Goal: Task Accomplishment & Management: Use online tool/utility

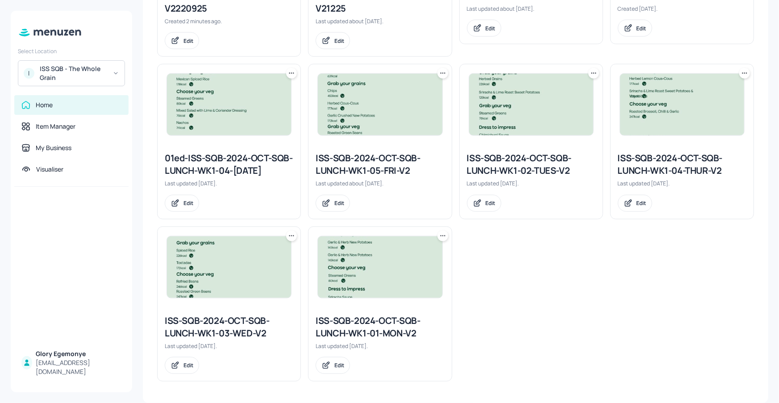
scroll to position [376, 0]
click at [103, 69] on div "ISS SQB - The Whole Grain" at bounding box center [73, 73] width 67 height 18
click at [109, 71] on div at bounding box center [389, 201] width 779 height 403
click at [111, 76] on div "I ISS SQB - The Whole Grain" at bounding box center [71, 73] width 107 height 26
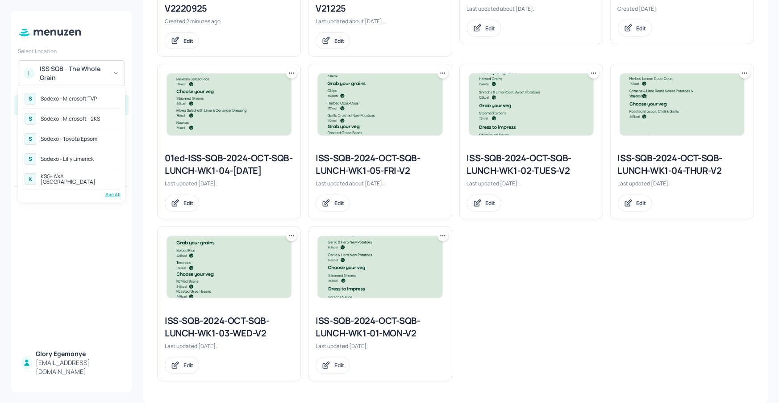
click at [88, 98] on div "Sodexo - Microsoft TVP" at bounding box center [69, 98] width 56 height 5
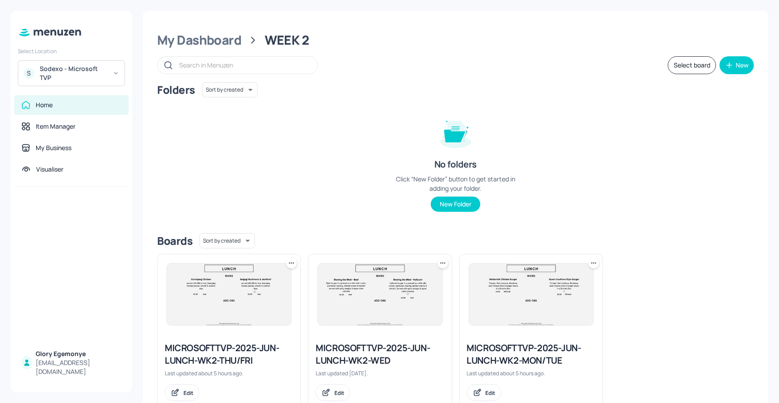
click at [379, 354] on div "MICROSOFTTVP-2025-JUN-LUNCH-WK2-WED" at bounding box center [380, 354] width 129 height 25
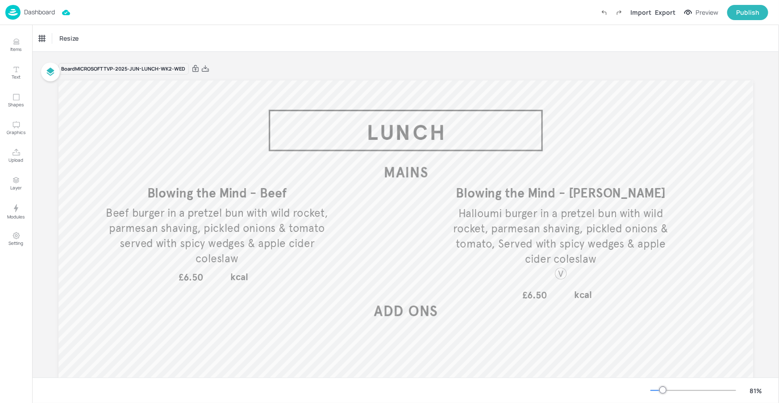
click at [39, 13] on p "Dashboard" at bounding box center [39, 12] width 31 height 6
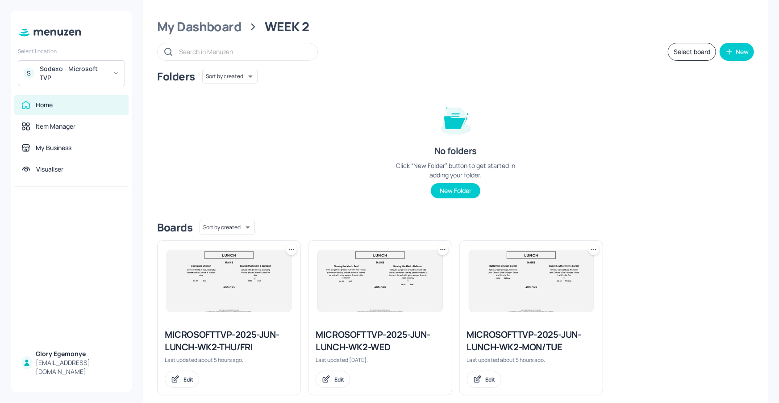
scroll to position [27, 0]
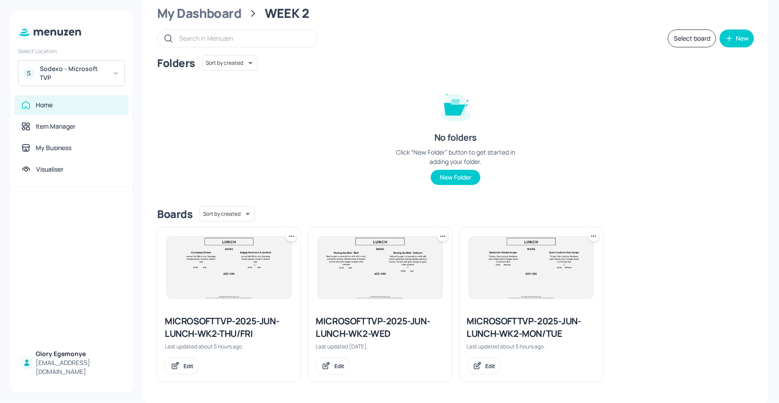
click at [443, 237] on icon at bounding box center [443, 236] width 9 height 9
click at [398, 266] on p "Duplicate" at bounding box center [397, 269] width 24 height 8
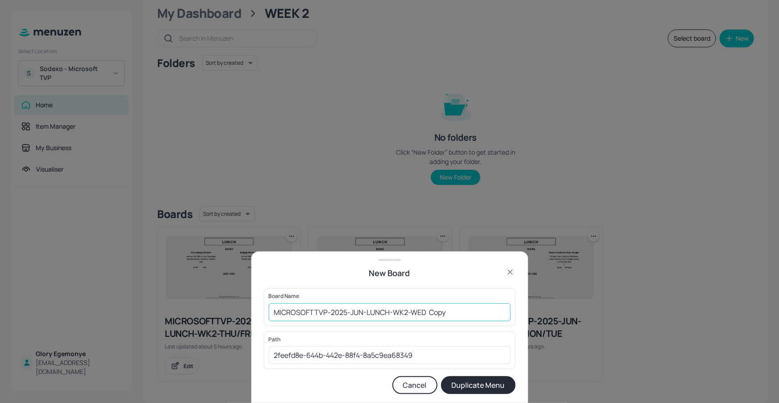
drag, startPoint x: 468, startPoint y: 322, endPoint x: 468, endPoint y: 316, distance: 5.4
click at [467, 321] on div "Board Name MICROSOFTTVP-2025-JUN-LUNCH-WK2-WED Copy ​" at bounding box center [390, 307] width 252 height 38
click at [467, 316] on input "MICROSOFTTVP-2025-JUN-LUNCH-WK2-WED Copy" at bounding box center [390, 312] width 242 height 18
click at [273, 310] on input "MICROSOFTTVP-2025-JUN-LUNCH-WK2-WED220925" at bounding box center [390, 312] width 242 height 18
type input "01ED-MICROSOFTTVP-2025-JUN-LUNCH-WK2-WED220925"
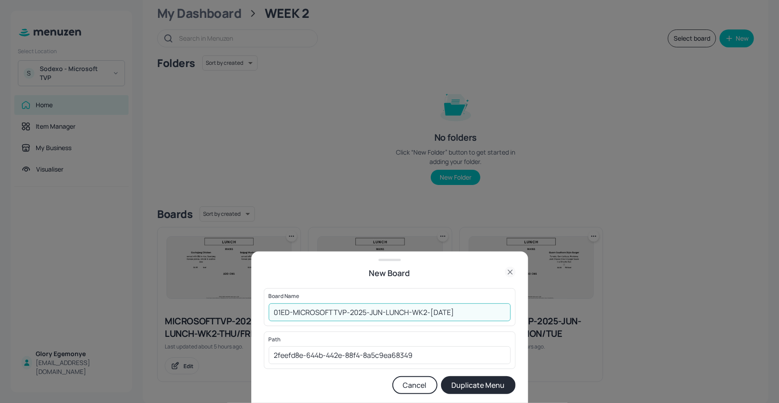
click at [485, 382] on button "Duplicate Menu" at bounding box center [478, 385] width 75 height 18
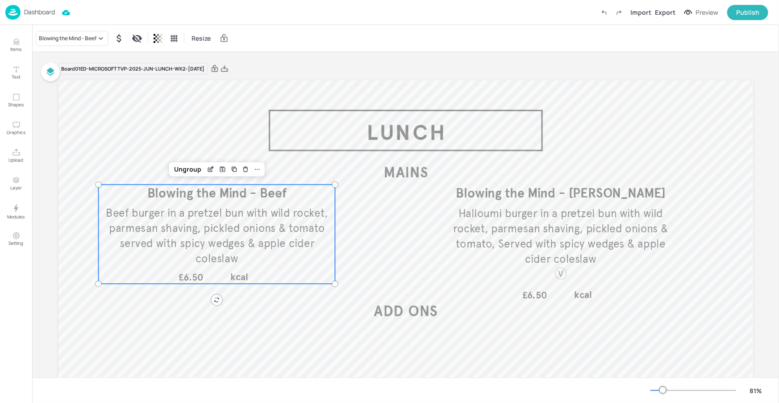
click at [282, 235] on p "Beef burger in a pretzel bun with wild rocket, parmesan shaving, pickled onions…" at bounding box center [216, 235] width 237 height 61
click at [19, 35] on button "Items" at bounding box center [16, 45] width 26 height 26
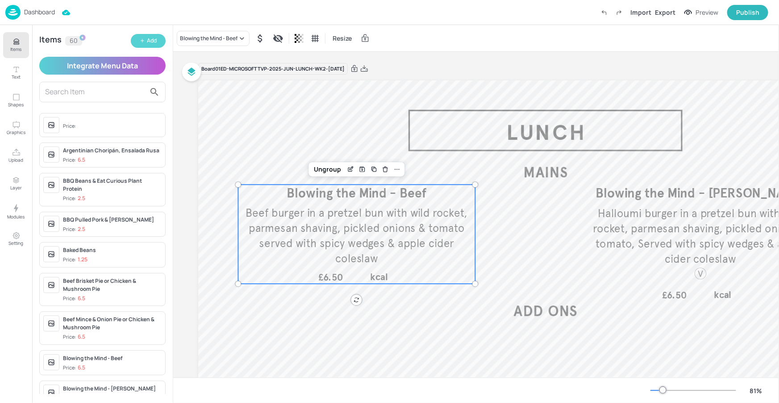
click at [150, 36] on button "Add" at bounding box center [148, 41] width 35 height 14
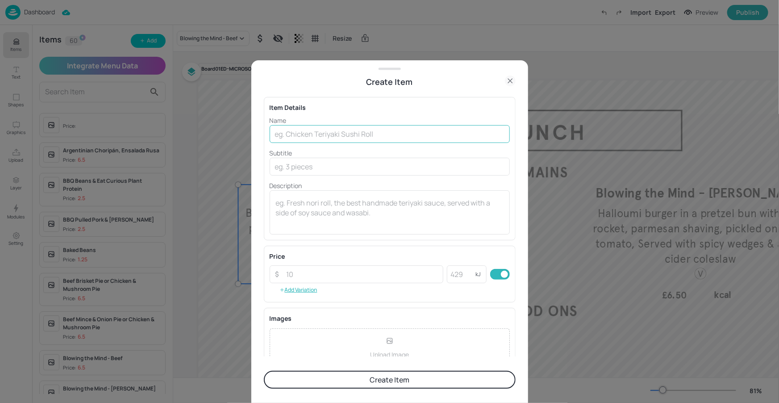
click at [345, 136] on input "text" at bounding box center [390, 134] width 240 height 18
paste input "Honduran Baleadas"
type input "Honduran Baleadas"
click at [329, 167] on input "text" at bounding box center [390, 167] width 240 height 18
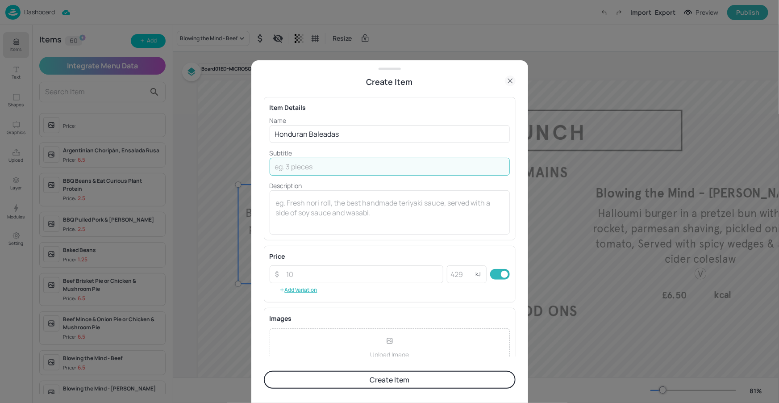
paste input "Flour Tortilla filled with Refried Beans, Feta Cheese, Scrambled Egg, Pickled O…"
drag, startPoint x: 398, startPoint y: 166, endPoint x: 503, endPoint y: 165, distance: 104.5
click at [503, 165] on input "Flour Tortilla filled with Refried Beans, Feta Cheese, Scrambled Egg, Pickled O…" at bounding box center [390, 167] width 240 height 18
type input "Flour Tortilla filled with Refried Beans, Feta Cheese, Scrambled Egg, Pickled O…"
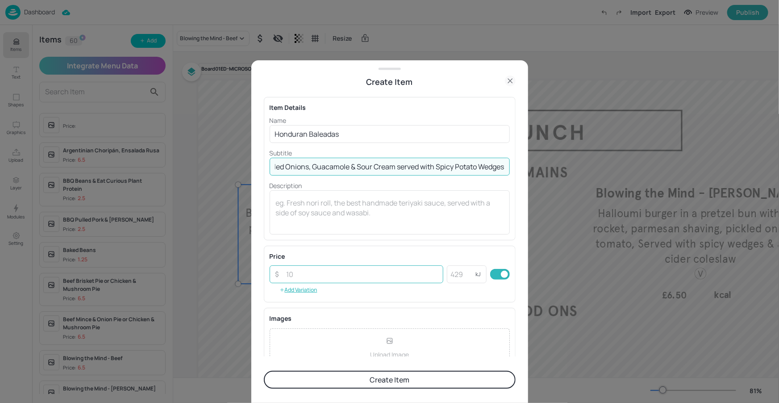
click at [355, 279] on input "number" at bounding box center [362, 274] width 163 height 18
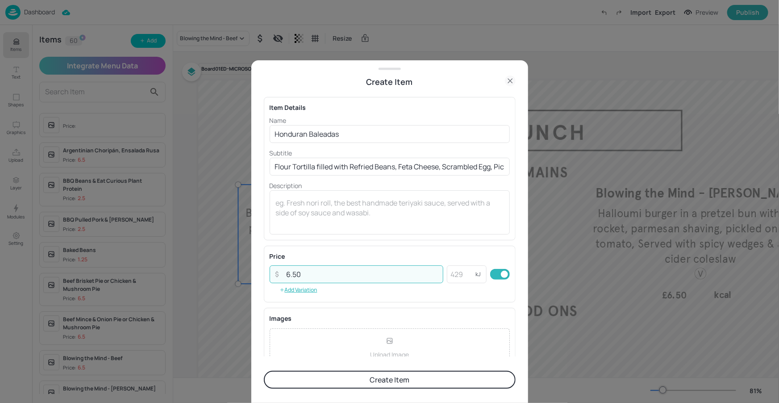
type input "6.50"
click at [386, 376] on button "Create Item" at bounding box center [390, 380] width 252 height 18
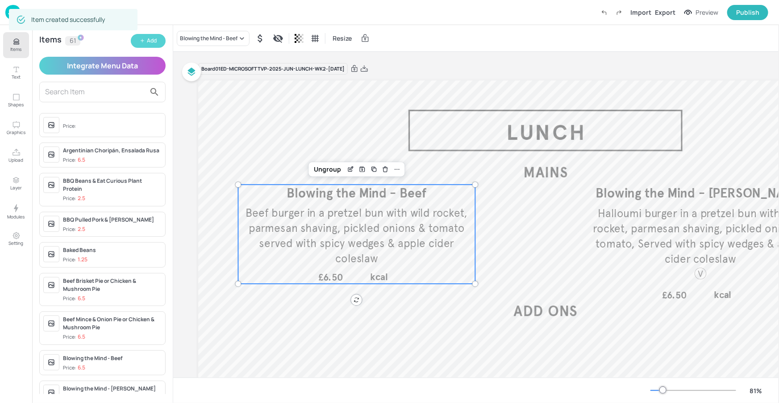
click at [147, 42] on div "Add" at bounding box center [152, 41] width 10 height 8
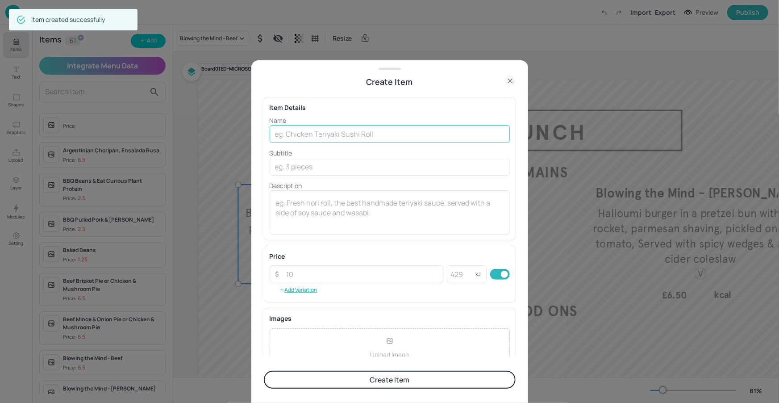
click at [361, 129] on input "text" at bounding box center [390, 134] width 240 height 18
paste input "Gallo Pinto (Costa Rican Beans and Rice)"
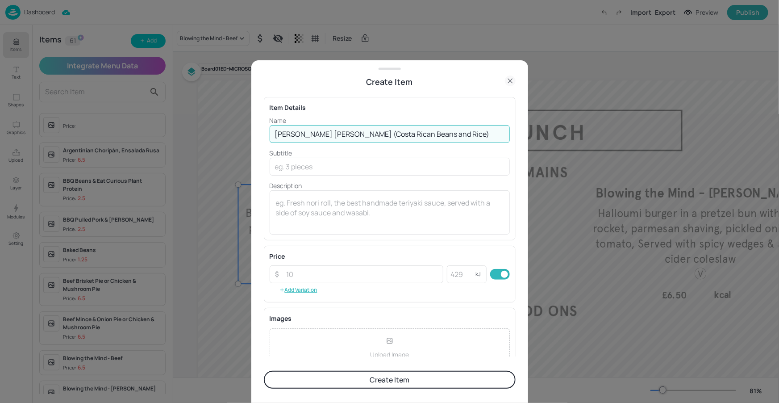
type input "Gallo Pinto (Costa Rican Beans and Rice)"
click at [334, 168] on input "text" at bounding box center [390, 167] width 240 height 18
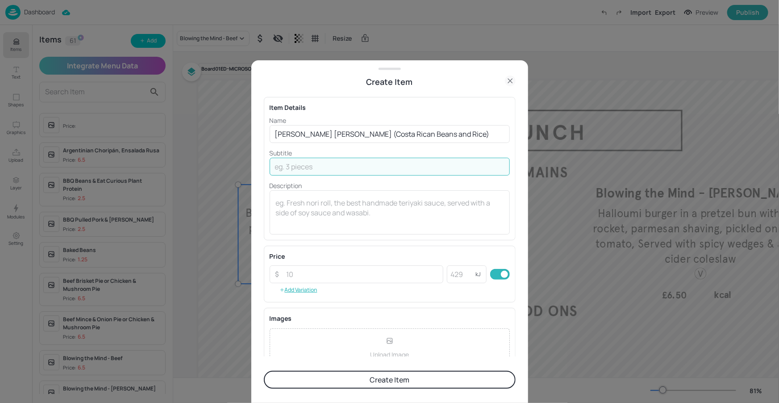
paste input "Served with Chimichurri Pork Steak and a Fresh Tomato, Red Onion & Coriander Sa…"
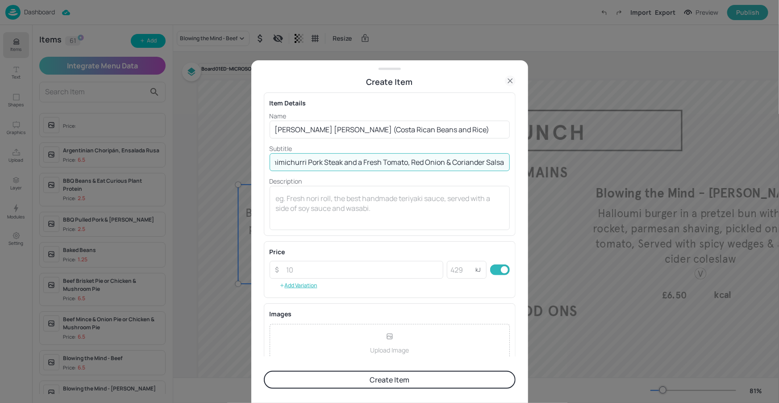
scroll to position [10, 0]
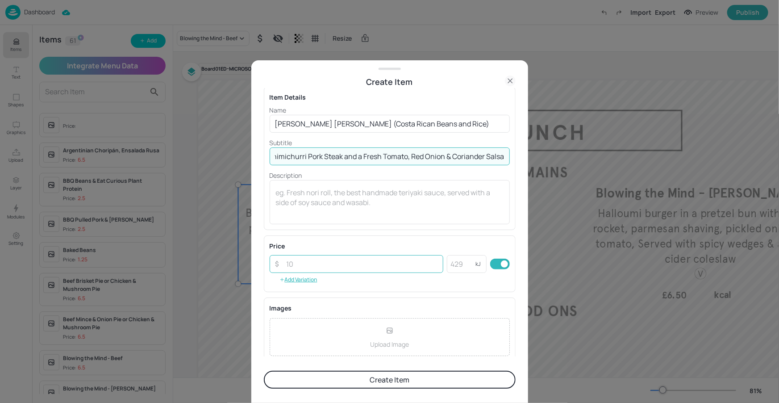
type input "Served with Chimichurri Pork Steak and a Fresh Tomato, Red Onion & Coriander Sa…"
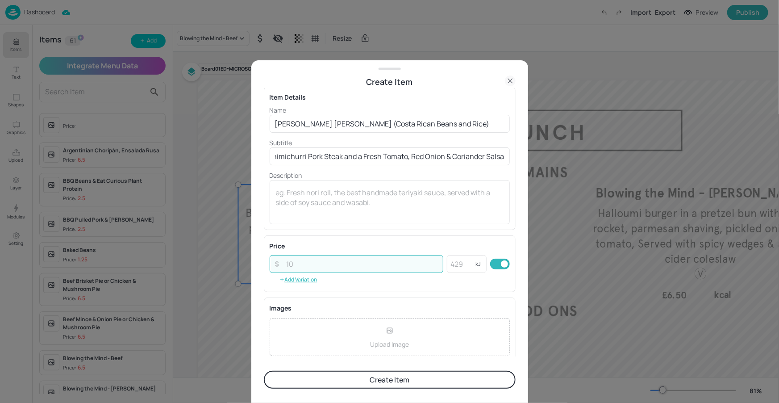
click at [361, 261] on input "number" at bounding box center [362, 264] width 163 height 18
type input ".6"
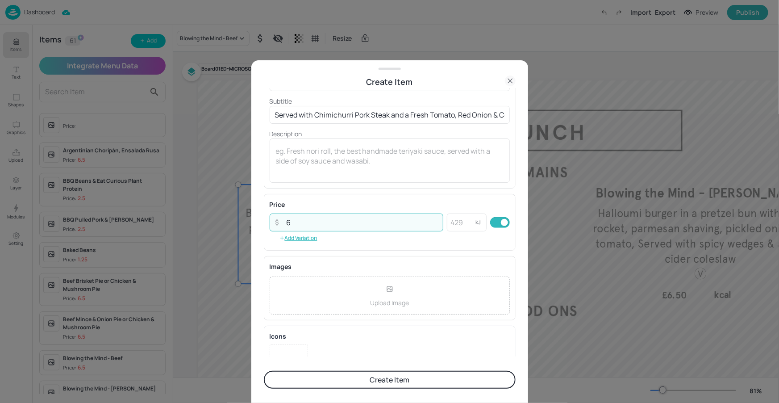
scroll to position [85, 0]
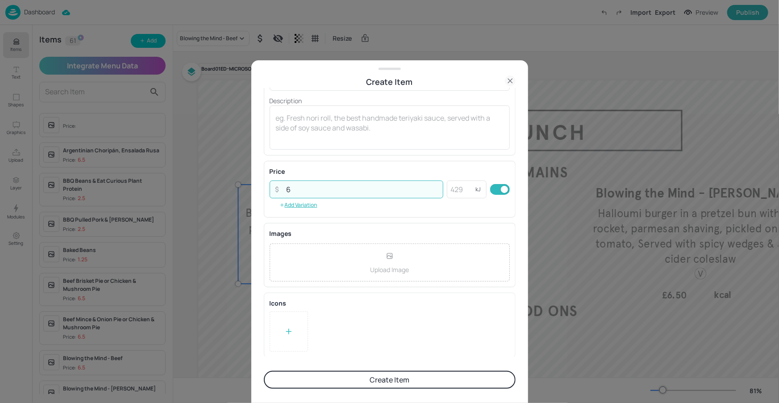
type input "6"
click at [293, 317] on div at bounding box center [289, 331] width 38 height 40
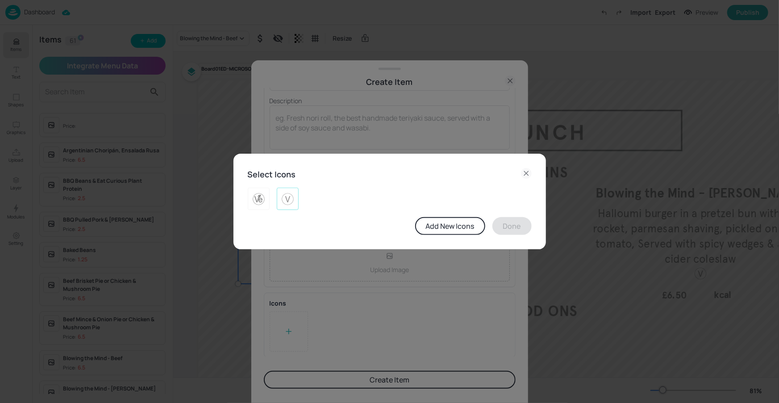
click at [296, 196] on div at bounding box center [288, 199] width 22 height 22
click at [515, 222] on button "Done" at bounding box center [512, 226] width 39 height 18
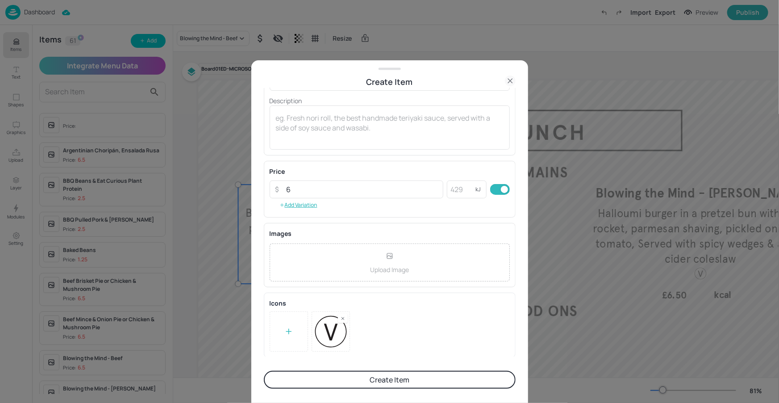
click at [390, 380] on button "Create Item" at bounding box center [390, 380] width 252 height 18
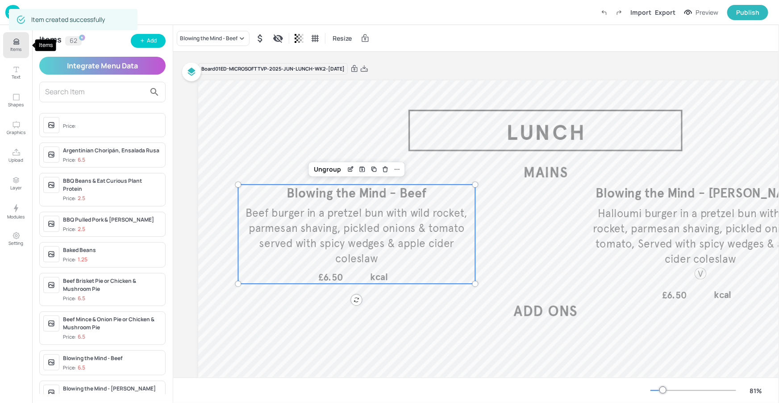
drag, startPoint x: 19, startPoint y: 53, endPoint x: 25, endPoint y: 53, distance: 6.7
click at [19, 53] on button "Items" at bounding box center [16, 45] width 26 height 26
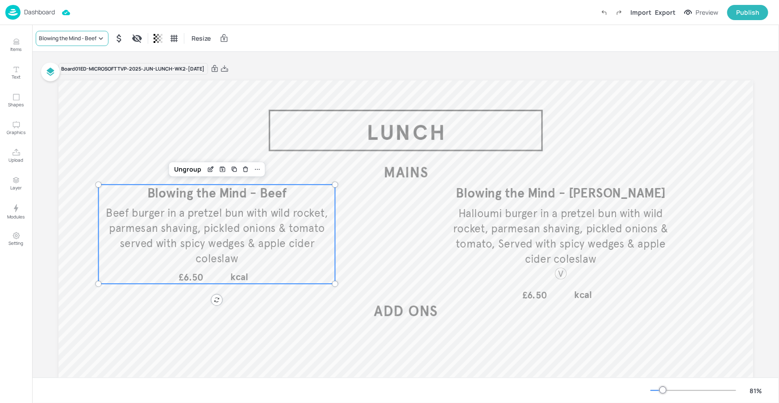
click at [101, 41] on icon at bounding box center [100, 38] width 9 height 9
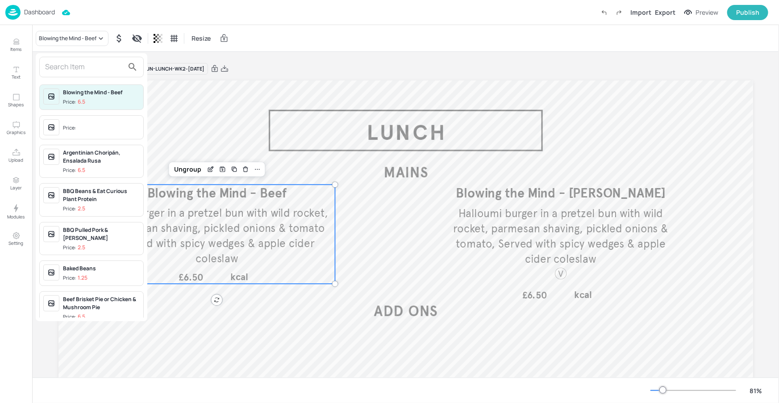
click at [121, 66] on input "text" at bounding box center [84, 67] width 79 height 14
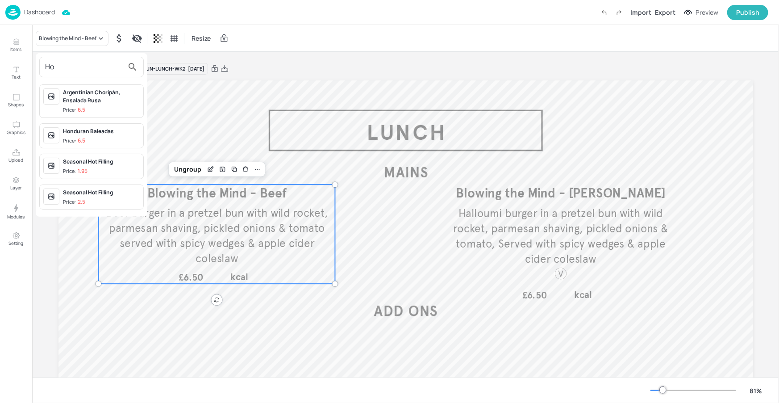
type input "Ho"
click at [96, 133] on div "Honduran Baleadas" at bounding box center [101, 131] width 77 height 8
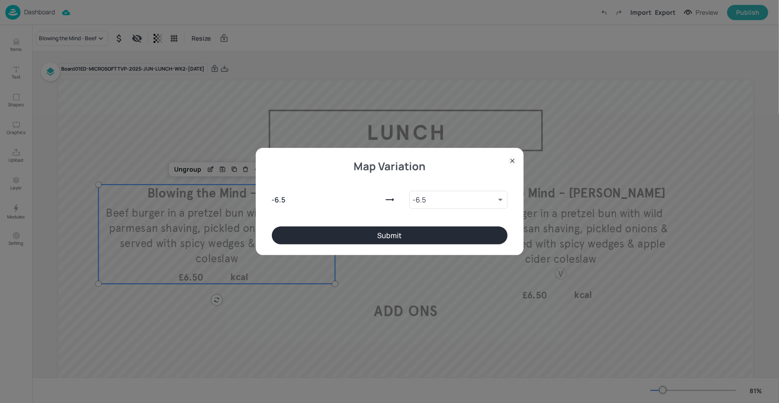
click at [407, 230] on button "Submit" at bounding box center [390, 235] width 236 height 18
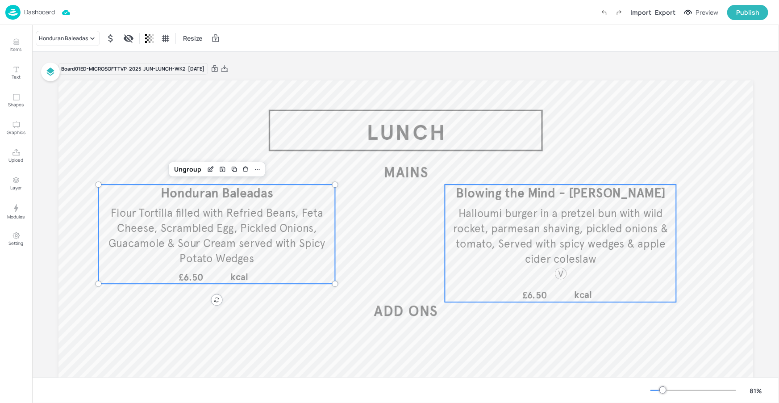
click at [472, 225] on span "Halloumi burger in a pretzel bun with wild rocket, parmesan shaving, pickled on…" at bounding box center [560, 235] width 215 height 59
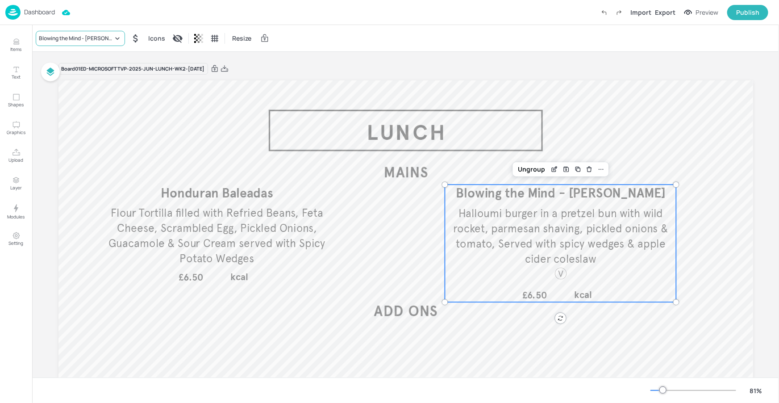
click at [72, 43] on div "Blowing the Mind - Halloumi" at bounding box center [80, 38] width 89 height 15
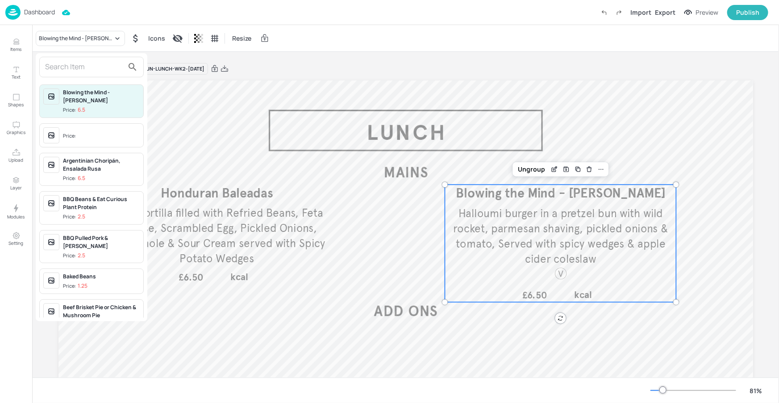
click at [88, 64] on input "text" at bounding box center [84, 67] width 79 height 14
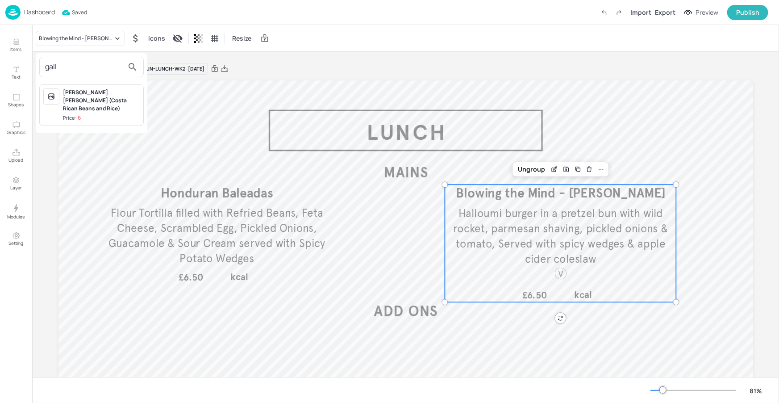
type input "gall"
click at [104, 95] on div "[PERSON_NAME] [PERSON_NAME] (Costa Rican Beans and Rice)" at bounding box center [101, 100] width 77 height 24
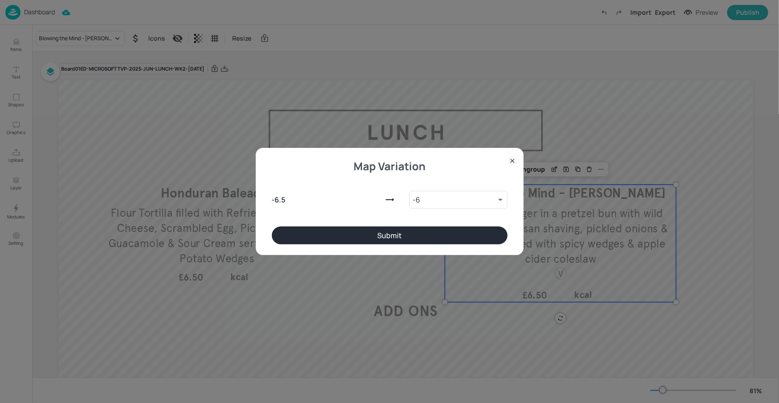
click at [308, 232] on button "Submit" at bounding box center [390, 235] width 236 height 18
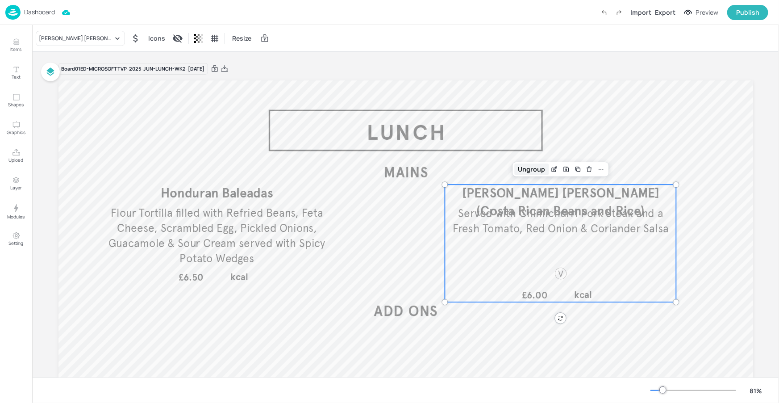
click at [538, 171] on div "Ungroup" at bounding box center [531, 169] width 34 height 12
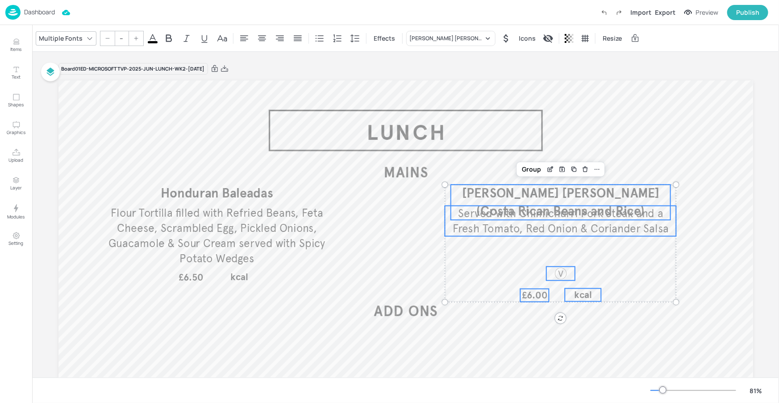
click at [537, 293] on span "£6.00" at bounding box center [535, 295] width 26 height 12
type input "26"
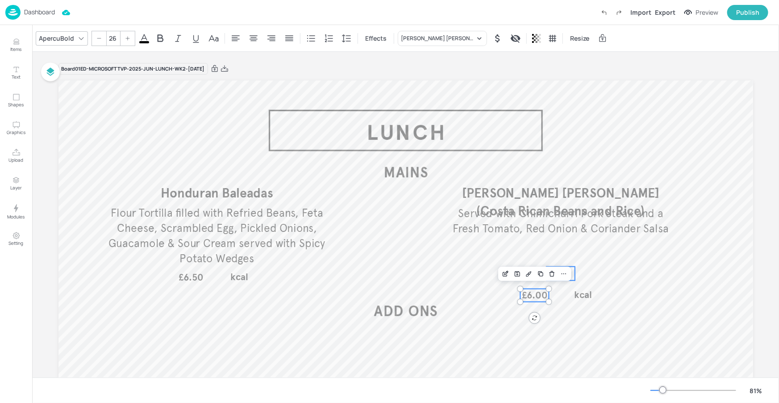
click at [573, 271] on div "Gallo Pinto (Costa Rican Beans and Rice) Served with Chimichurri Pork Steak and…" at bounding box center [406, 275] width 695 height 391
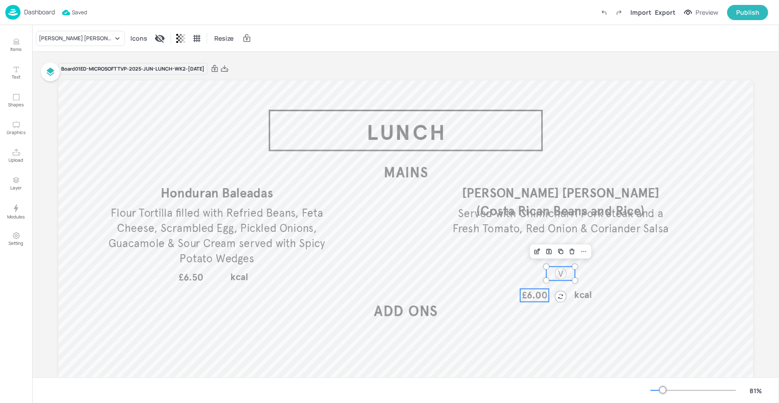
click at [538, 297] on span "£6.00" at bounding box center [535, 295] width 26 height 12
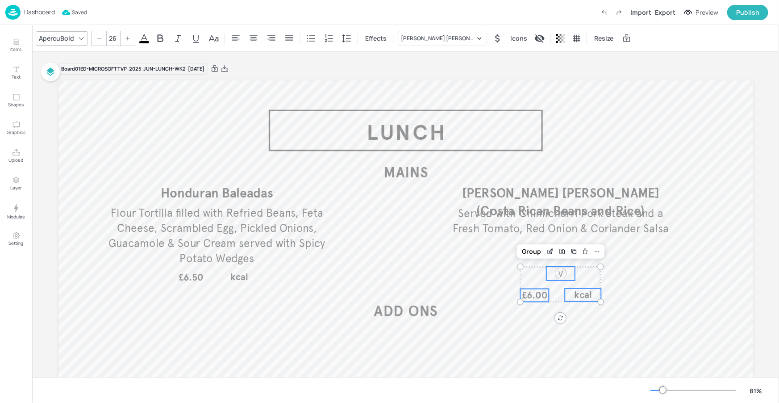
click at [575, 292] on span "kcal" at bounding box center [582, 295] width 17 height 12
click at [568, 228] on span "Served with Chimichurri Pork Steak and a Fresh Tomato, Red Onion & Coriander Sa…" at bounding box center [560, 220] width 217 height 29
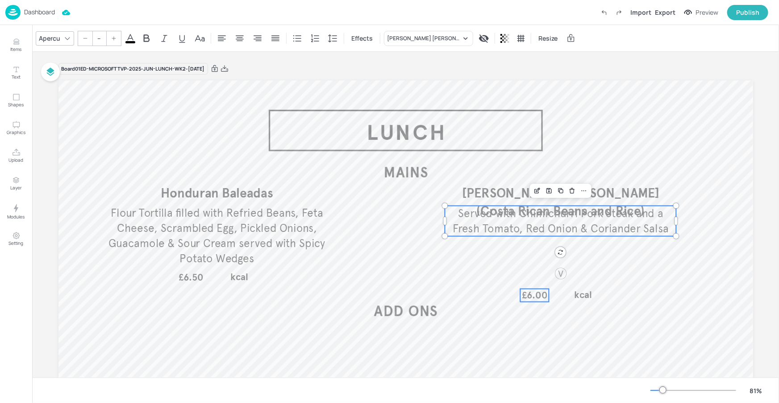
type input "26"
click at [542, 293] on span "£6.00" at bounding box center [535, 295] width 26 height 12
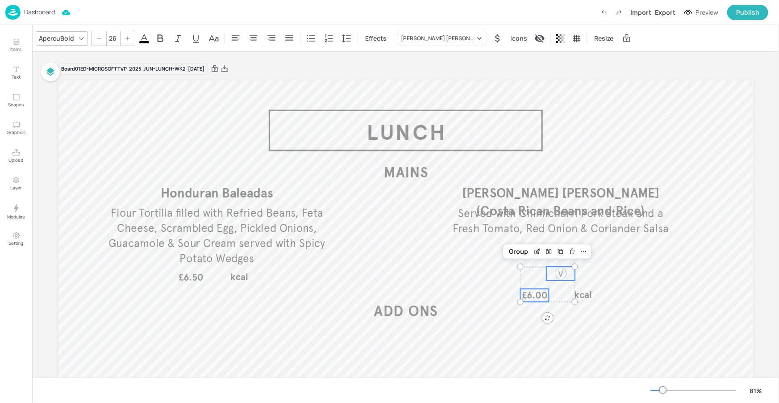
click at [573, 279] on div at bounding box center [561, 274] width 29 height 14
click at [592, 292] on p "kcal" at bounding box center [583, 294] width 36 height 13
click at [536, 249] on div "Group" at bounding box center [531, 252] width 26 height 12
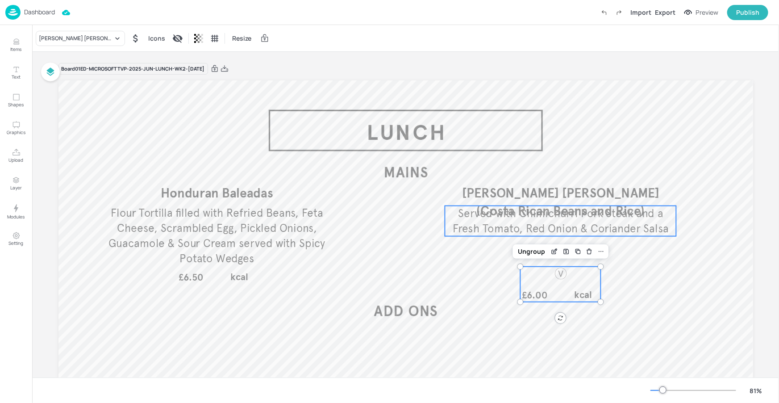
click at [631, 223] on span "Served with Chimichurri Pork Steak and a Fresh Tomato, Red Onion & Coriander Sa…" at bounding box center [560, 220] width 217 height 29
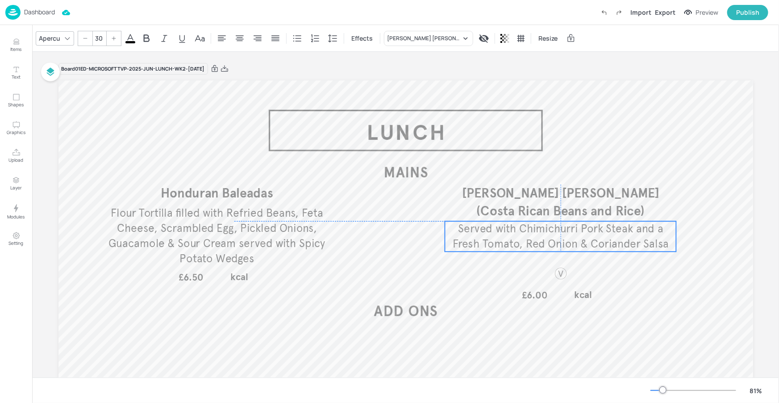
drag, startPoint x: 630, startPoint y: 225, endPoint x: 629, endPoint y: 239, distance: 14.3
click at [629, 239] on span "Served with Chimichurri Pork Steak and a Fresh Tomato, Red Onion & Coriander Sa…" at bounding box center [560, 236] width 217 height 29
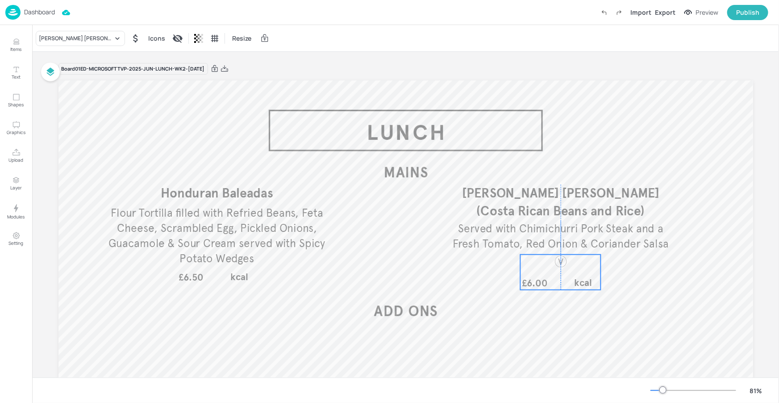
drag, startPoint x: 578, startPoint y: 284, endPoint x: 578, endPoint y: 272, distance: 12.1
click at [578, 272] on div "£6.00 kcal" at bounding box center [560, 272] width 81 height 35
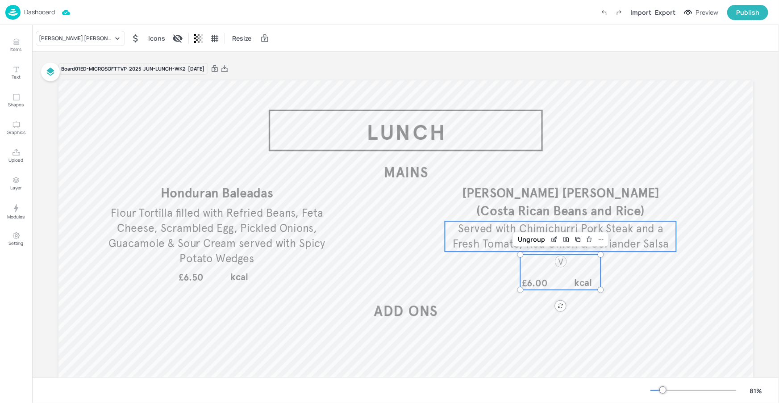
click at [627, 230] on span "Served with Chimichurri Pork Steak and a Fresh Tomato, Red Onion & Coriander Sa…" at bounding box center [560, 236] width 217 height 29
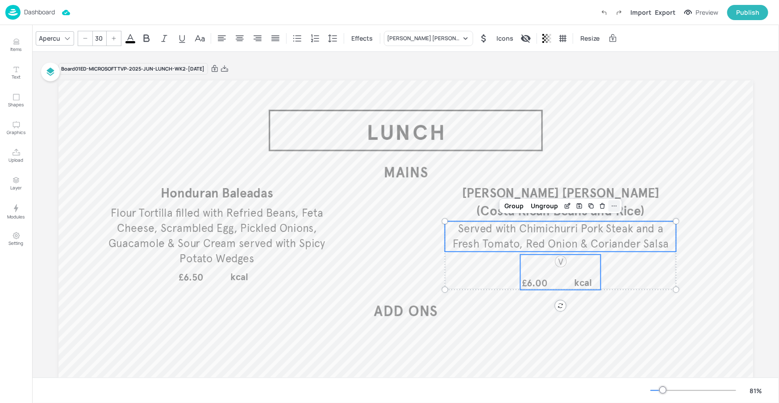
click at [615, 201] on div at bounding box center [615, 206] width 12 height 12
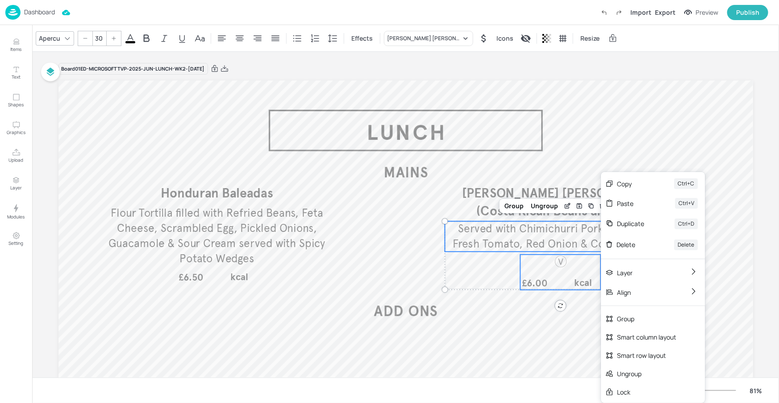
type input "--"
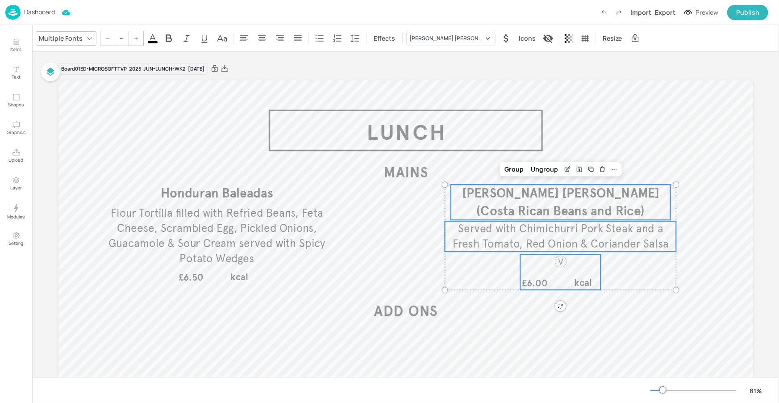
click at [549, 187] on span "[PERSON_NAME] [PERSON_NAME] (Costa Rican Beans and Rice)" at bounding box center [560, 201] width 197 height 33
click at [614, 169] on icon at bounding box center [614, 169] width 5 height 1
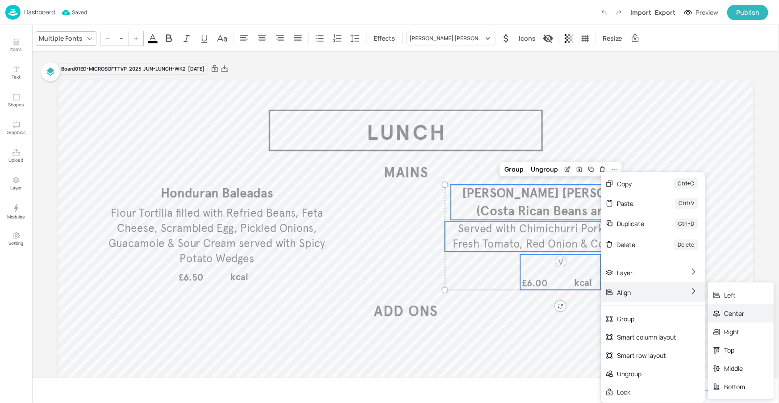
click at [725, 311] on div "Center" at bounding box center [734, 313] width 21 height 9
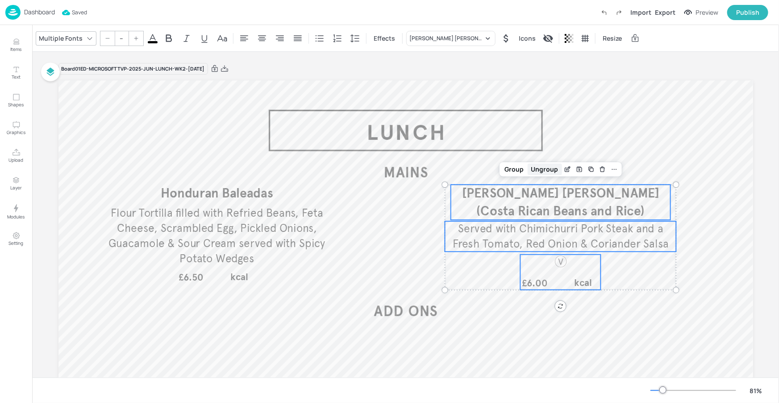
click at [512, 171] on div "Group" at bounding box center [515, 169] width 26 height 12
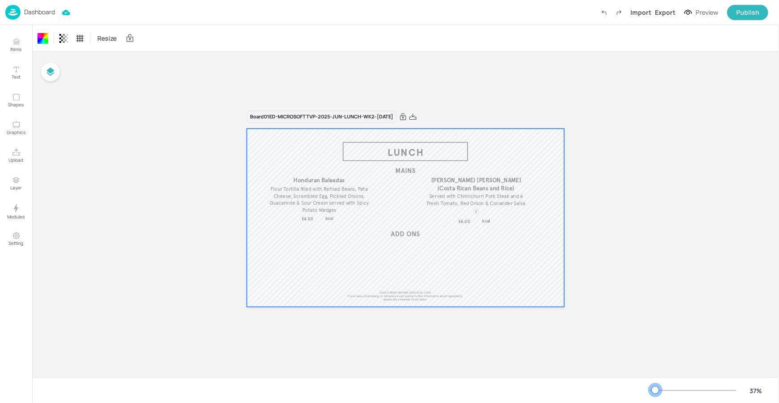
click at [656, 391] on div at bounding box center [694, 390] width 86 height 7
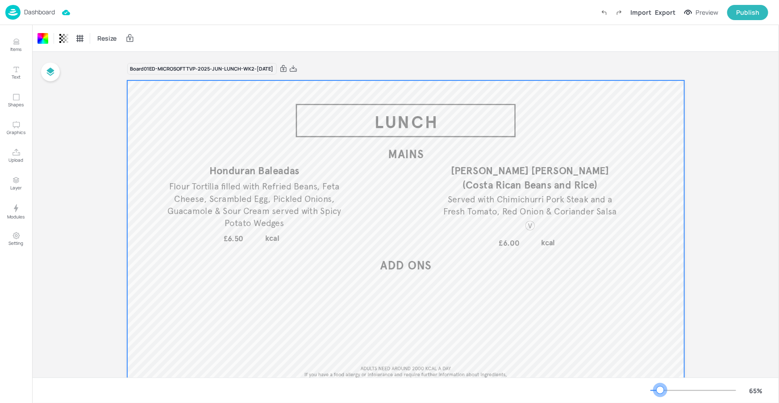
click at [660, 389] on div at bounding box center [694, 390] width 86 height 7
click at [663, 13] on div "Export" at bounding box center [665, 12] width 21 height 9
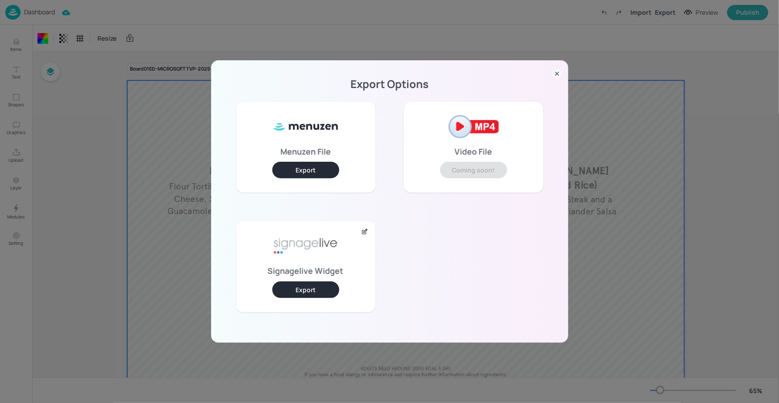
click at [302, 290] on button "Export" at bounding box center [305, 289] width 67 height 17
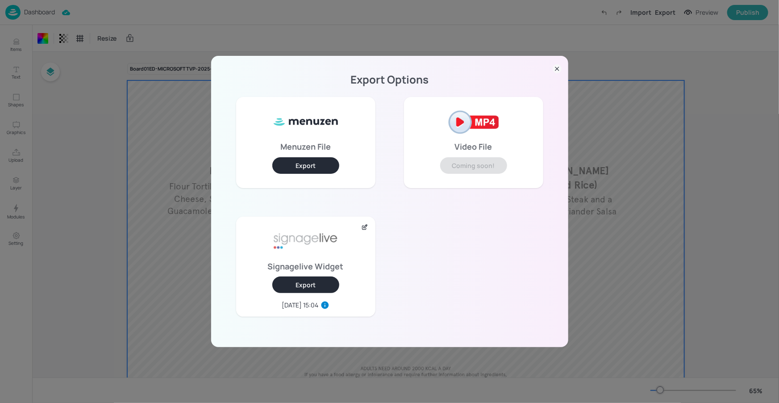
click at [556, 67] on icon at bounding box center [557, 68] width 9 height 9
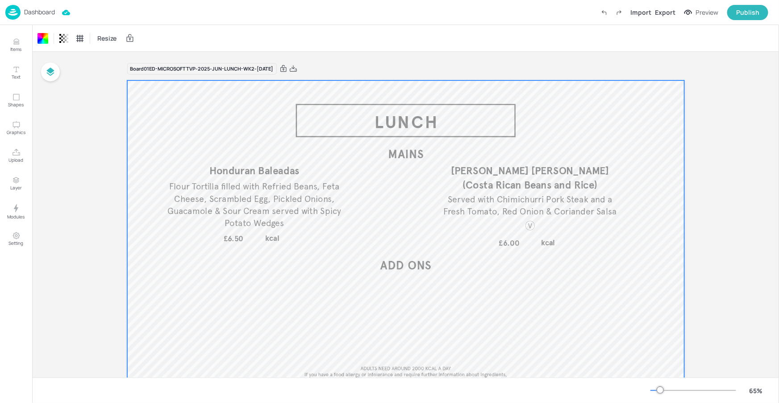
click at [42, 17] on div "Dashboard" at bounding box center [30, 12] width 50 height 15
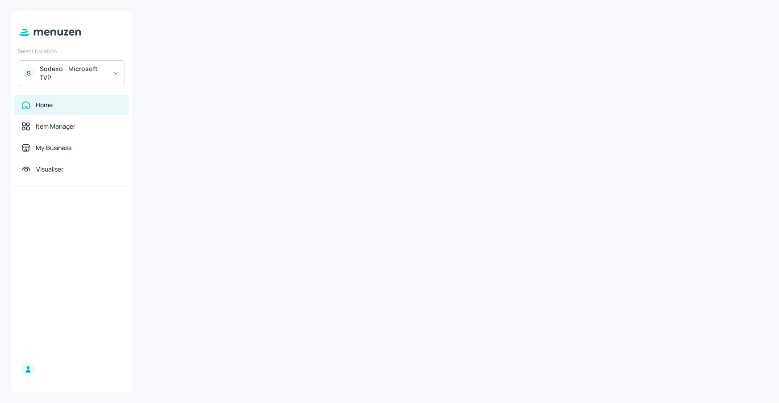
click at [63, 68] on div "Sodexo - Microsoft TVP" at bounding box center [73, 73] width 67 height 18
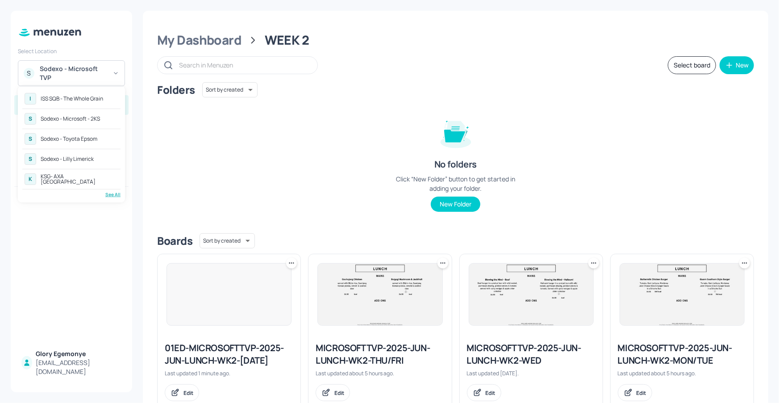
click at [78, 123] on div "S Sodexo - Microsoft - 2KS" at bounding box center [71, 119] width 98 height 16
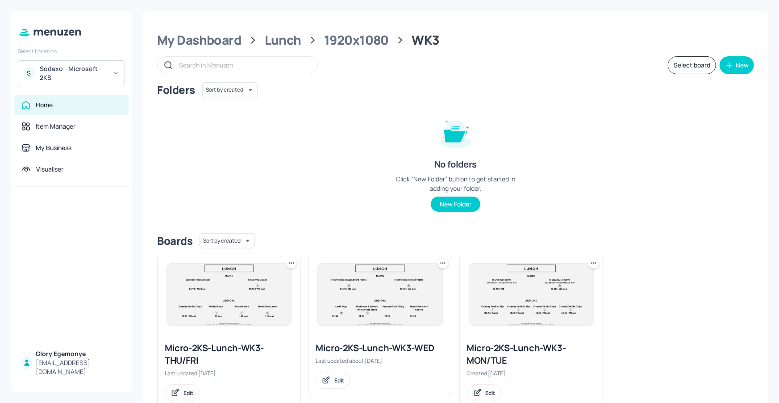
click at [442, 261] on icon at bounding box center [443, 263] width 9 height 9
click at [399, 303] on div "Duplicate" at bounding box center [407, 296] width 71 height 15
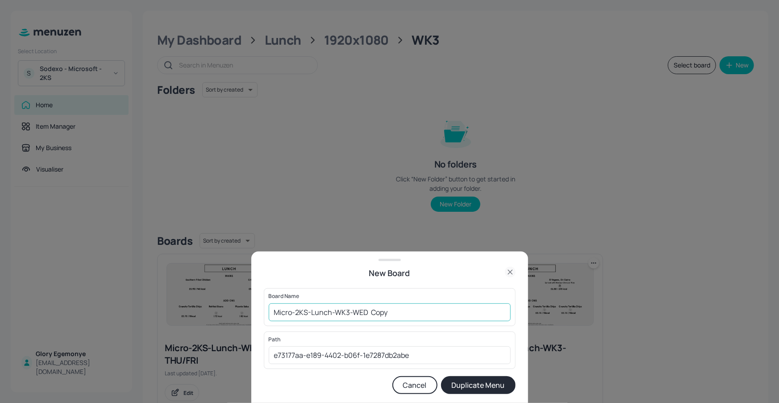
click at [423, 302] on div "Board Name Micro-2KS-Lunch-WK3-WED Copy ​" at bounding box center [390, 307] width 252 height 38
click at [414, 315] on input "Micro-2KS-Lunch-WK3-WED Copy" at bounding box center [390, 312] width 242 height 18
click at [272, 311] on input "Micro-2KS-Lunch-WK3-WED240925" at bounding box center [390, 312] width 242 height 18
type input "01ED-Micro-2KS-Lunch-WK3-WED240925"
click at [460, 388] on button "Duplicate Menu" at bounding box center [478, 385] width 75 height 18
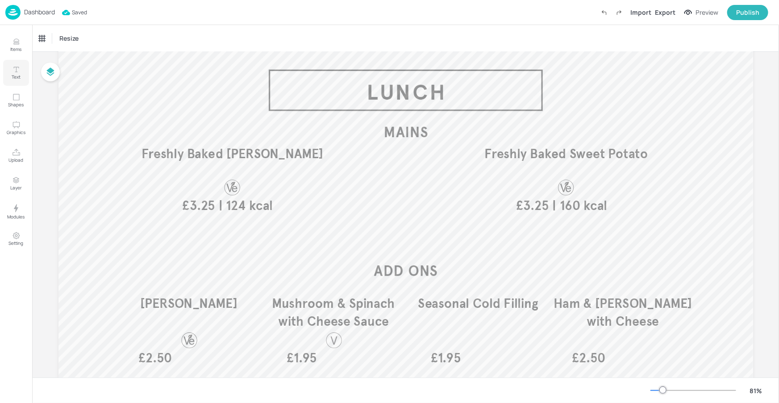
scroll to position [48, 0]
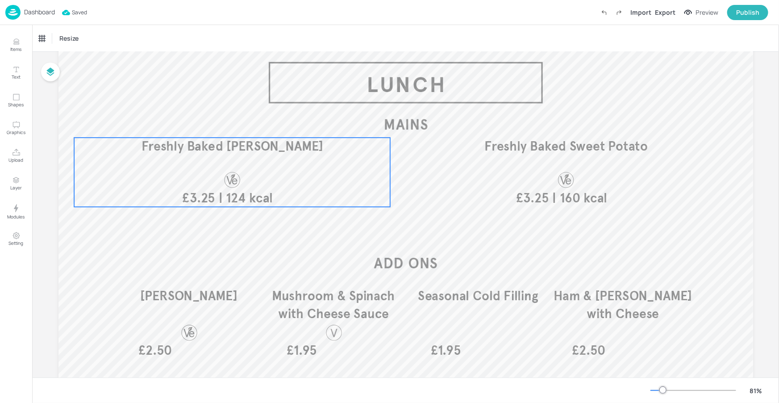
click at [245, 168] on div "| 124 kcal £3.25 Freshly Baked King Edward Potato" at bounding box center [232, 172] width 317 height 69
click at [11, 52] on p "Items" at bounding box center [16, 49] width 11 height 6
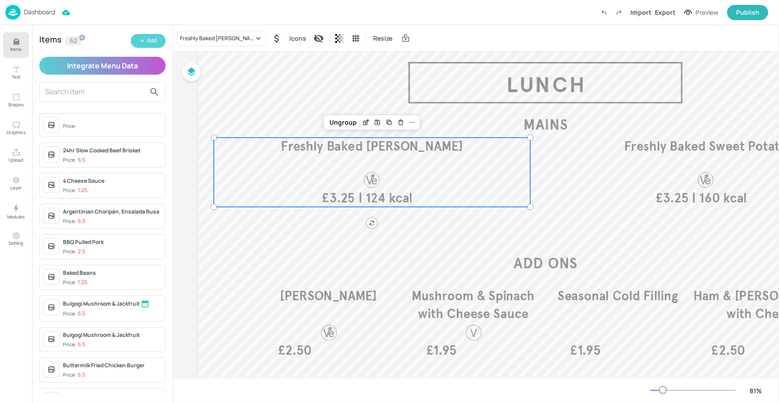
click at [159, 42] on button "Add" at bounding box center [148, 41] width 35 height 14
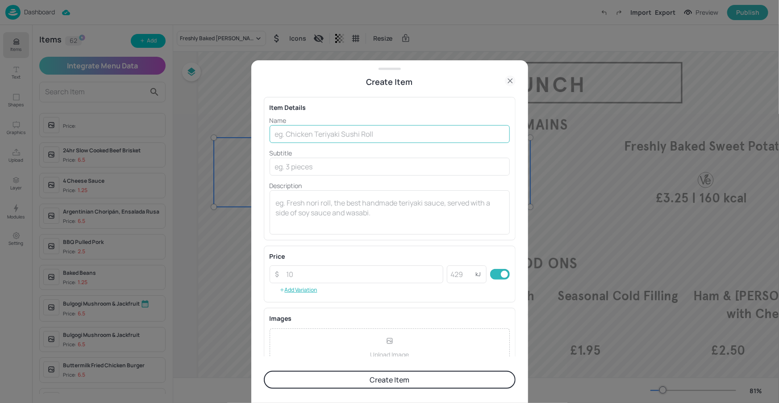
click at [278, 134] on input "text" at bounding box center [390, 134] width 240 height 18
paste input "Honduran Baleadas"
type input "Honduran Baleadas"
click at [373, 168] on input "text" at bounding box center [390, 167] width 240 height 18
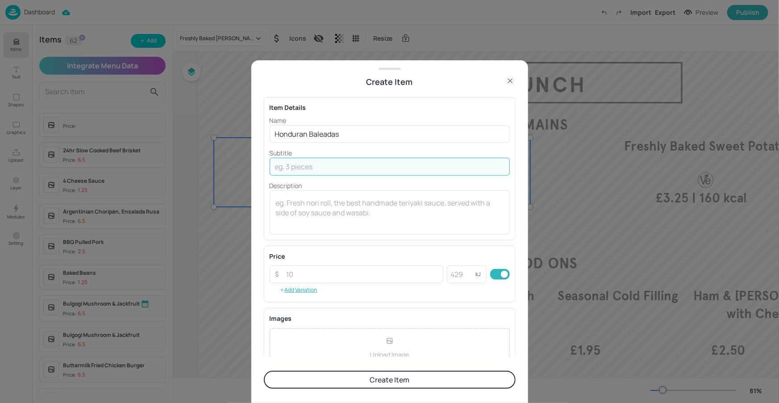
paste input "Flour Tortilla filled with Refried Beans, Feta Cheese, Scrambled Egg, Pickled O…"
type input "Flour Tortilla filled with Refried Beans, Feta Cheese, Scrambled Egg, Pickled O…"
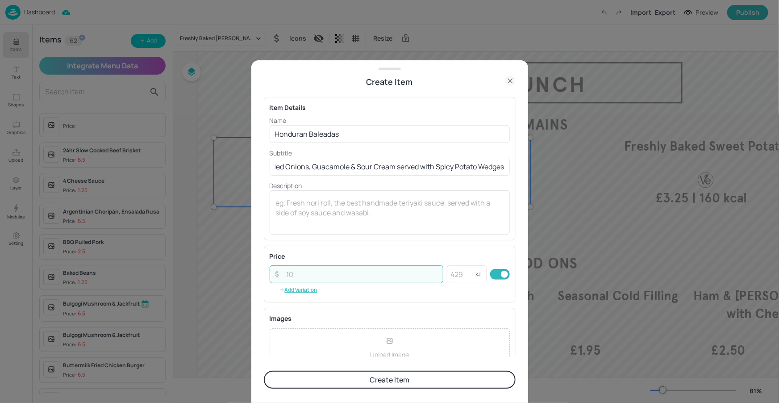
click at [369, 281] on input "number" at bounding box center [362, 274] width 163 height 18
type input "6.50"
click at [349, 377] on button "Create Item" at bounding box center [390, 380] width 252 height 18
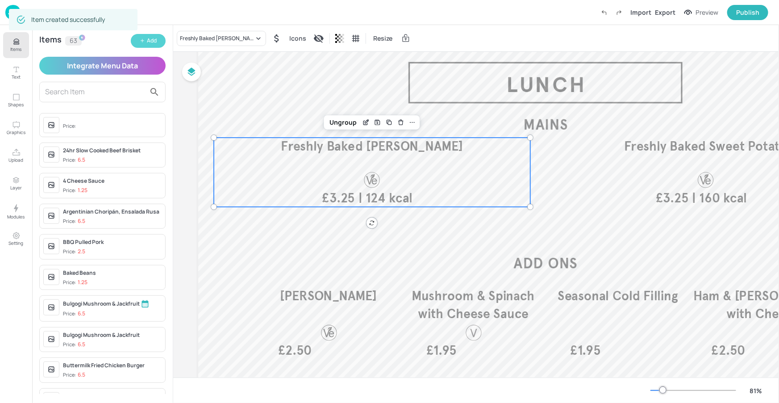
click at [166, 41] on div "Items 63 Add Integrate Menu Data Price: 24hr Slow Cooked Beef Brisket Price: 6.…" at bounding box center [102, 214] width 141 height 378
click at [161, 42] on button "Add" at bounding box center [148, 41] width 35 height 14
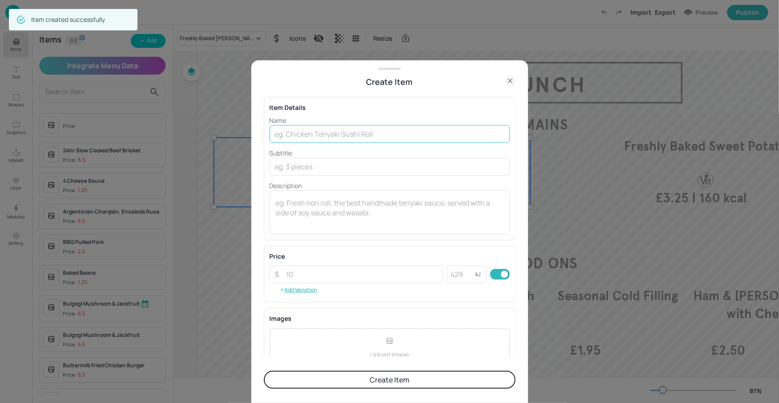
click at [392, 134] on input "text" at bounding box center [390, 134] width 240 height 18
paste input "Gallo Pinto (Costa Rican Beans and Rice)"
type input "Gallo Pinto (Costa Rican Beans and Rice)"
click at [307, 165] on input "text" at bounding box center [390, 167] width 240 height 18
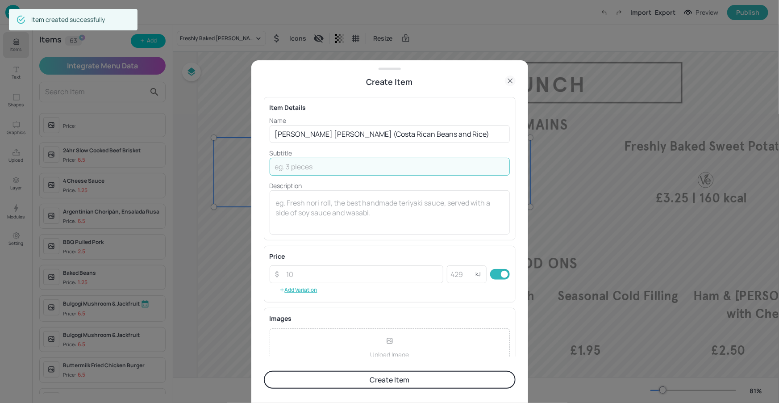
paste input "Served with Chimichurri Pork Steak and a Fresh Tomato, Red Onion & Coriander Sa…"
type input "Served with Chimichurri Pork Steak and a Fresh Tomato, Red Onion & Coriander Sa…"
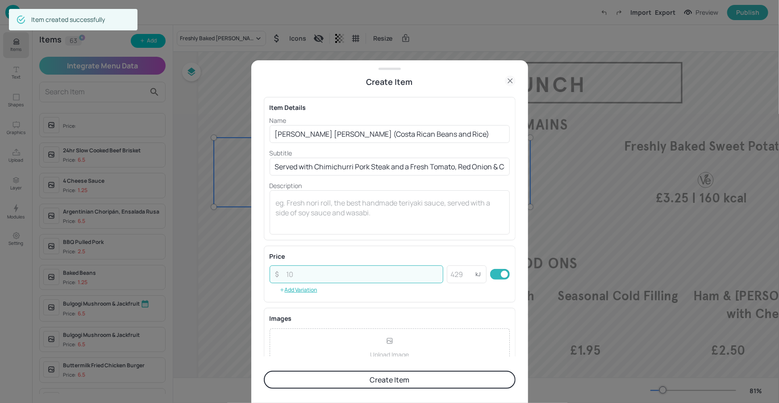
click at [344, 281] on input "number" at bounding box center [362, 274] width 163 height 18
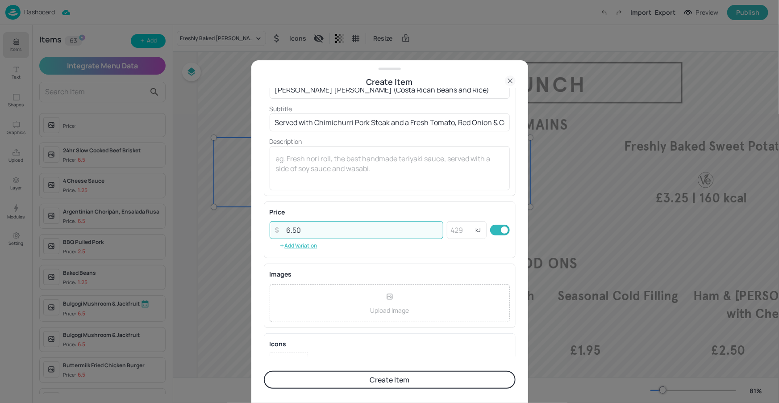
scroll to position [85, 0]
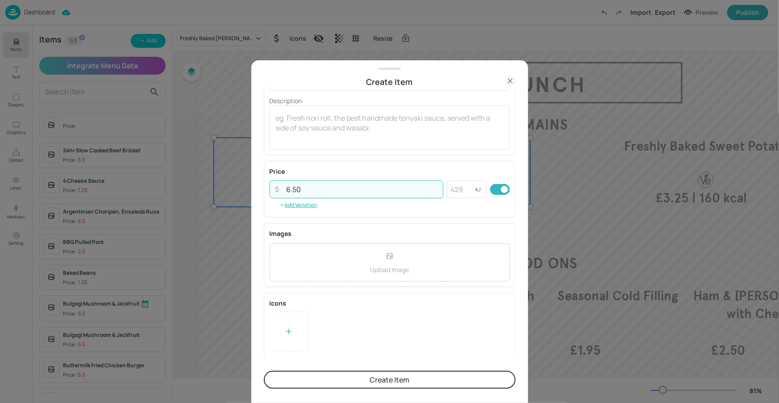
type input "6.50"
click at [296, 334] on div at bounding box center [289, 331] width 38 height 40
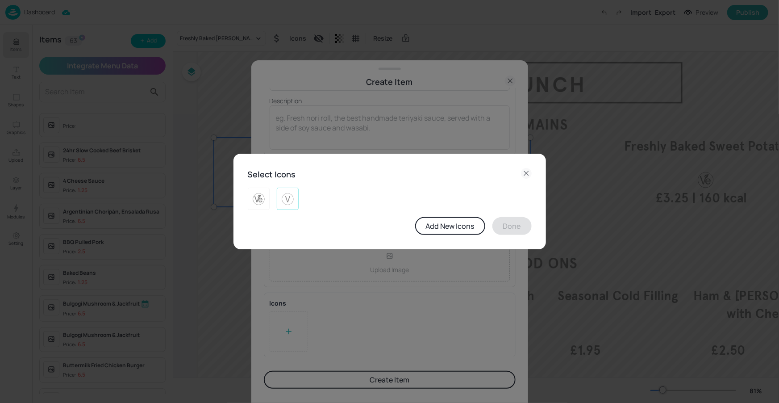
click at [295, 203] on div at bounding box center [288, 199] width 22 height 22
drag, startPoint x: 523, startPoint y: 234, endPoint x: 518, endPoint y: 235, distance: 5.1
click at [523, 234] on button "Done" at bounding box center [512, 226] width 39 height 18
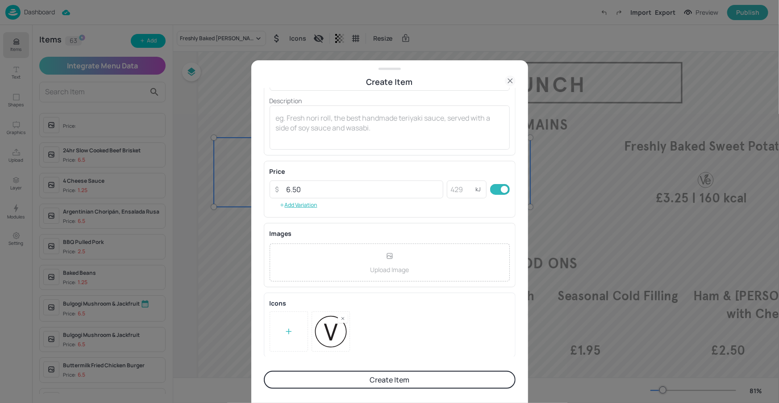
click at [405, 369] on form "Item Details Name Gallo Pinto (Costa Rican Beans and Rice) ​ Subtitle Served wi…" at bounding box center [390, 245] width 252 height 315
click at [403, 374] on button "Create Item" at bounding box center [390, 380] width 252 height 18
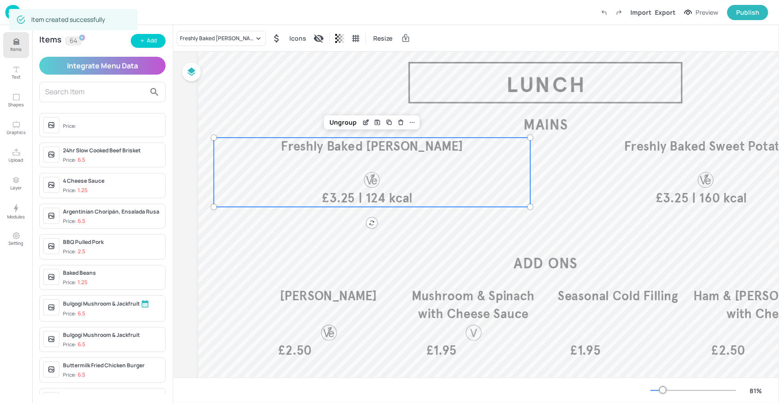
click at [17, 47] on p "Items" at bounding box center [16, 49] width 11 height 6
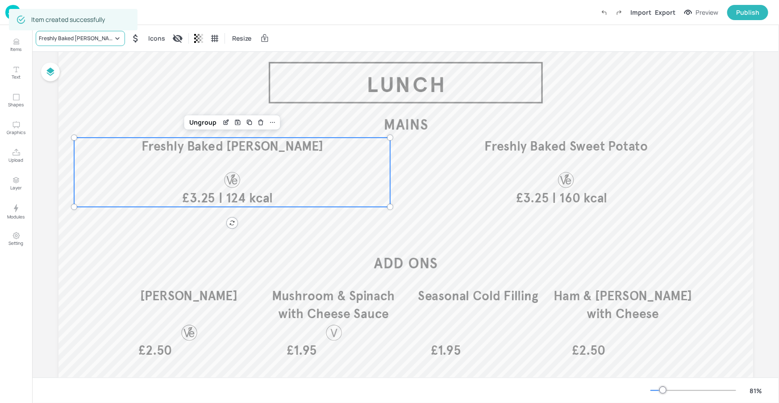
click at [117, 35] on icon at bounding box center [117, 38] width 9 height 9
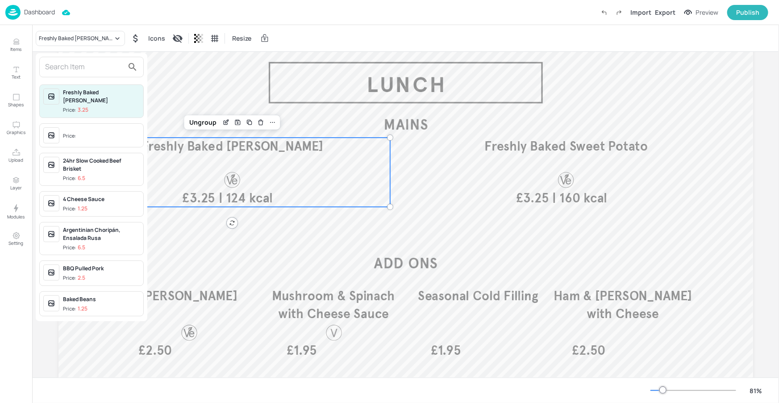
click at [104, 64] on input "text" at bounding box center [84, 67] width 79 height 14
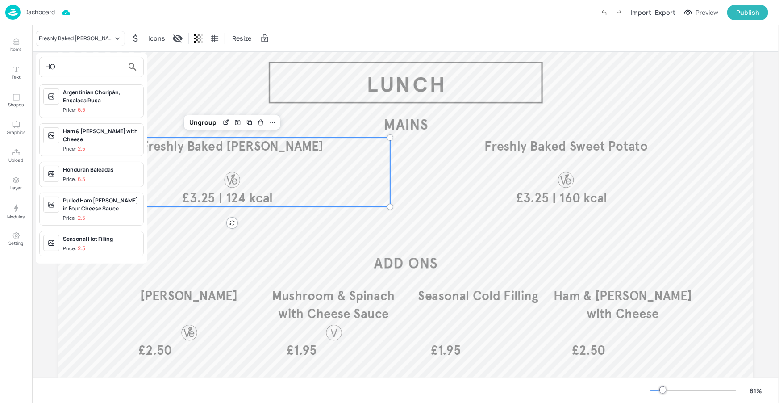
type input "H"
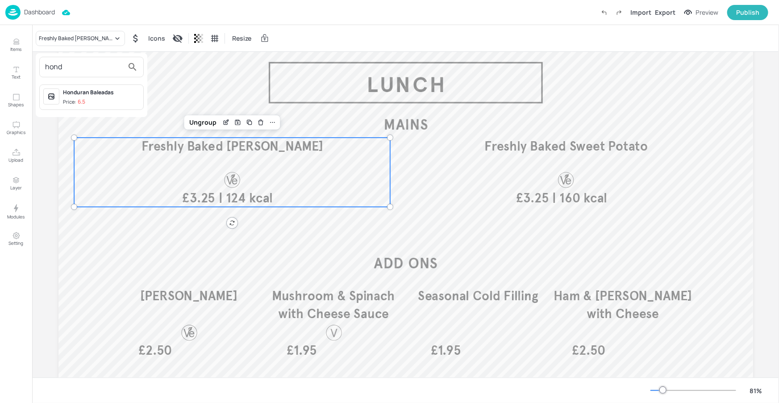
type input "hond"
click at [92, 100] on span "Price: 6.5" at bounding box center [101, 102] width 77 height 8
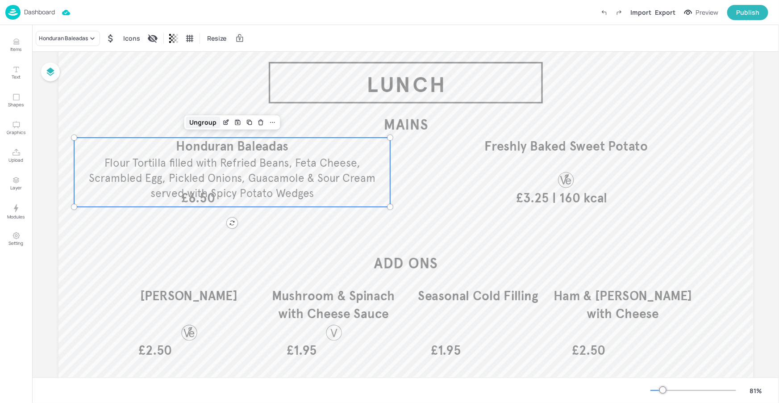
click at [208, 120] on div "Ungroup" at bounding box center [203, 123] width 34 height 12
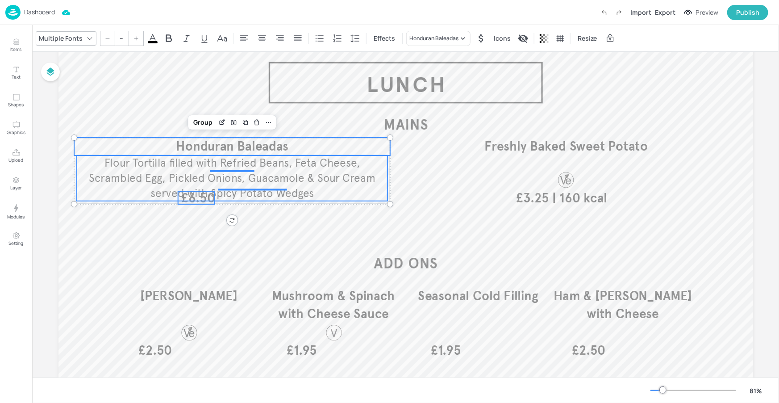
click at [204, 196] on span "Flour Tortilla filled with Refried Beans, Feta Cheese, Scrambled Egg, Pickled O…" at bounding box center [232, 178] width 287 height 44
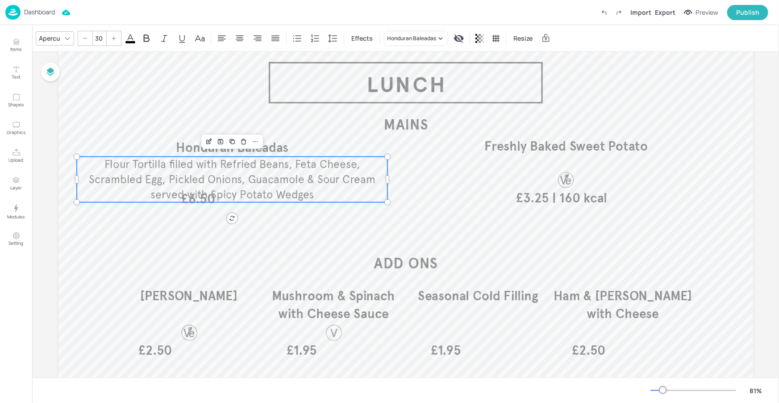
click at [204, 199] on span "Flour Tortilla filled with Refried Beans, Feta Cheese, Scrambled Egg, Pickled O…" at bounding box center [232, 179] width 287 height 44
click at [202, 205] on span "£6.50" at bounding box center [197, 199] width 33 height 13
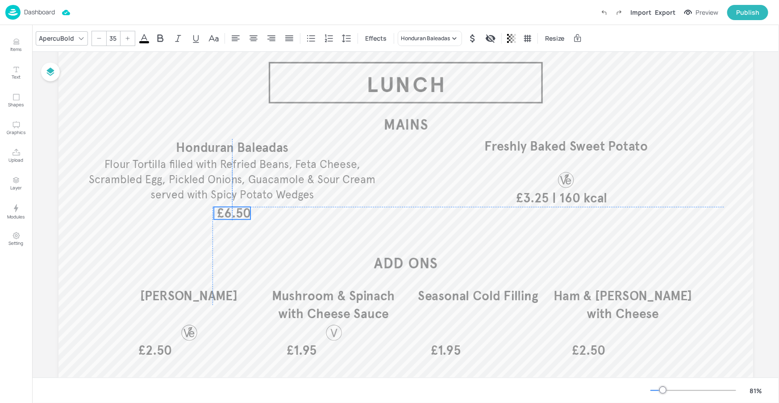
drag, startPoint x: 203, startPoint y: 203, endPoint x: 238, endPoint y: 217, distance: 37.3
click at [238, 217] on span "£6.50" at bounding box center [233, 213] width 33 height 13
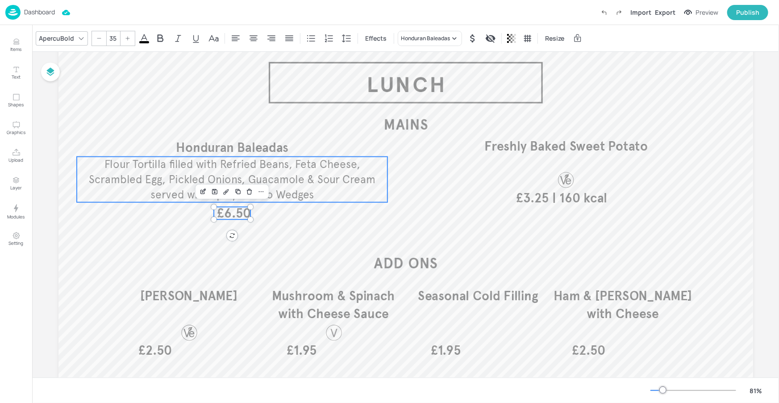
type input "--"
click at [301, 179] on span "Flour Tortilla filled with Refried Beans, Feta Cheese, Scrambled Egg, Pickled O…" at bounding box center [232, 179] width 287 height 44
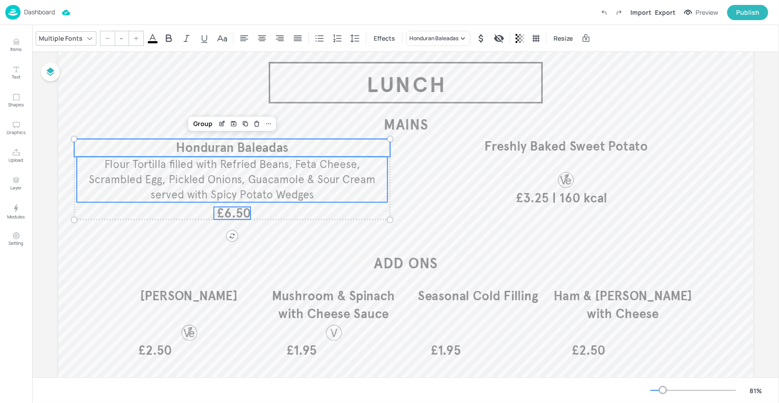
click at [284, 149] on span "Honduran Baleadas" at bounding box center [232, 148] width 113 height 16
click at [266, 123] on icon at bounding box center [268, 123] width 5 height 1
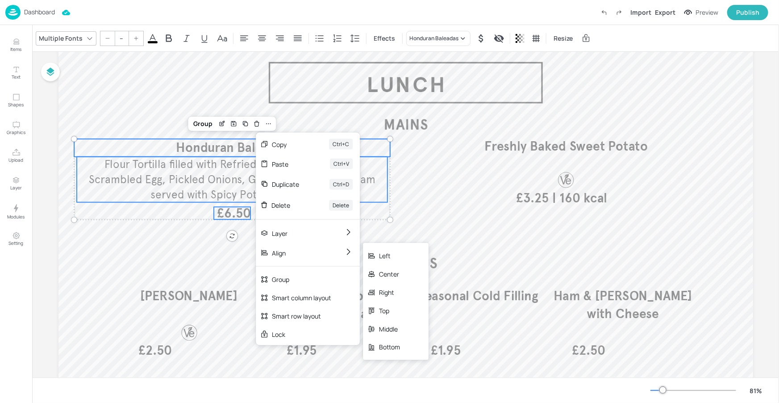
drag, startPoint x: 378, startPoint y: 271, endPoint x: 369, endPoint y: 261, distance: 13.0
click at [378, 271] on div "Center" at bounding box center [396, 274] width 66 height 18
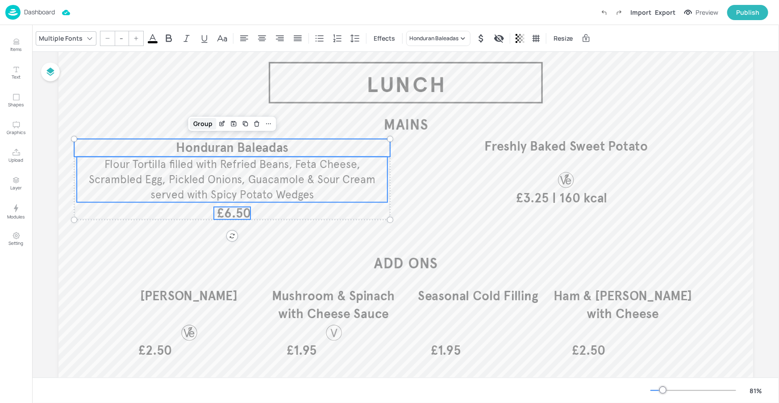
click at [203, 121] on div "Group" at bounding box center [203, 124] width 26 height 12
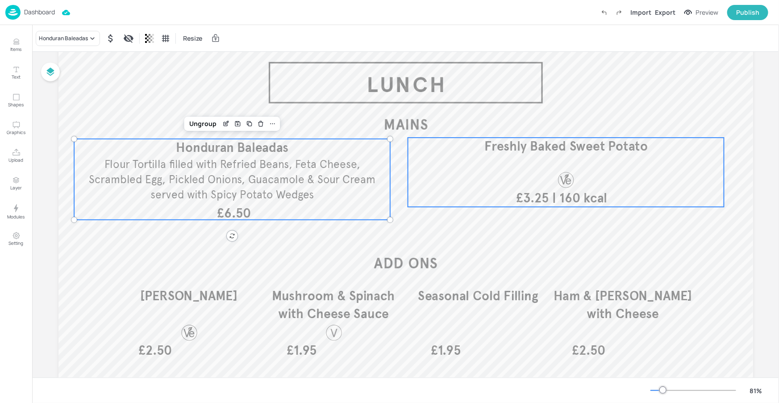
click at [466, 187] on div "| 160 kcal £3.25 Freshly Baked Sweet Potato" at bounding box center [566, 172] width 317 height 69
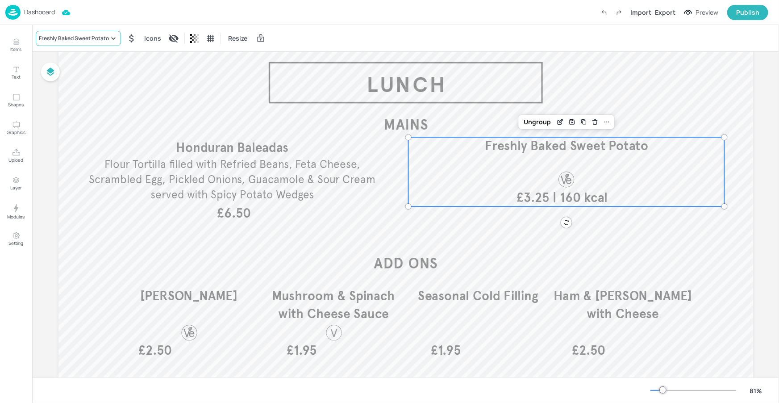
click at [79, 42] on div "Freshly Baked Sweet Potato" at bounding box center [78, 38] width 85 height 15
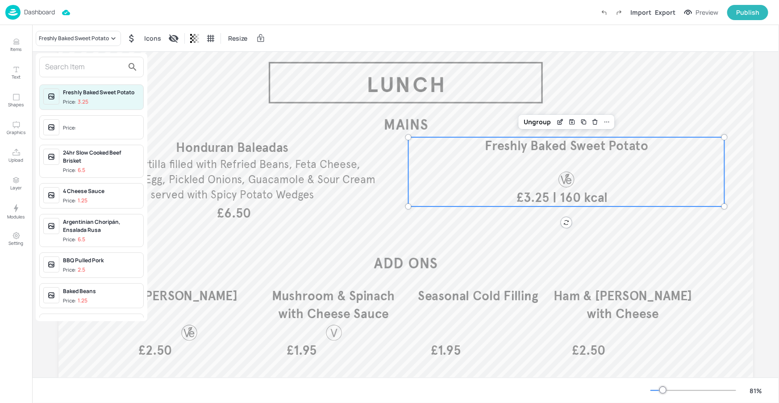
drag, startPoint x: 79, startPoint y: 42, endPoint x: 81, endPoint y: 61, distance: 18.8
click at [81, 61] on input "text" at bounding box center [84, 67] width 79 height 14
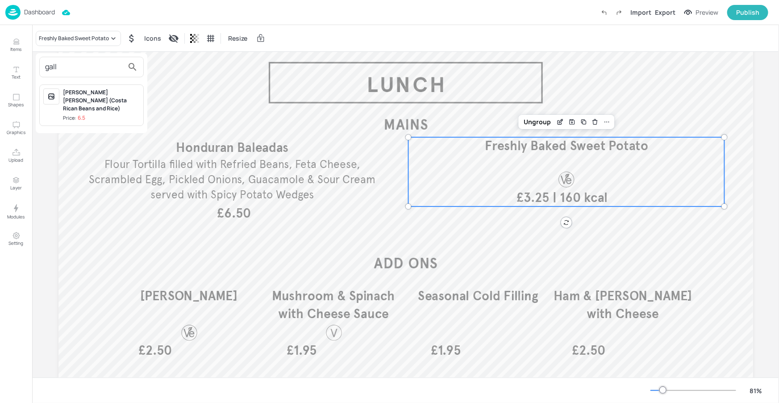
type input "gall"
click at [129, 120] on div "Gallo Pinto (Costa Rican Beans and Rice) Price: 6.5" at bounding box center [92, 105] width 112 height 49
click at [118, 114] on span "Price: 6.5" at bounding box center [101, 118] width 77 height 8
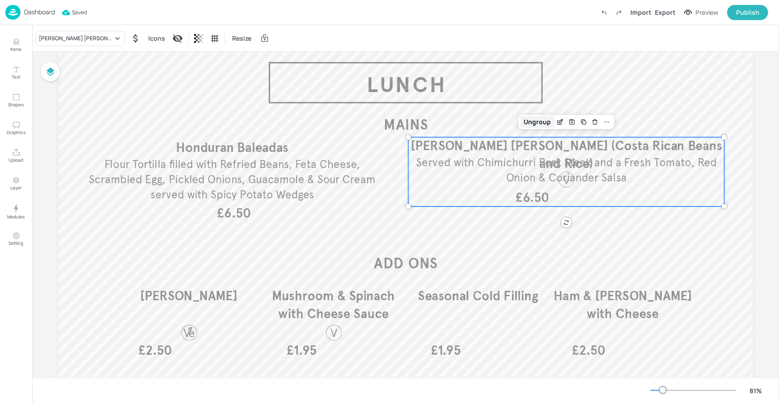
click at [545, 122] on div "Ungroup" at bounding box center [537, 122] width 34 height 12
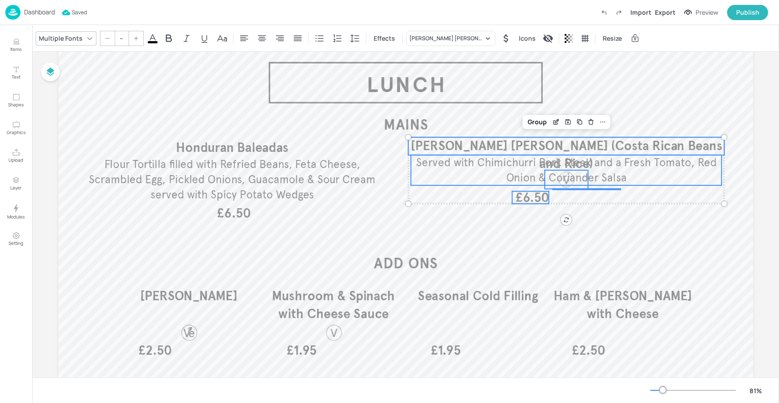
click at [534, 198] on span "£6.50" at bounding box center [531, 197] width 33 height 13
type input "35"
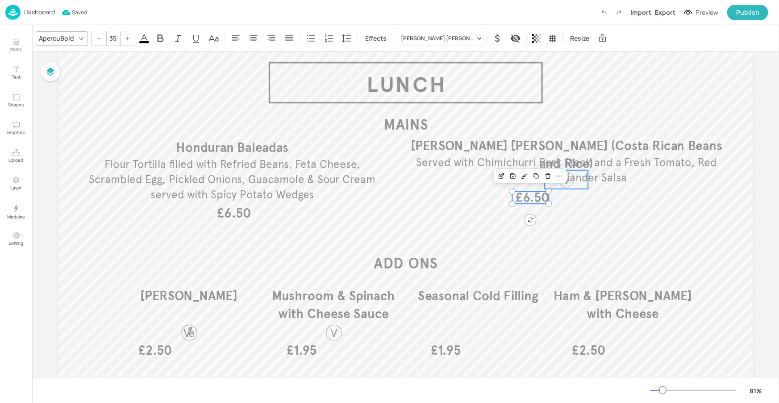
click at [571, 184] on div at bounding box center [566, 179] width 19 height 19
click at [526, 157] on div "Group" at bounding box center [521, 155] width 26 height 12
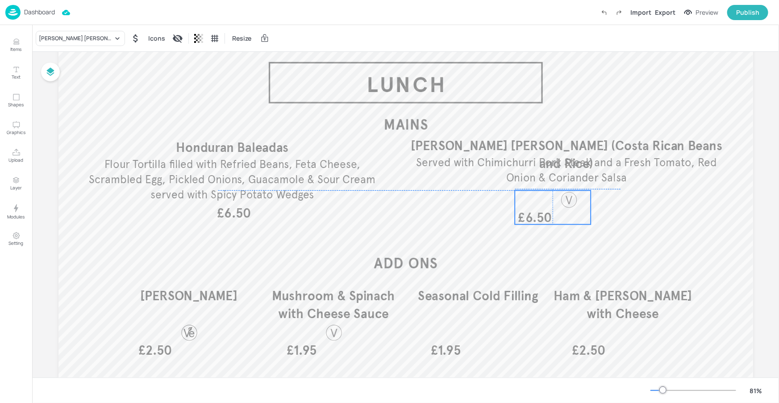
drag, startPoint x: 553, startPoint y: 183, endPoint x: 556, endPoint y: 201, distance: 18.9
click at [556, 201] on div at bounding box center [568, 199] width 43 height 19
drag, startPoint x: 665, startPoint y: 199, endPoint x: 658, endPoint y: 200, distance: 6.8
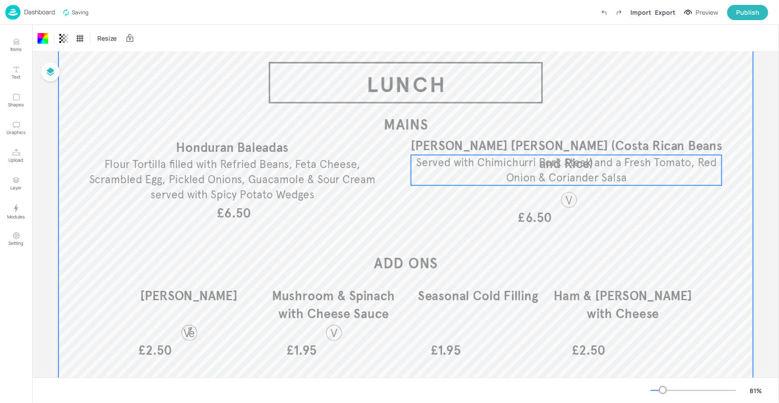
click at [592, 169] on p "Served with Chimichurri Pork Steak and a Fresh Tomato, Red Onion & Coriander Sa…" at bounding box center [566, 170] width 311 height 30
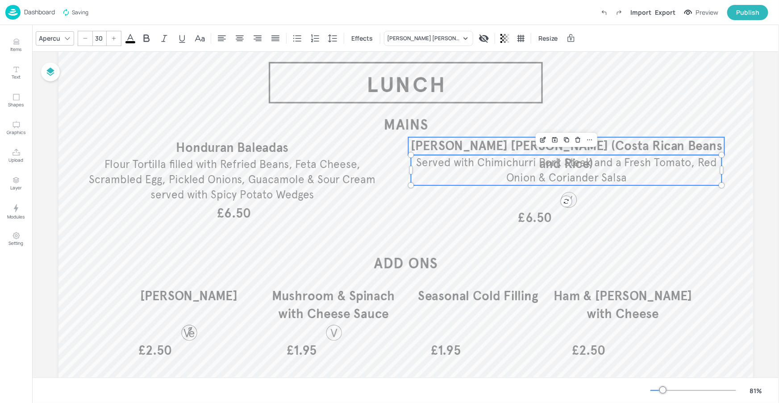
type input "--"
click at [627, 144] on span "Gallo Pinto (Costa Rican Beans and Rice)" at bounding box center [567, 154] width 312 height 33
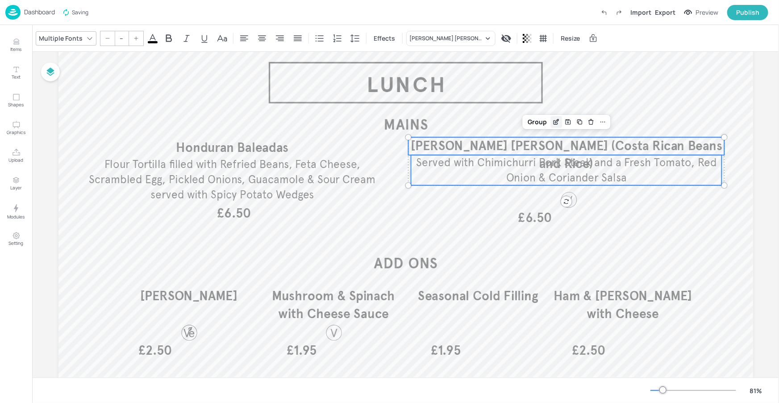
drag, startPoint x: 543, startPoint y: 120, endPoint x: 553, endPoint y: 125, distance: 11.4
click at [543, 120] on div "Group" at bounding box center [537, 122] width 26 height 12
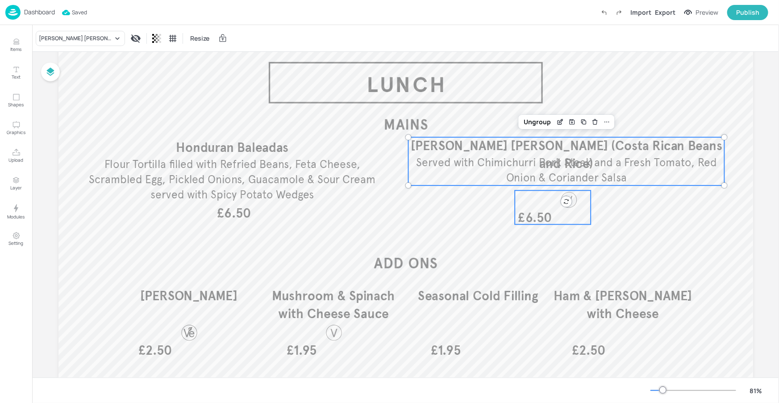
click at [573, 195] on div at bounding box center [569, 199] width 19 height 19
click at [627, 161] on span "Served with Chimichurri Pork Steak and a Fresh Tomato, Red Onion & Coriander Sa…" at bounding box center [566, 170] width 301 height 29
click at [521, 121] on div "Group" at bounding box center [520, 122] width 26 height 12
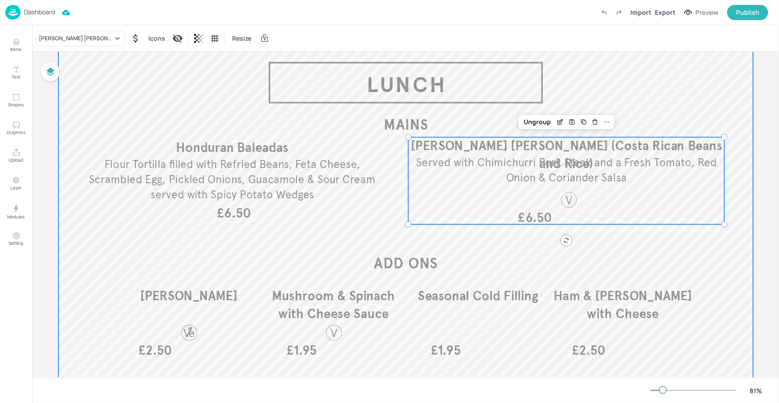
click at [666, 231] on div at bounding box center [406, 228] width 695 height 391
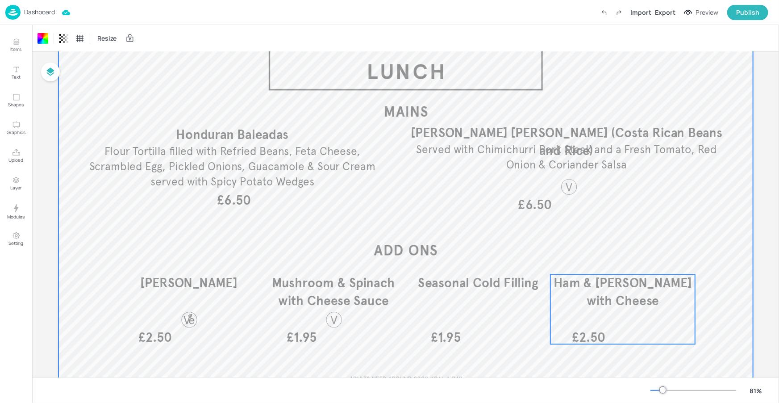
scroll to position [64, 0]
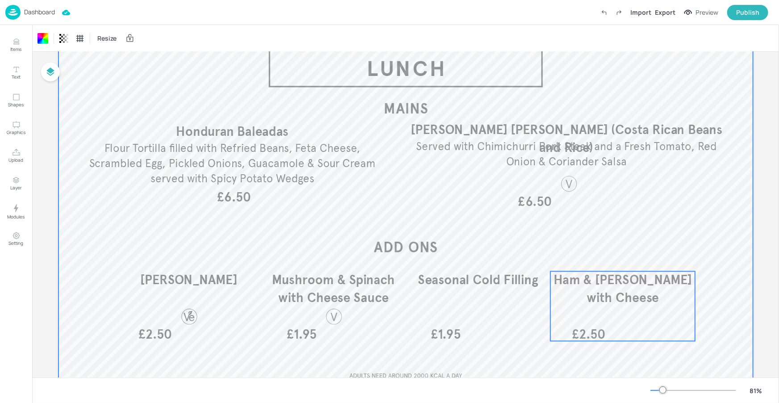
click at [589, 291] on p "Ham & Hock with Cheese" at bounding box center [623, 288] width 145 height 35
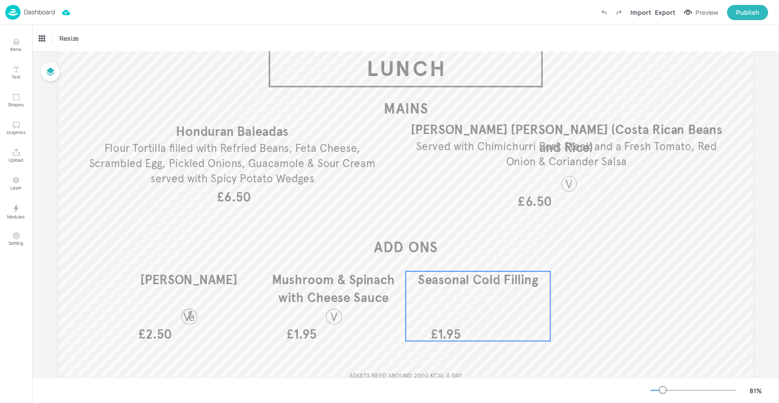
click at [469, 306] on div "Seasonal Cold Filling £1.95" at bounding box center [478, 306] width 145 height 70
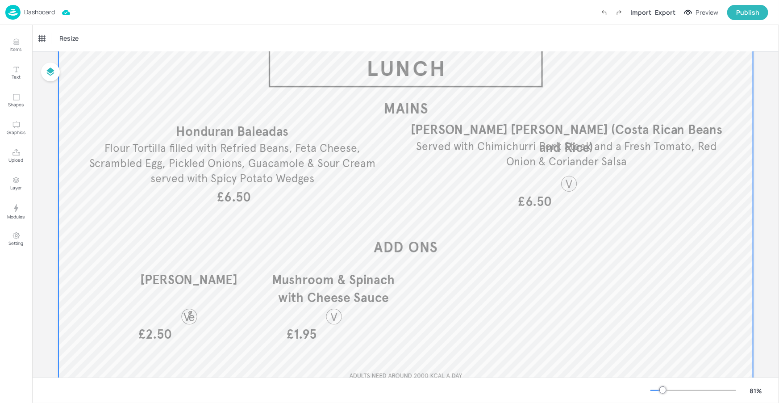
click at [377, 300] on span "Mushroom & Spinach with Cheese Sauce" at bounding box center [333, 288] width 123 height 33
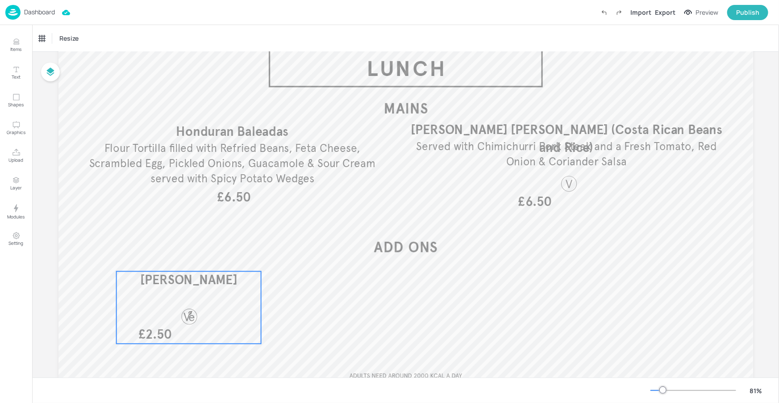
click at [226, 294] on div "Lentil Ragu £2.50" at bounding box center [188, 307] width 145 height 72
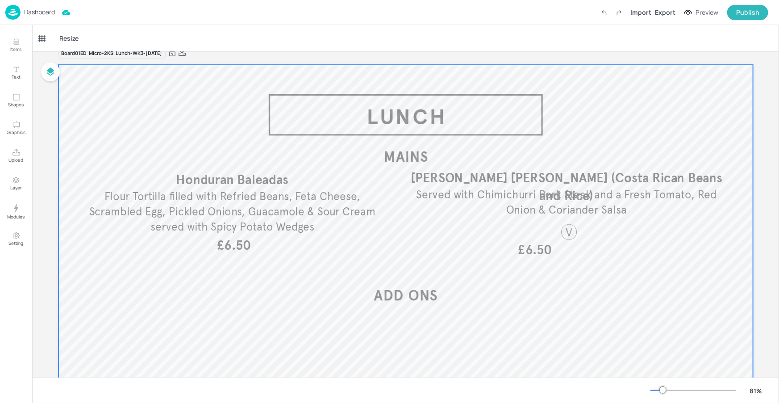
scroll to position [13, 0]
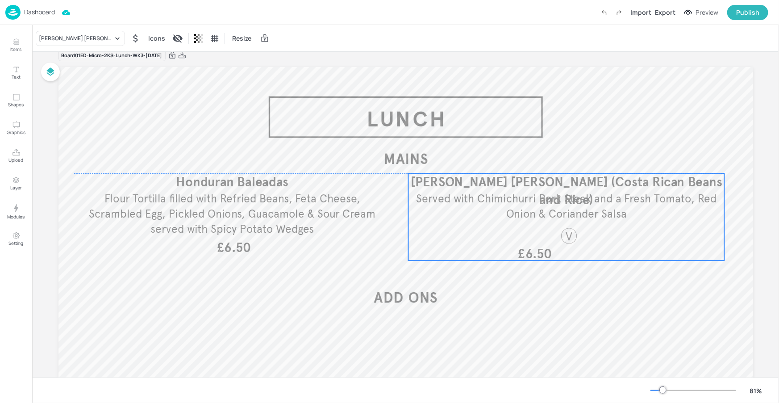
click at [578, 226] on div at bounding box center [568, 235] width 43 height 19
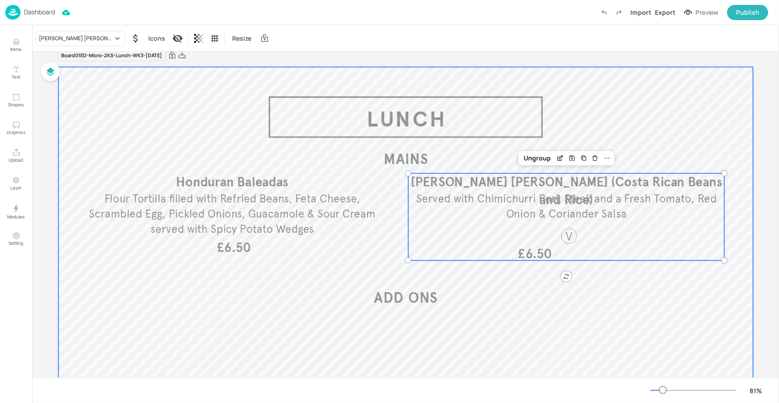
click at [662, 287] on div at bounding box center [406, 262] width 695 height 391
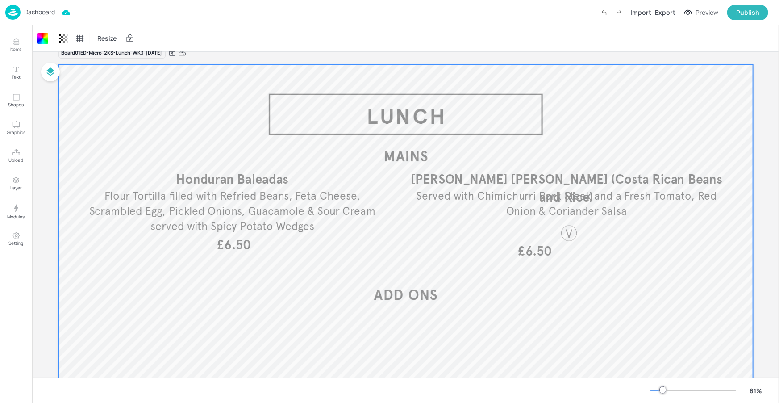
scroll to position [0, 0]
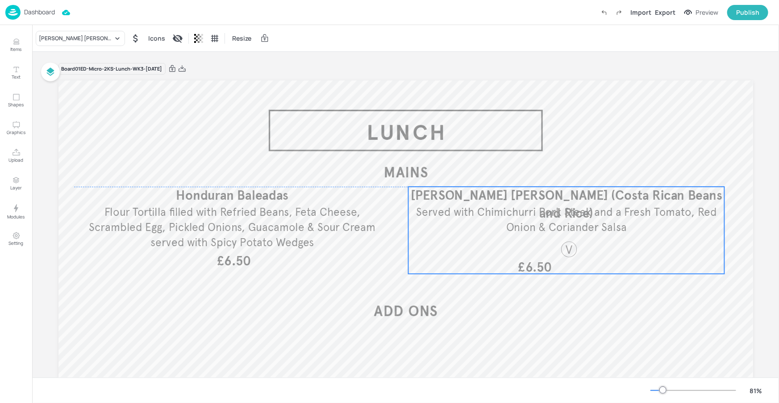
click at [558, 199] on span "Gallo Pinto (Costa Rican Beans and Rice)" at bounding box center [567, 204] width 312 height 33
click at [562, 171] on div "Edit Item" at bounding box center [560, 172] width 12 height 12
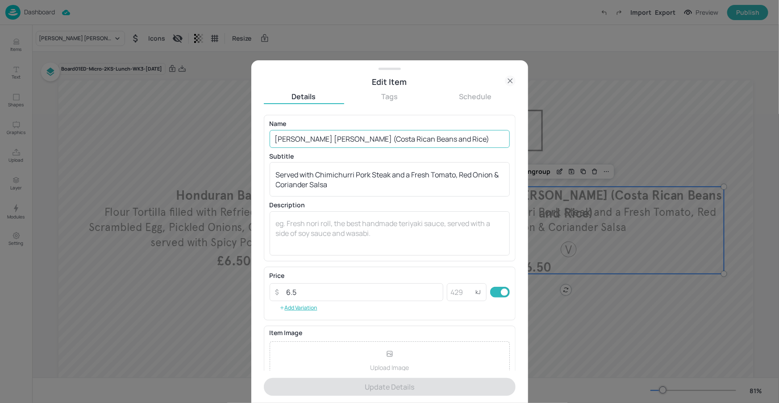
click at [389, 138] on input "Gallo Pinto (Costa Rican Beans and Rice)" at bounding box center [390, 139] width 240 height 18
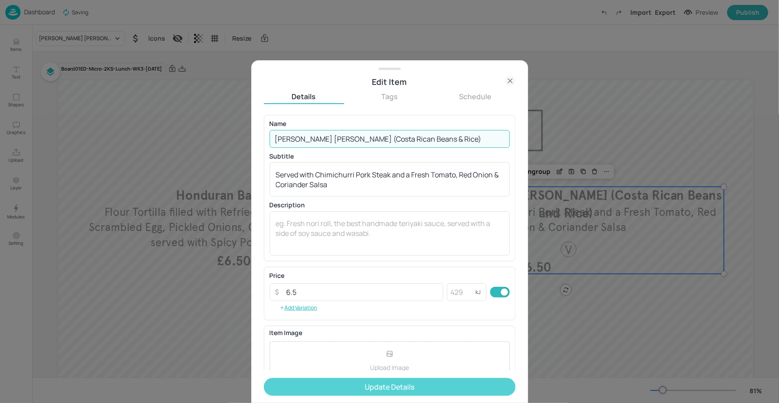
type input "[PERSON_NAME] [PERSON_NAME] (Costa Rican Beans & Rice)"
click at [418, 389] on button "Update Details" at bounding box center [390, 387] width 252 height 18
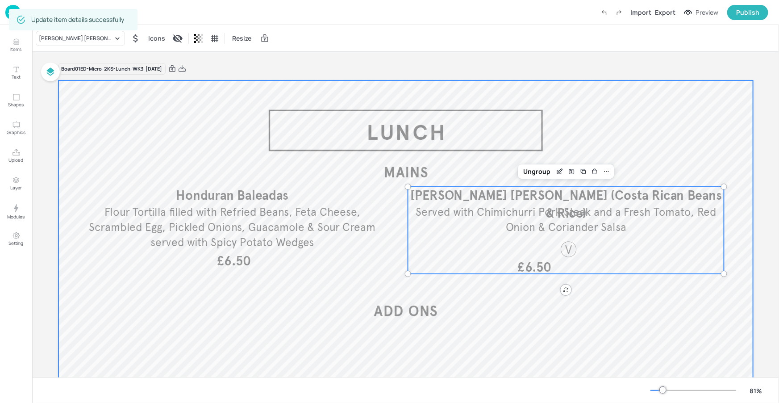
click at [585, 334] on div at bounding box center [406, 275] width 695 height 391
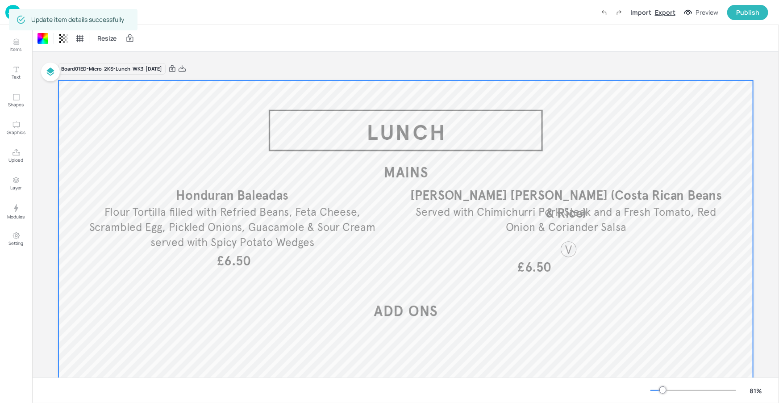
click at [664, 13] on div "Export" at bounding box center [665, 12] width 21 height 9
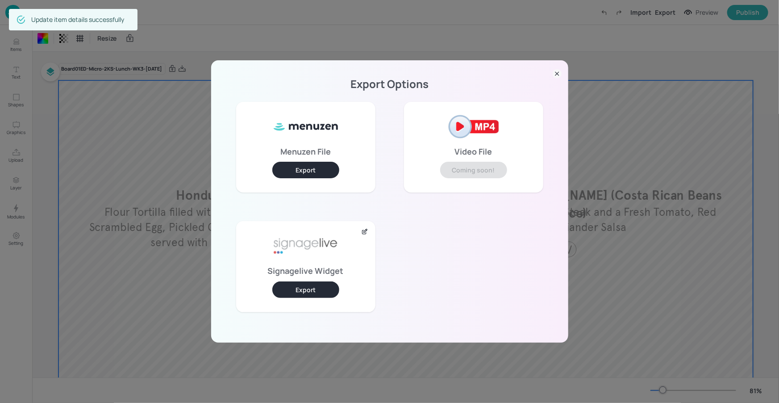
click at [309, 287] on button "Export" at bounding box center [305, 289] width 67 height 17
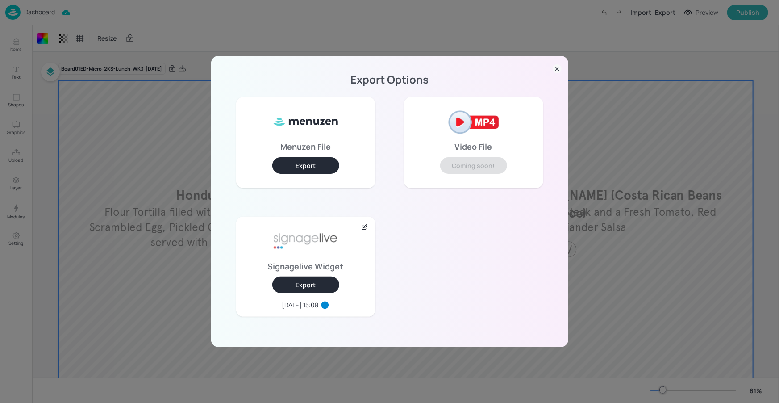
click at [559, 67] on icon at bounding box center [558, 69] width 4 height 4
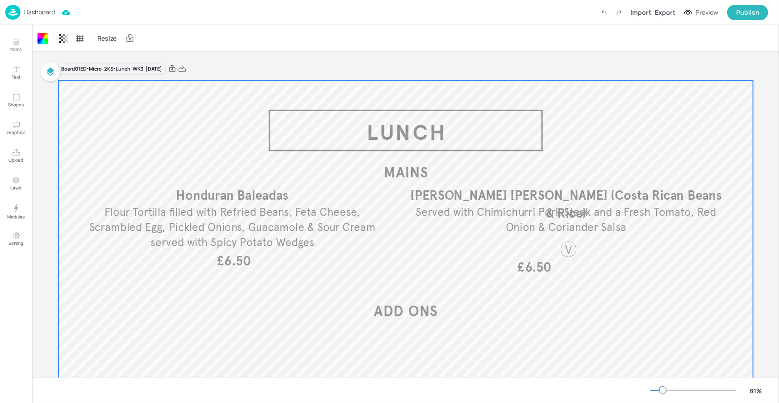
click at [42, 13] on p "Dashboard" at bounding box center [39, 12] width 31 height 6
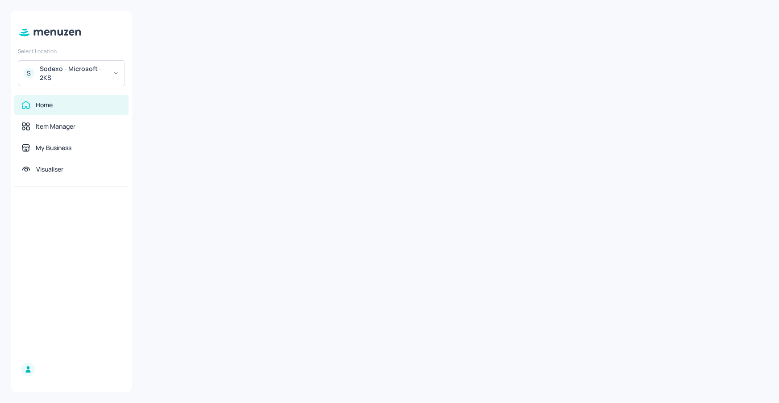
click at [113, 85] on div "S Sodexo - Microsoft - 2KS" at bounding box center [71, 73] width 107 height 26
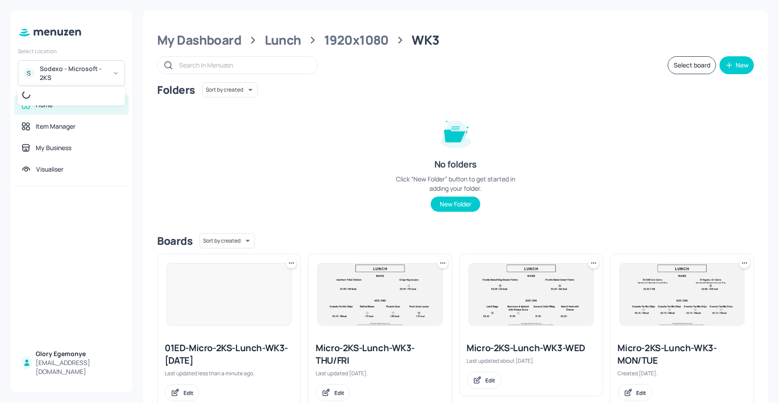
click at [111, 76] on div at bounding box center [389, 201] width 779 height 403
click at [115, 73] on icon at bounding box center [115, 73] width 3 height 1
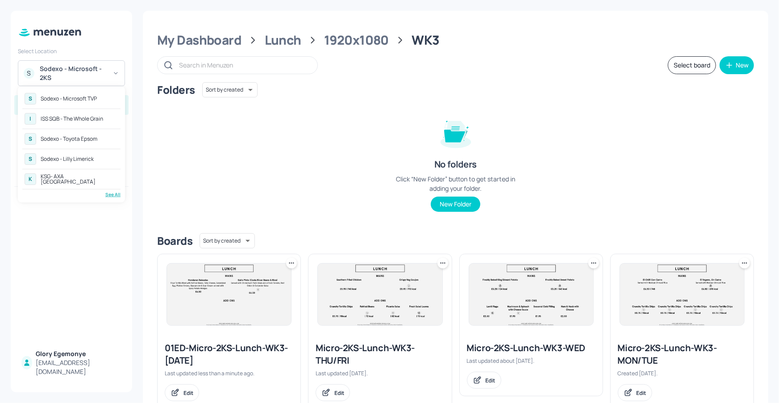
click at [89, 104] on div "S Sodexo - Microsoft TVP" at bounding box center [71, 99] width 98 height 16
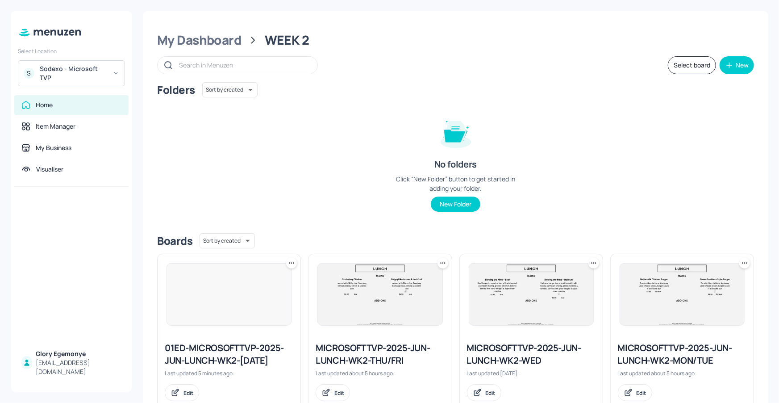
click at [100, 71] on div "Sodexo - Microsoft TVP" at bounding box center [73, 73] width 67 height 18
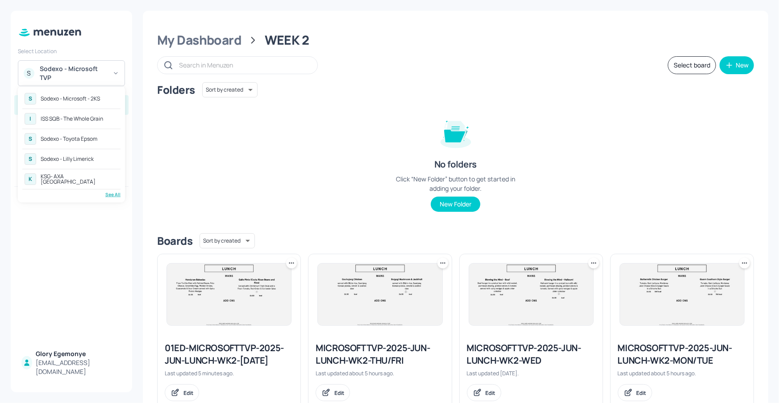
click at [478, 124] on div at bounding box center [389, 201] width 779 height 403
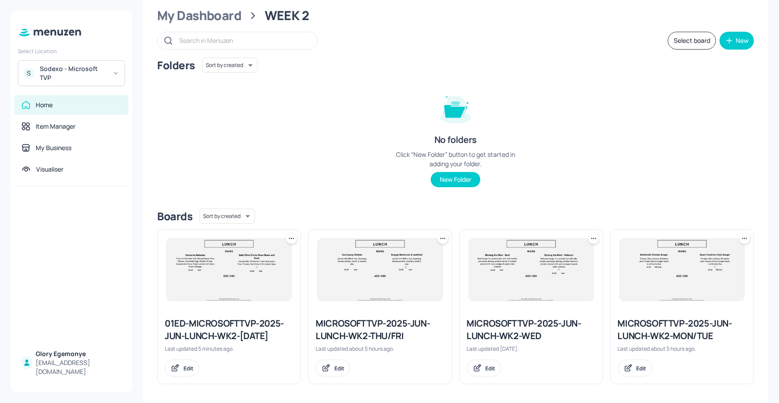
scroll to position [27, 0]
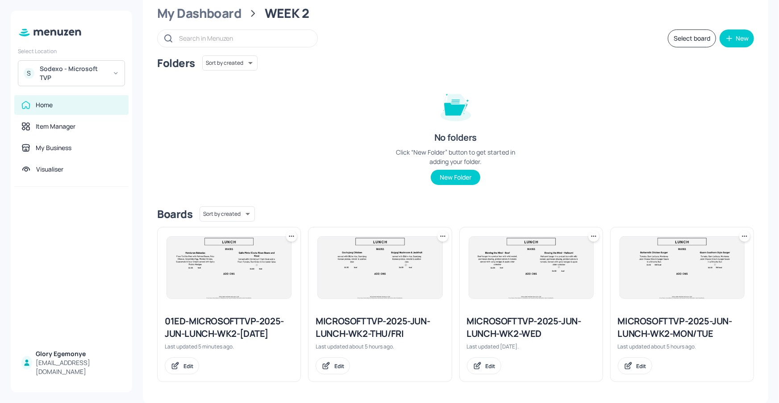
click at [216, 330] on div "01ED-MICROSOFTTVP-2025-JUN-LUNCH-WK2-WED220925" at bounding box center [229, 327] width 129 height 25
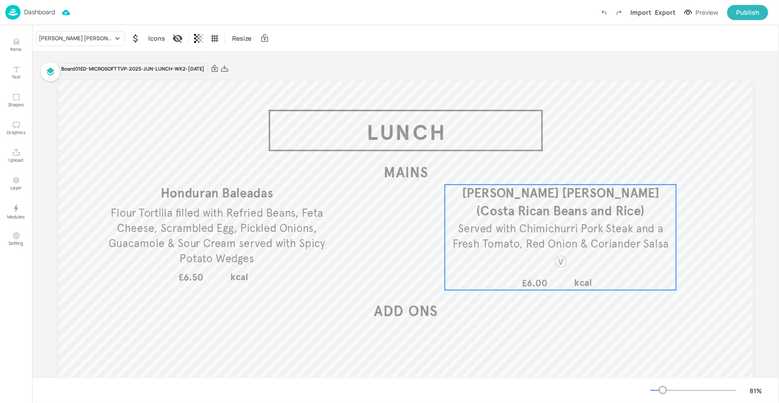
click at [511, 201] on p "[PERSON_NAME] [PERSON_NAME] (Costa Rican Beans and Rice)" at bounding box center [561, 201] width 220 height 35
click at [551, 167] on icon "Edit Item" at bounding box center [555, 169] width 8 height 7
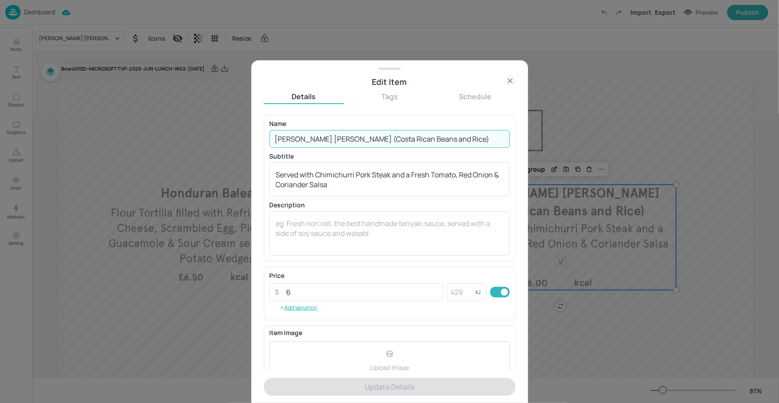
click at [390, 140] on input "Gallo Pinto (Costa Rican Beans and Rice)" at bounding box center [390, 139] width 240 height 18
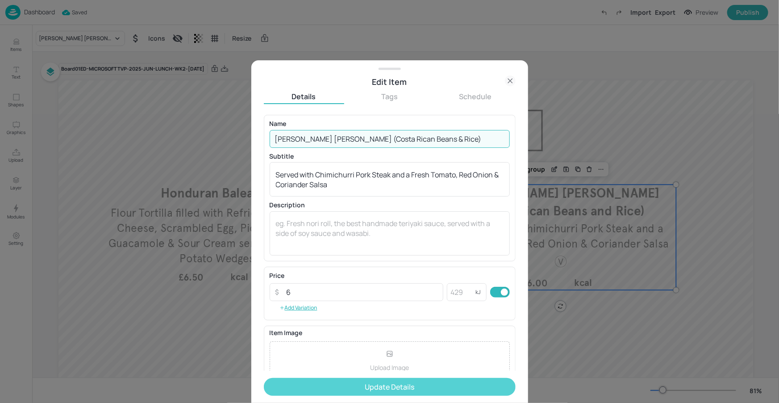
type input "[PERSON_NAME] [PERSON_NAME] (Costa Rican Beans & Rice)"
click at [438, 381] on button "Update Details" at bounding box center [390, 387] width 252 height 18
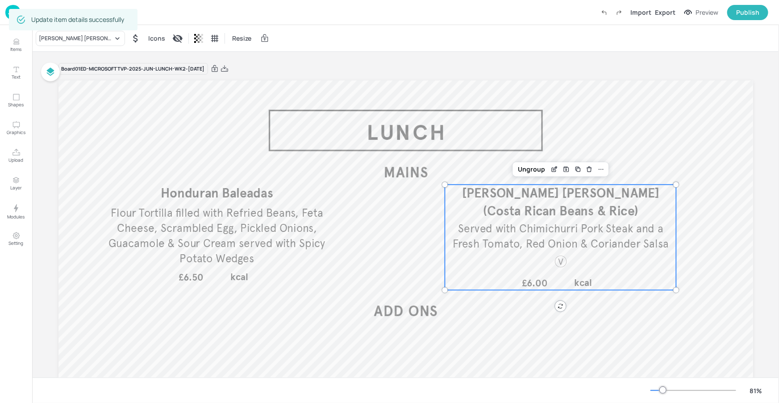
click at [136, 2] on div "Dashboard Saved Import Export Preview Publish" at bounding box center [386, 12] width 763 height 25
click at [141, 17] on div "Dashboard Import Export Preview Publish" at bounding box center [386, 12] width 763 height 25
click at [39, 13] on p "Dashboard" at bounding box center [39, 12] width 31 height 6
click at [39, 12] on p "Dashboard" at bounding box center [39, 12] width 31 height 6
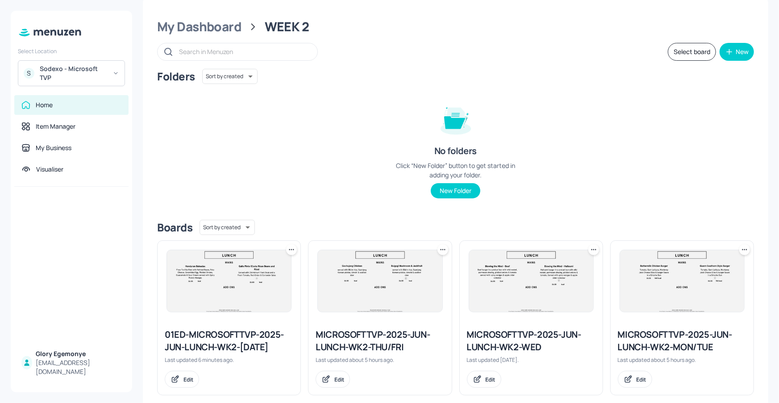
scroll to position [27, 0]
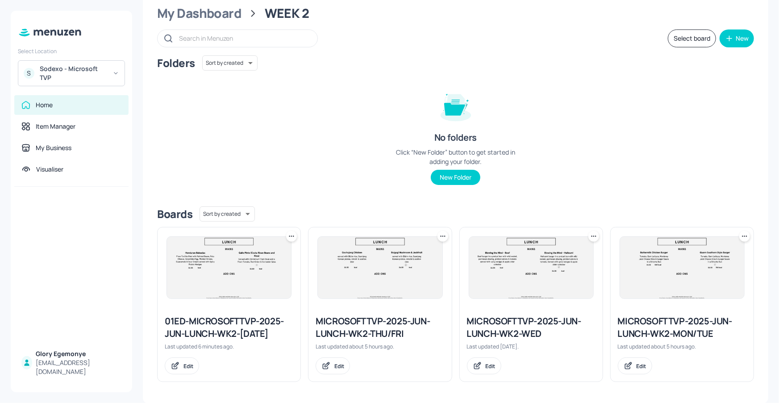
click at [292, 235] on icon at bounding box center [291, 236] width 9 height 9
click at [266, 255] on div "Rename" at bounding box center [257, 254] width 71 height 15
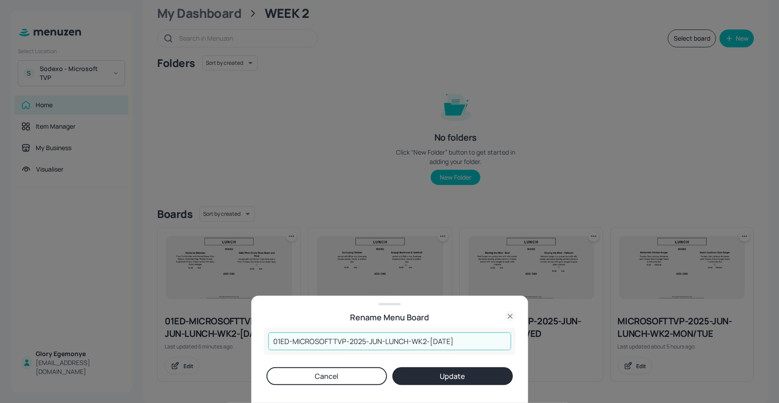
click at [450, 343] on input "01ED-MICROSOFTTVP-2025-JUN-LUNCH-WK2-WED220925" at bounding box center [389, 341] width 243 height 18
click at [452, 342] on input "01ED-MICROSOFTTVP-2025-JUN-LUNCH-WK2-WED220925" at bounding box center [389, 341] width 243 height 18
type input "01ED-MICROSOFTTVP-2025-JUN-LUNCH-WK2-WED240925"
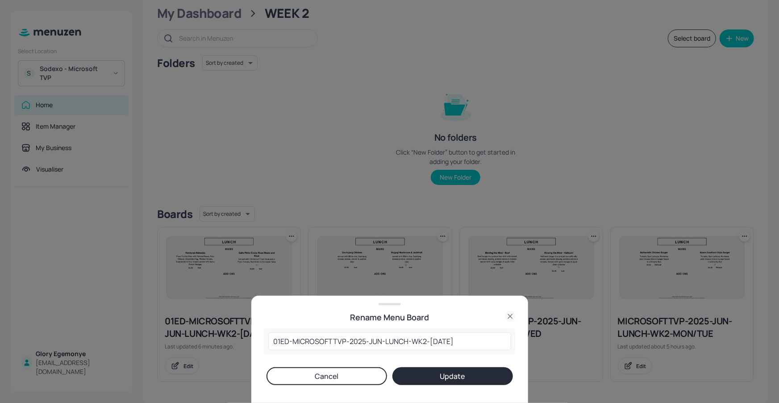
click at [449, 375] on button "Update" at bounding box center [453, 376] width 121 height 18
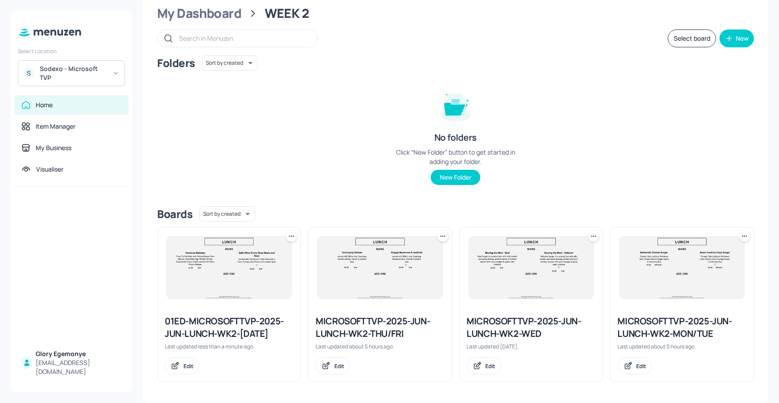
click at [291, 235] on icon at bounding box center [291, 235] width 1 height 1
click at [255, 280] on div "Move" at bounding box center [257, 284] width 71 height 15
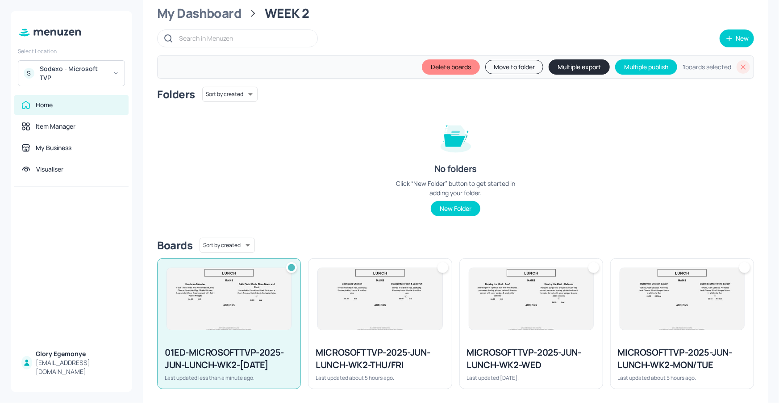
click at [588, 70] on button "Multiple export" at bounding box center [579, 66] width 61 height 15
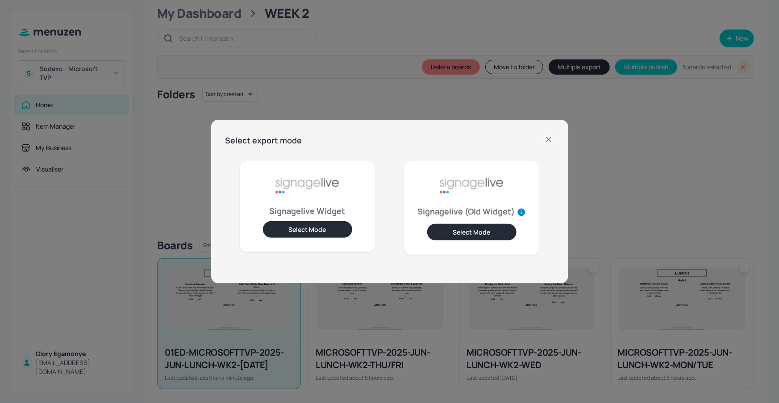
click at [302, 233] on button "Select Mode" at bounding box center [307, 229] width 89 height 17
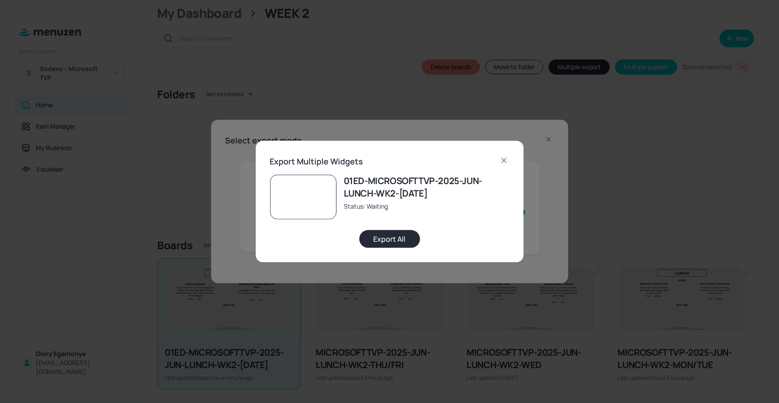
click at [380, 237] on button "Export All" at bounding box center [389, 239] width 61 height 18
click at [504, 157] on icon at bounding box center [504, 160] width 11 height 11
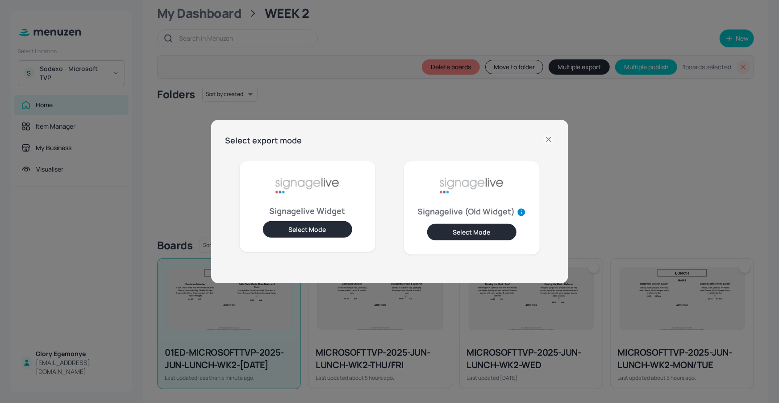
click at [547, 136] on icon at bounding box center [548, 139] width 11 height 11
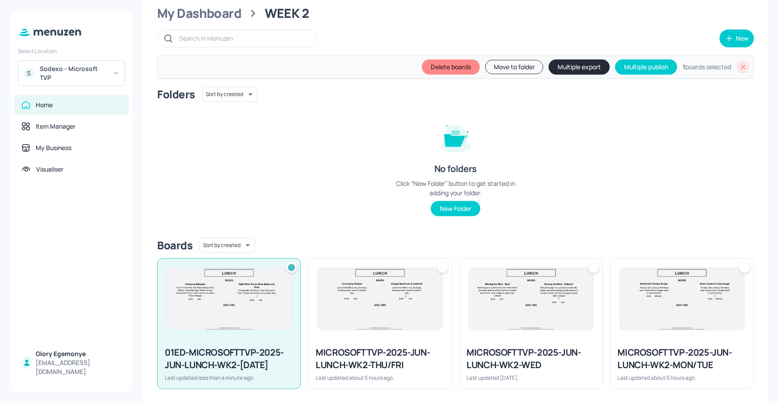
click at [737, 63] on div at bounding box center [743, 66] width 13 height 13
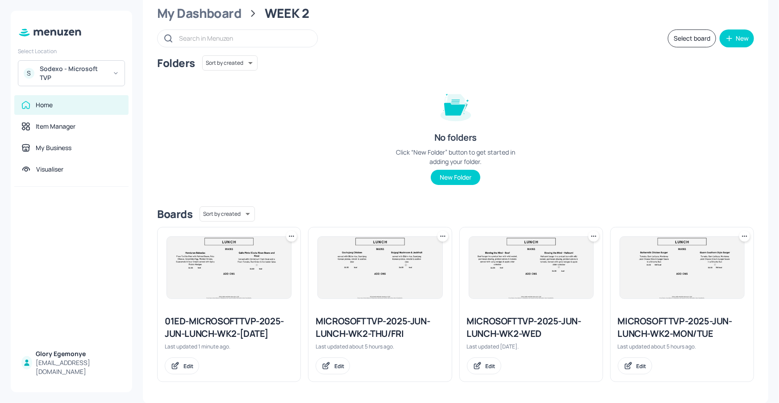
click at [63, 70] on div "Sodexo - Microsoft TVP" at bounding box center [73, 73] width 67 height 18
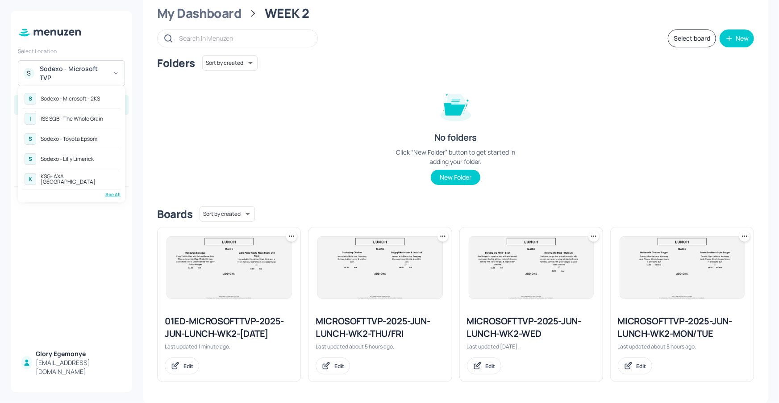
click at [117, 194] on div "See All" at bounding box center [71, 194] width 98 height 7
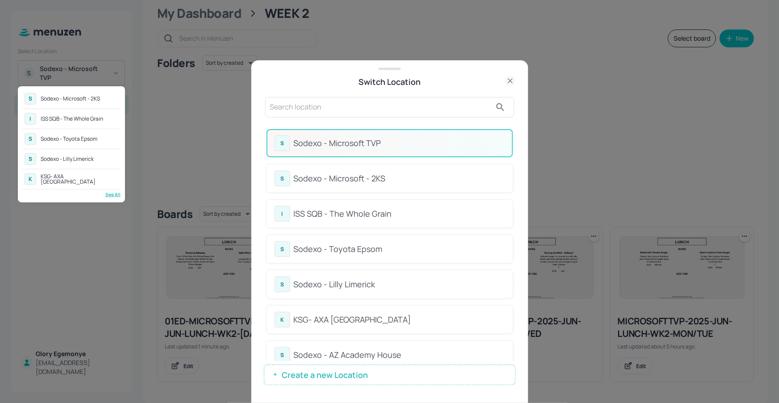
click at [405, 118] on div at bounding box center [389, 201] width 779 height 403
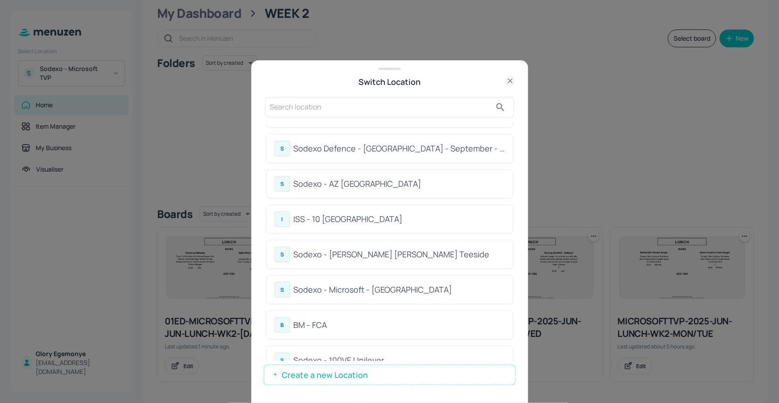
scroll to position [313, 0]
click at [366, 283] on div "Sodexo - Microsoft - Cambridge" at bounding box center [399, 289] width 211 height 12
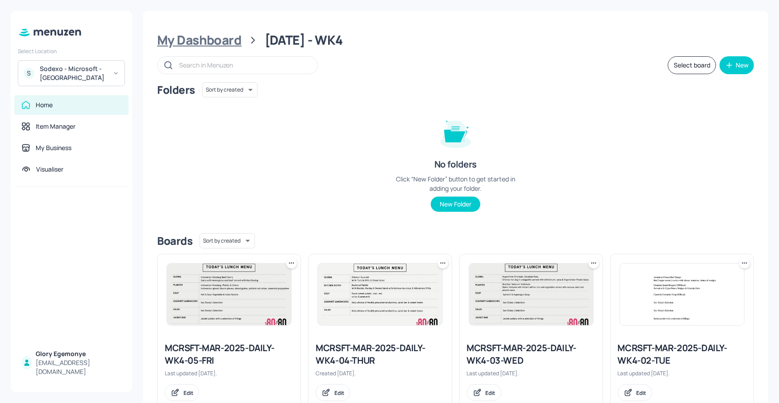
click at [233, 43] on div "My Dashboard" at bounding box center [199, 40] width 84 height 16
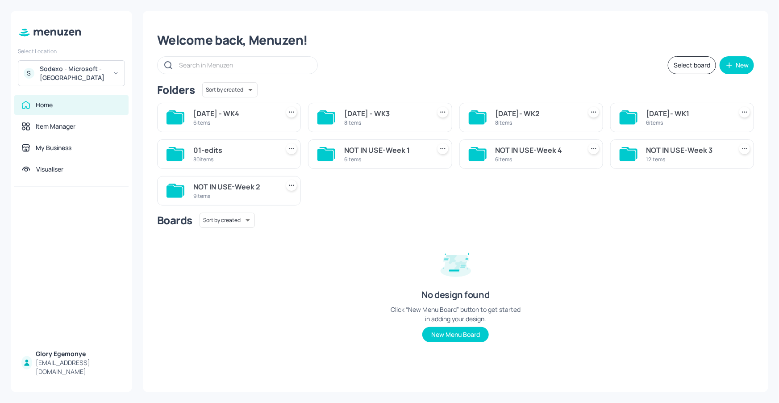
click at [631, 115] on icon at bounding box center [628, 118] width 16 height 12
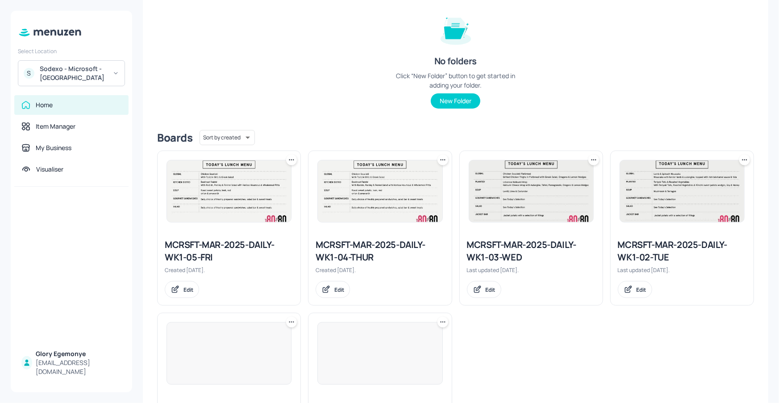
scroll to position [189, 0]
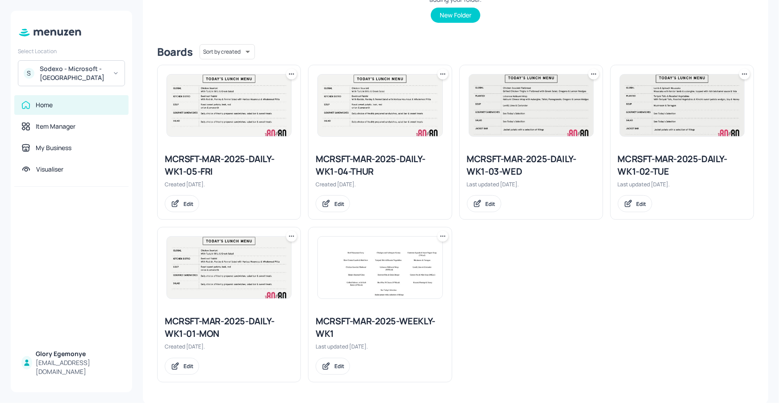
click at [592, 70] on icon at bounding box center [593, 74] width 9 height 9
click at [569, 109] on div "Duplicate" at bounding box center [557, 107] width 71 height 15
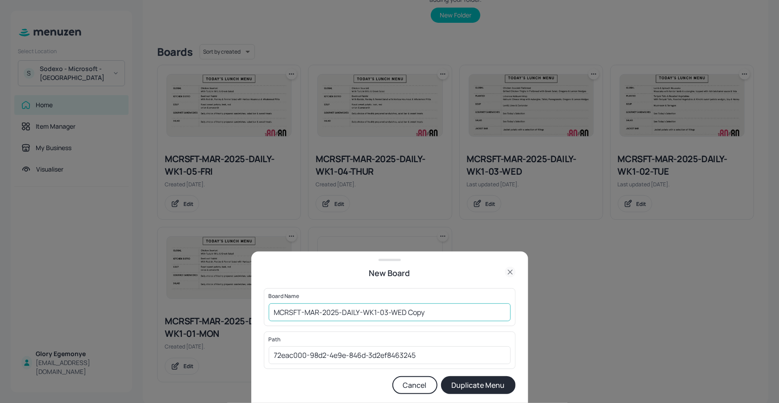
click at [431, 307] on input "MCRSFT-MAR-2025-DAILY-WK1-03-WED Copy" at bounding box center [390, 312] width 242 height 18
click at [435, 313] on input "MCRSFT-MAR-2025-DAILY-WK1-03-WED Copy" at bounding box center [390, 312] width 242 height 18
click at [272, 311] on input "MCRSFT-MAR-2025-DAILY-WK1-03-[DATE]" at bounding box center [390, 312] width 242 height 18
type input "01ED-MCRSFT-MAR-2025-DAILY-WK1-03-[DATE]"
click at [476, 393] on button "Duplicate Menu" at bounding box center [478, 385] width 75 height 18
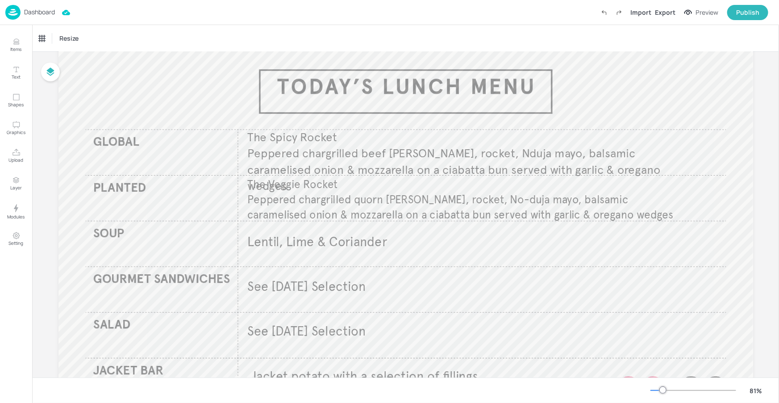
scroll to position [71, 0]
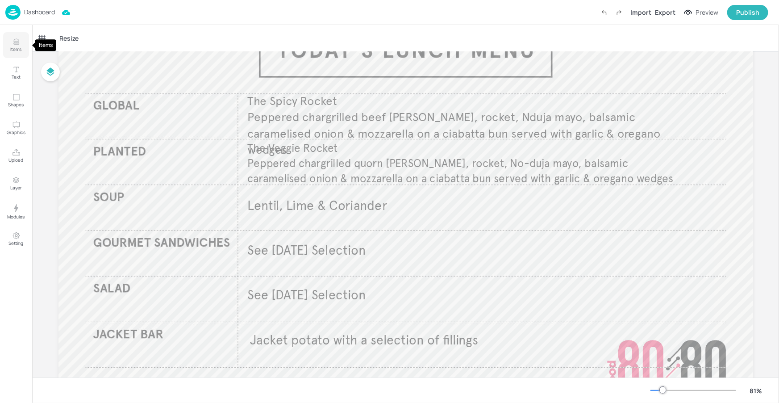
click at [18, 39] on icon "Items" at bounding box center [15, 40] width 5 height 2
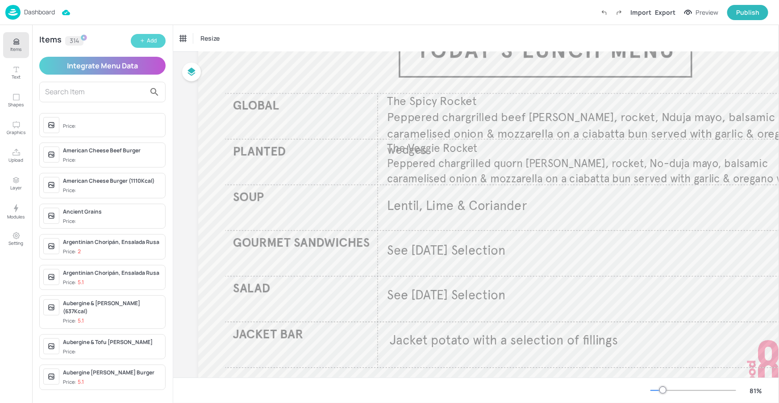
click at [146, 41] on button "Add" at bounding box center [148, 41] width 35 height 14
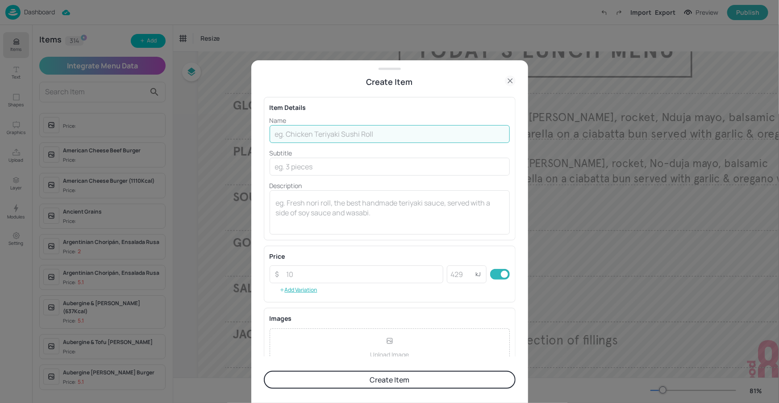
drag, startPoint x: 297, startPoint y: 127, endPoint x: 300, endPoint y: 133, distance: 6.4
click at [297, 127] on input "text" at bounding box center [390, 134] width 240 height 18
paste input "Honduran Baleadas"
type input "Honduran Baleadas"
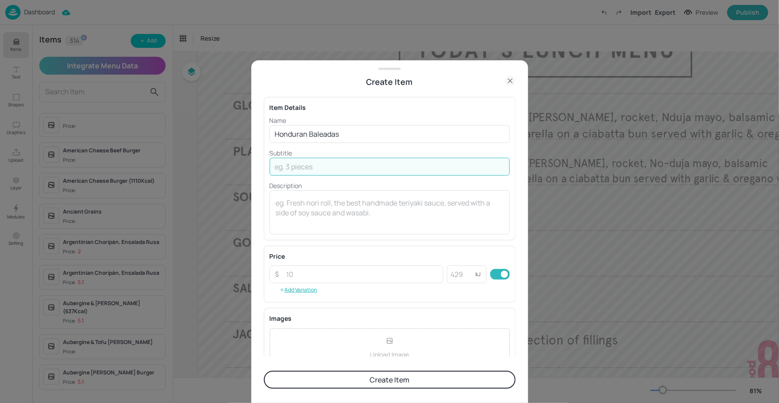
click at [309, 166] on input "text" at bounding box center [390, 167] width 240 height 18
paste input "Flour Tortilla filled with Refried Beans, Feta Cheese, Scrambled Egg, Pickled O…"
type input "Flour Tortilla filled with Refried Beans, Feta Cheese, Scrambled Egg, Pickled O…"
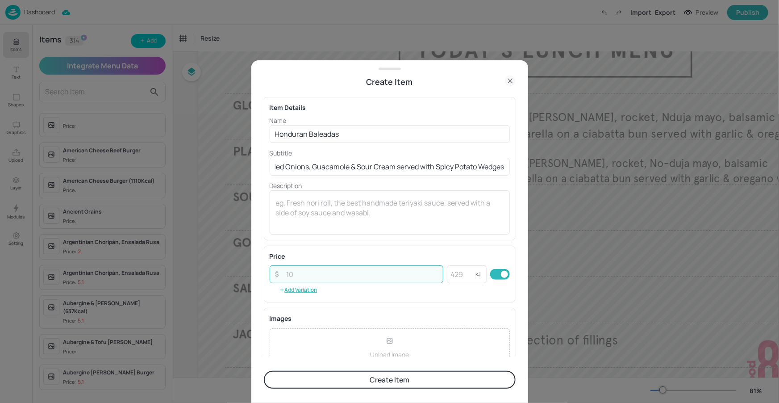
click at [316, 277] on input "number" at bounding box center [362, 274] width 163 height 18
type input "6"
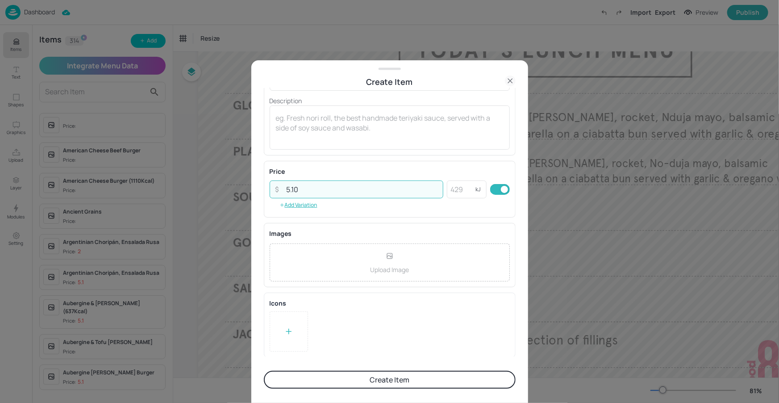
type input "5.10"
click at [359, 378] on button "Create Item" at bounding box center [390, 380] width 252 height 18
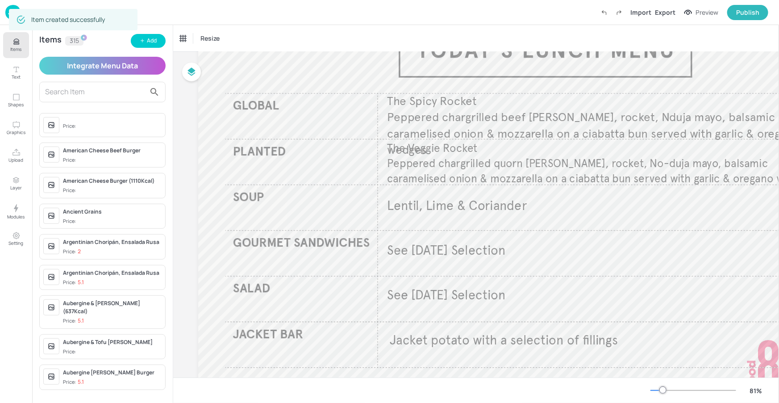
scroll to position [85, 0]
click at [145, 50] on div "Items 315 Add Integrate Menu Data Price: American Cheese Beef Burger Price: Ame…" at bounding box center [102, 214] width 141 height 378
click at [149, 45] on div "Add" at bounding box center [152, 41] width 10 height 8
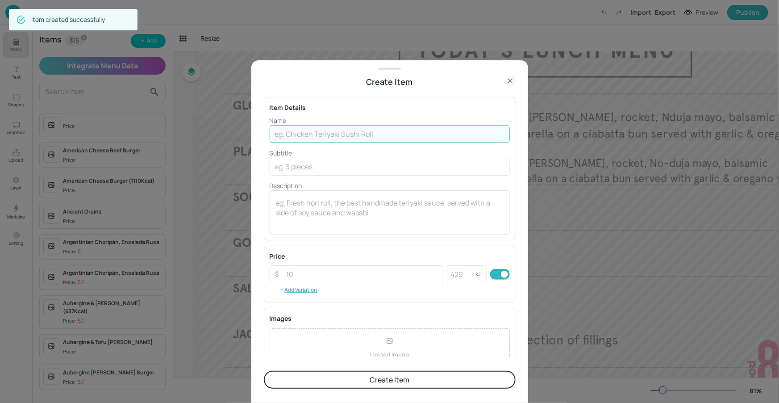
click at [326, 134] on input "text" at bounding box center [390, 134] width 240 height 18
paste input "Gallo Pinto (Costa Rican Beans and Rice)"
click at [389, 134] on input "Gallo Pinto (Costa Rican Beans and Rice)" at bounding box center [390, 134] width 240 height 18
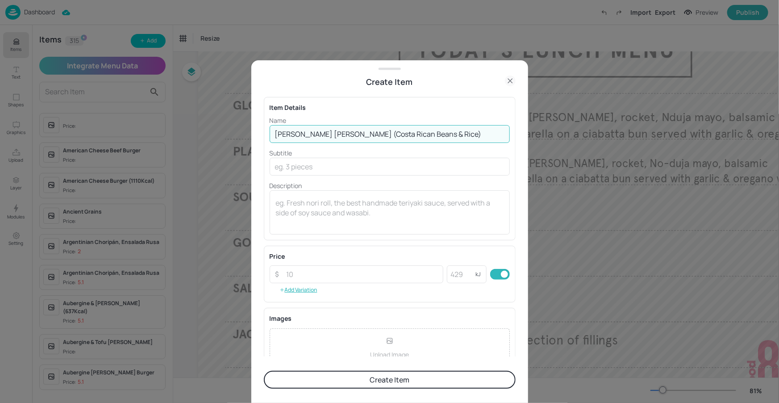
type input "[PERSON_NAME] [PERSON_NAME] (Costa Rican Beans & Rice)"
click at [361, 174] on input "text" at bounding box center [390, 167] width 240 height 18
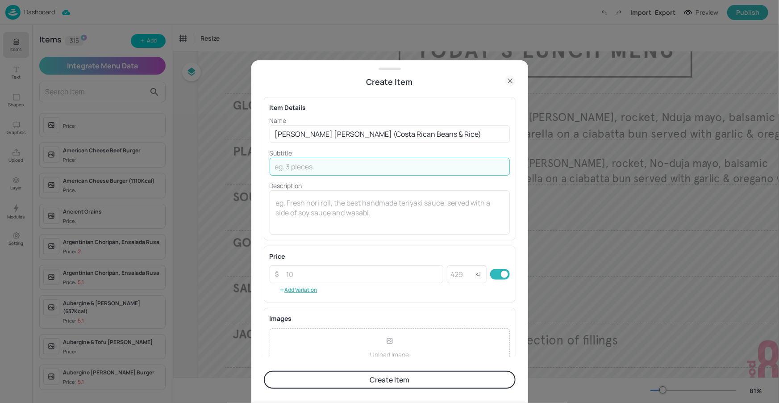
paste input "Served with Chimichurri Pork Steak and a Fresh Tomato, Red Onion & Coriander Sa…"
click at [353, 167] on input "Served with Chimichurri Pork Steak and a Fresh Tomato, Red Onion & Coriander Sa…" at bounding box center [390, 167] width 240 height 18
drag, startPoint x: 341, startPoint y: 166, endPoint x: 527, endPoint y: 165, distance: 185.8
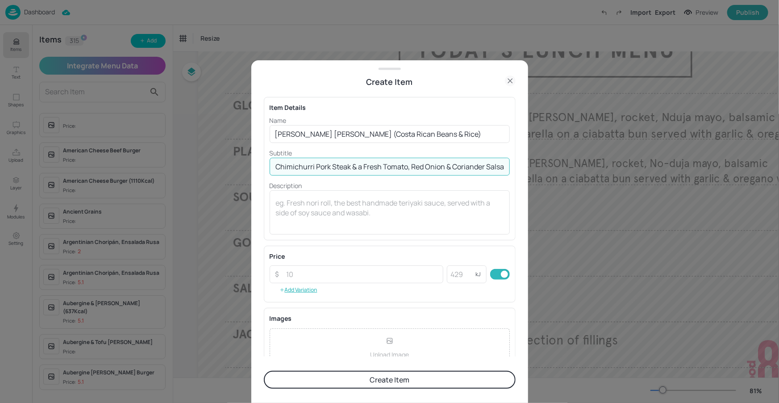
click at [528, 165] on div "Create Item Item Details Name Gallo Pinto (Costa Rican Beans & Rice) ​ Subtitle…" at bounding box center [389, 231] width 277 height 343
type input "Served with Chimichurri Pork Steak & a Fresh Tomato, Red Onion & Coriander Salsa"
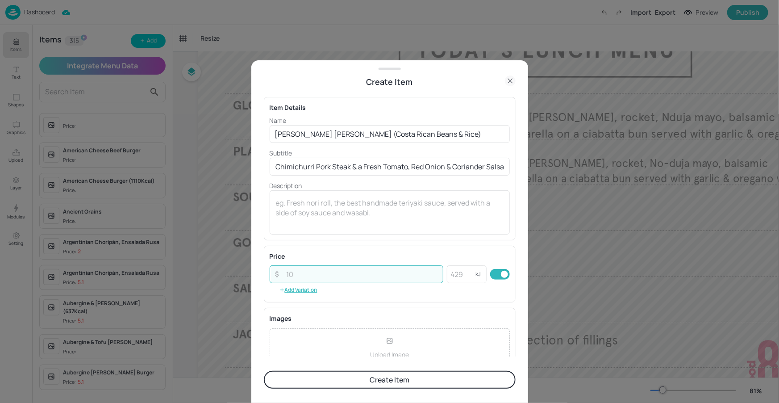
click at [347, 280] on input "number" at bounding box center [362, 274] width 163 height 18
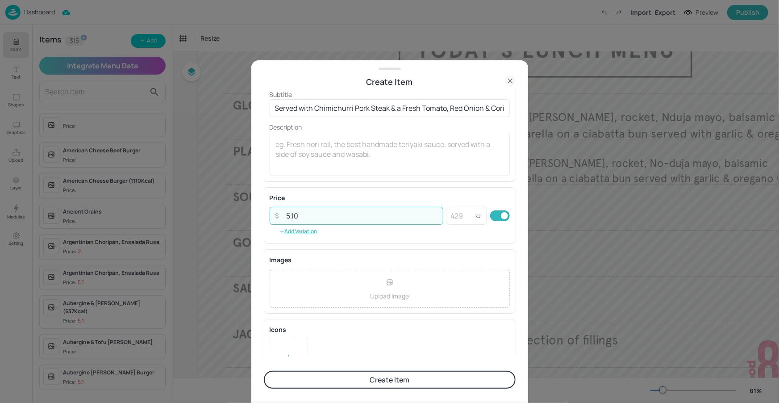
scroll to position [76, 0]
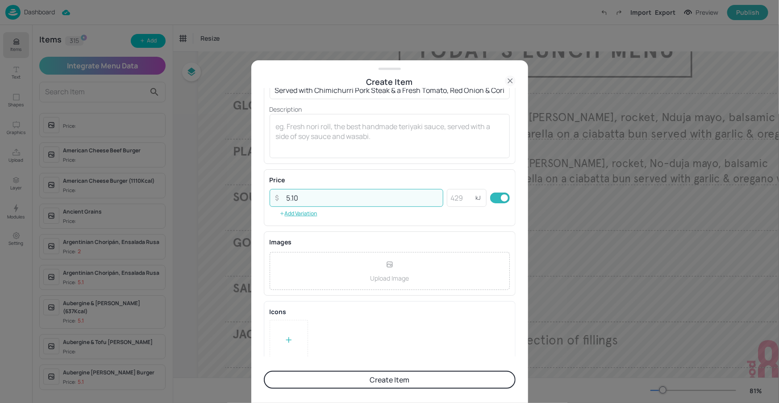
type input "5.10"
click at [287, 344] on div at bounding box center [288, 339] width 9 height 13
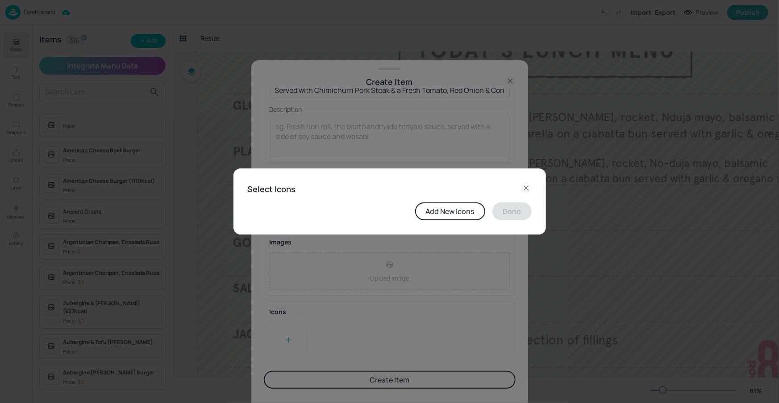
click at [356, 207] on div "Add New Icons Done" at bounding box center [390, 211] width 284 height 18
drag, startPoint x: 522, startPoint y: 193, endPoint x: 529, endPoint y: 189, distance: 8.2
click at [522, 193] on icon at bounding box center [526, 188] width 11 height 11
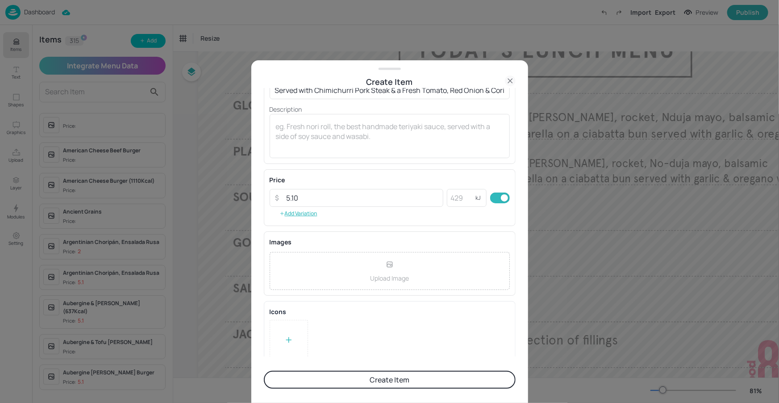
click at [410, 376] on button "Create Item" at bounding box center [390, 380] width 252 height 18
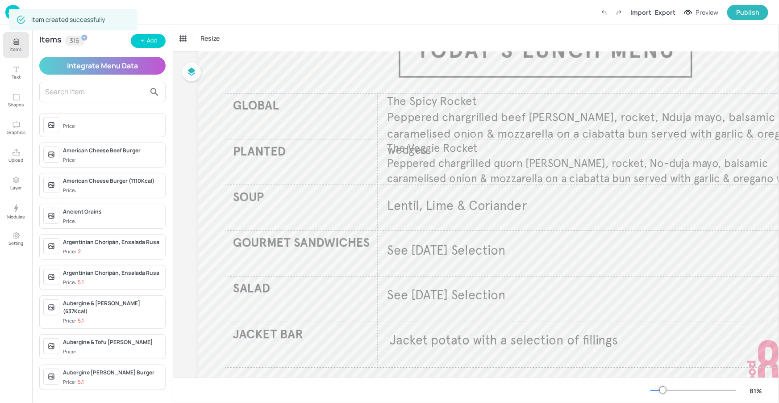
drag, startPoint x: 665, startPoint y: 389, endPoint x: 658, endPoint y: 392, distance: 7.0
click at [665, 389] on div at bounding box center [663, 389] width 7 height 7
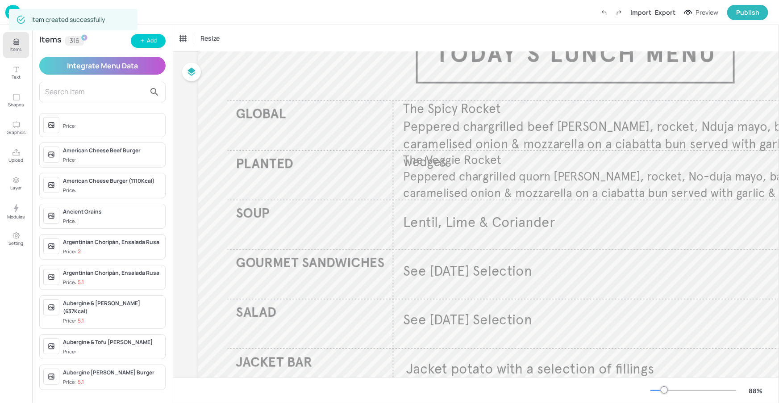
click at [658, 392] on div at bounding box center [694, 390] width 86 height 7
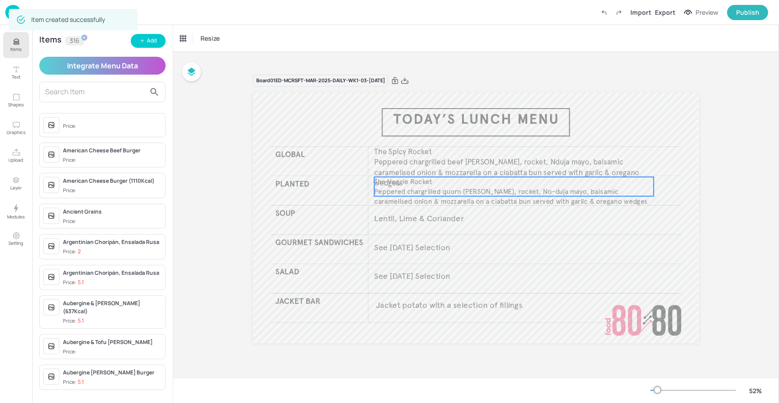
click at [484, 162] on span "Peppered chargrilled beef patty, rocket, Nduja mayo, balsamic caramelised onion…" at bounding box center [507, 172] width 265 height 30
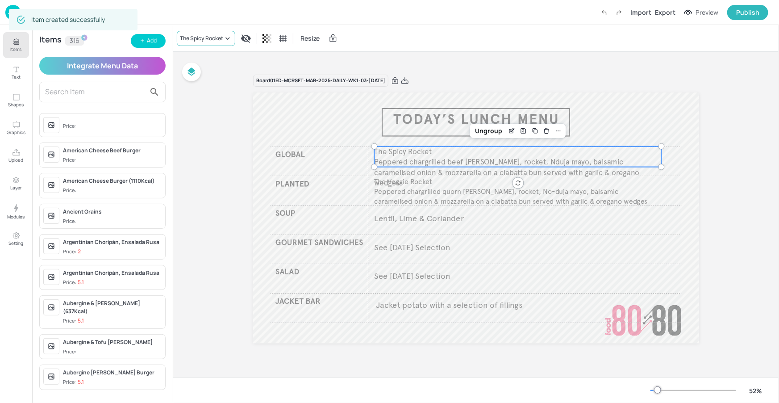
click at [230, 34] on icon at bounding box center [227, 38] width 9 height 9
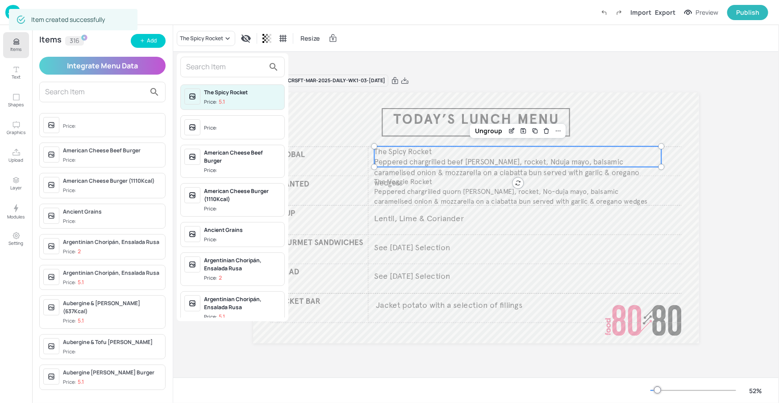
click at [226, 69] on input "text" at bounding box center [225, 67] width 79 height 14
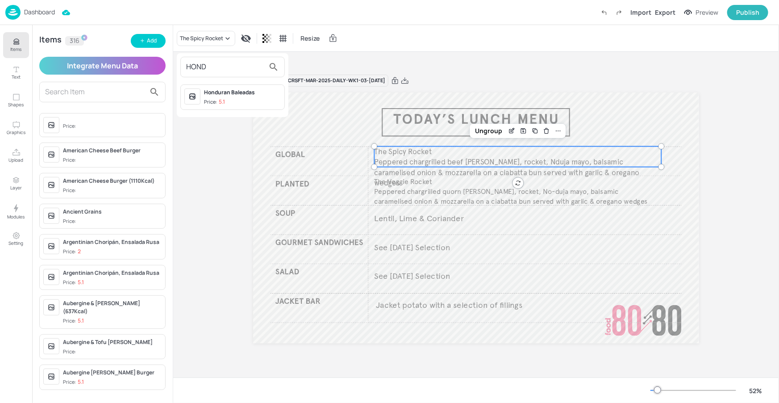
type input "HOND"
click at [214, 94] on div "Honduran Baleadas" at bounding box center [242, 92] width 77 height 8
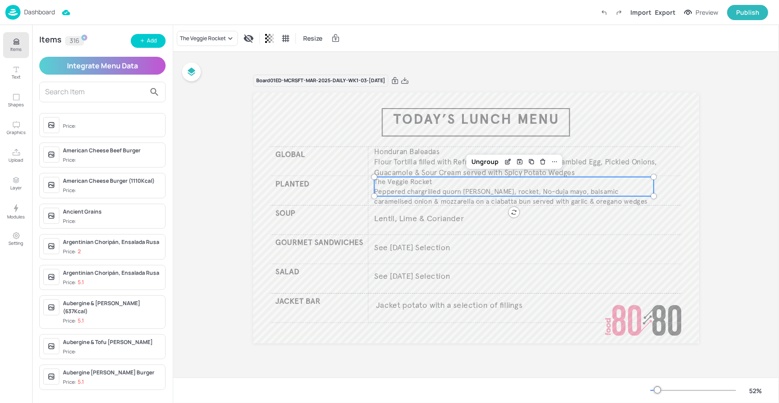
click at [455, 190] on span "Peppered chargrilled quorn patty, rocket, No-duja mayo, balsamic caramelised on…" at bounding box center [511, 196] width 273 height 19
click at [224, 38] on div "The Veggie Rocket" at bounding box center [203, 38] width 46 height 8
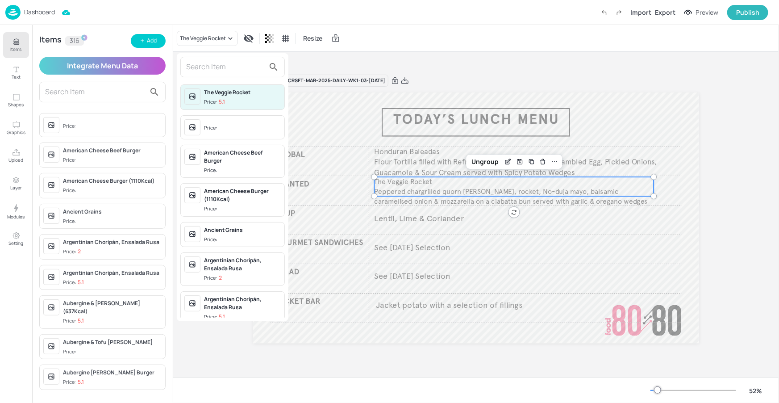
click at [224, 68] on input "text" at bounding box center [225, 67] width 79 height 14
type input "F"
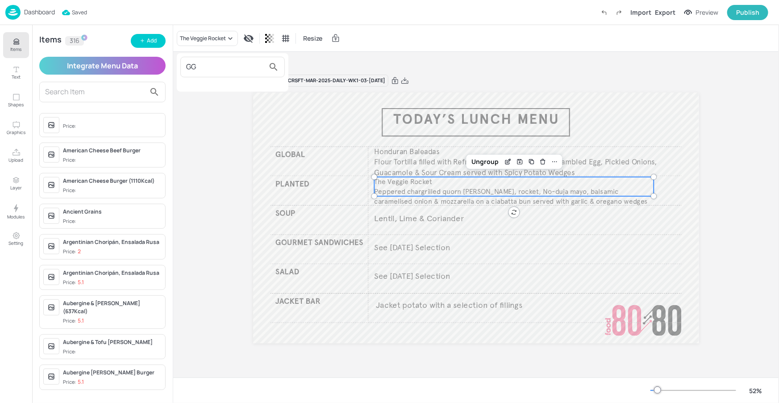
type input "G"
type input "gallo"
click at [241, 104] on div "[PERSON_NAME] [PERSON_NAME] (Costa Rican Beans & Rice)" at bounding box center [242, 100] width 77 height 24
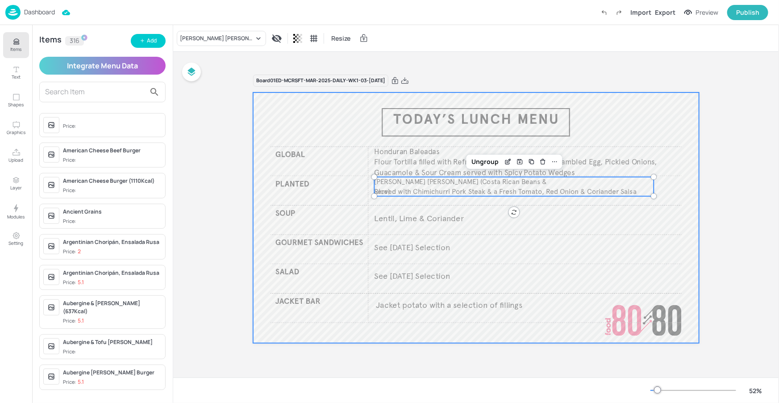
click at [488, 108] on div at bounding box center [476, 217] width 446 height 251
click at [468, 188] on span "Served with Chimichurri Pork Steak & a Fresh Tomato, Red Onion & Coriander Salsa" at bounding box center [506, 191] width 262 height 9
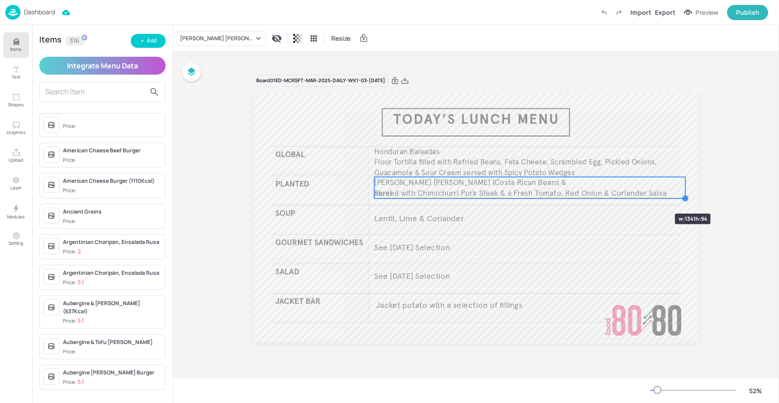
click at [648, 197] on div "Honduran Baleadas Flour Tortilla filled with Refried Beans, Feta Cheese, Scramb…" at bounding box center [476, 217] width 446 height 251
drag, startPoint x: 582, startPoint y: 183, endPoint x: 621, endPoint y: 185, distance: 39.4
click at [581, 184] on p "[PERSON_NAME] [PERSON_NAME] (Costa Rican Beans & Rice)" at bounding box center [480, 189] width 211 height 22
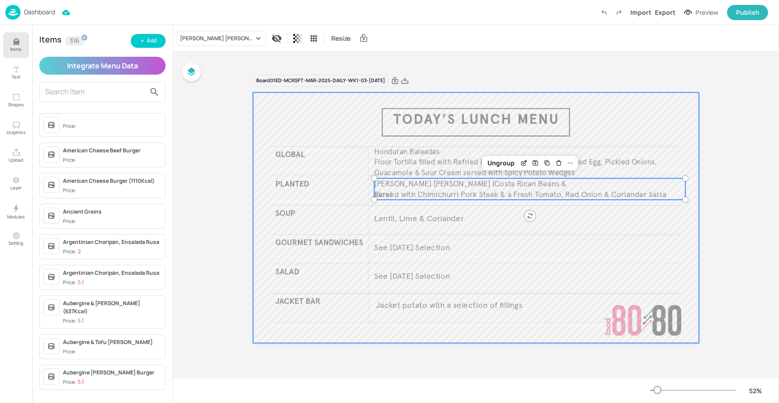
click at [703, 152] on div "Board 01ED-MCRSFT-MAR-2025-DAILY-WK1-03-WED240925 Honduran Baleadas Flour Torti…" at bounding box center [476, 215] width 496 height 302
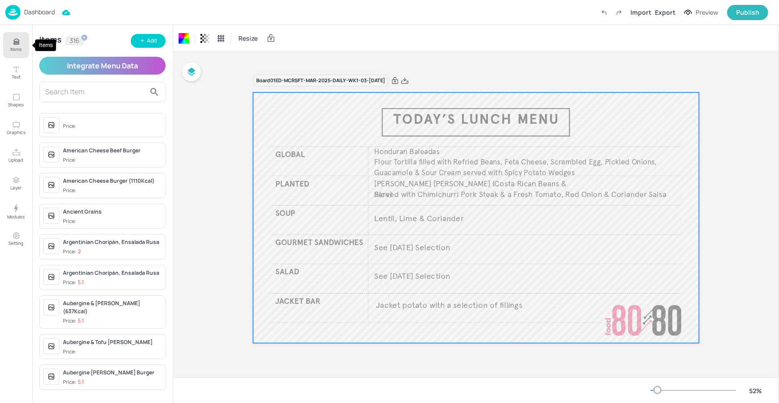
click at [24, 51] on button "Items" at bounding box center [16, 45] width 26 height 26
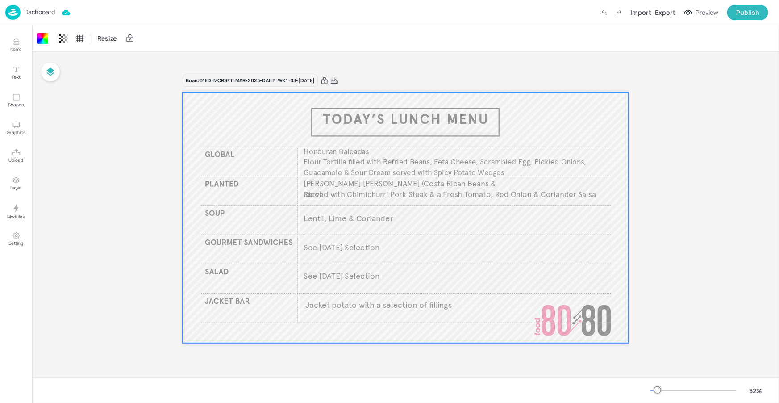
click at [339, 79] on icon at bounding box center [334, 80] width 8 height 9
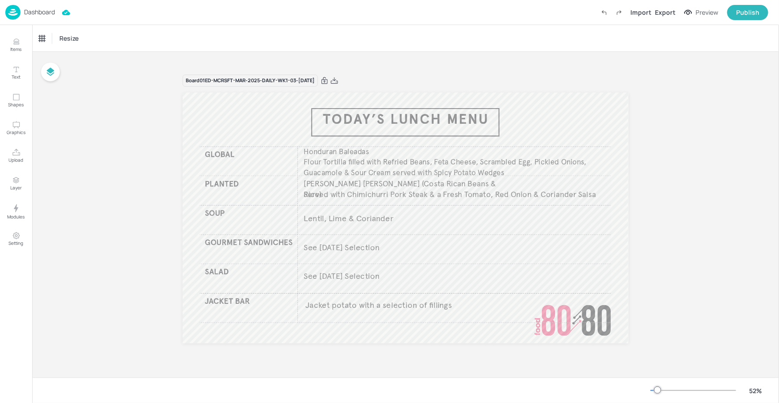
click at [51, 13] on p "Dashboard" at bounding box center [39, 12] width 31 height 6
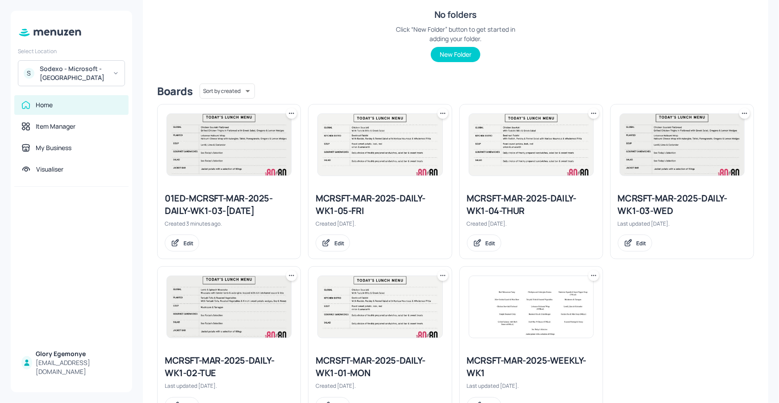
scroll to position [189, 0]
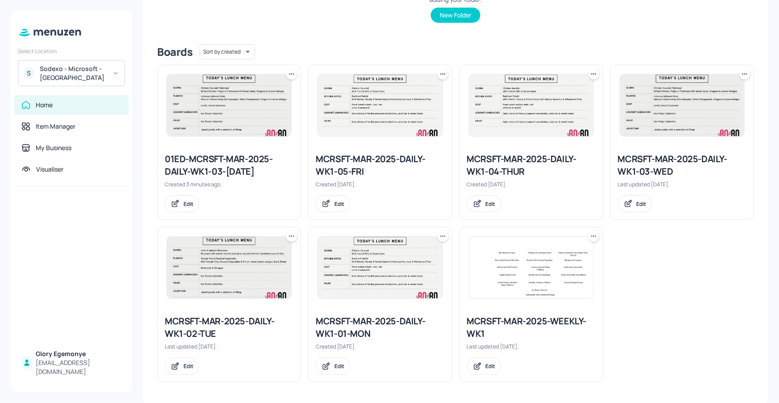
click at [591, 235] on icon at bounding box center [593, 236] width 9 height 9
click at [544, 267] on p "Duplicate" at bounding box center [548, 269] width 24 height 8
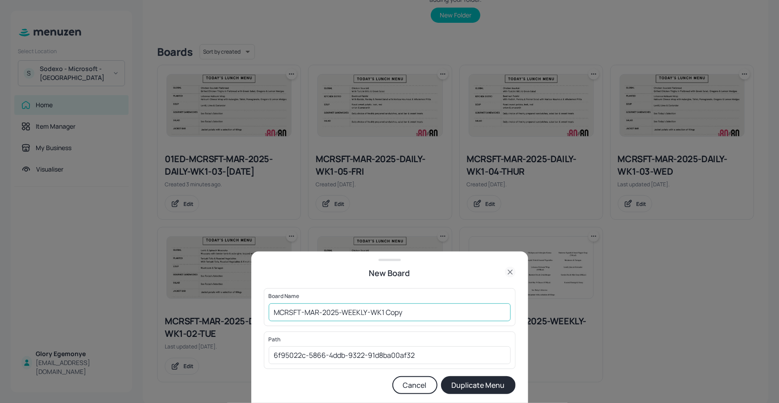
drag, startPoint x: 454, startPoint y: 321, endPoint x: 457, endPoint y: 316, distance: 6.0
click at [454, 321] on div "Board Name MCRSFT-MAR-2025-WEEKLY-WK1 Copy ​" at bounding box center [390, 307] width 252 height 38
click at [455, 315] on input "MCRSFT-MAR-2025-WEEKLY-WK1 Copy" at bounding box center [390, 312] width 242 height 18
click at [273, 313] on input "MCRSFT-MAR-2025-WEEKLY-WK1240925" at bounding box center [390, 312] width 242 height 18
type input "01ED-MCRSFT-MAR-2025-WEEKLY-WK1240925"
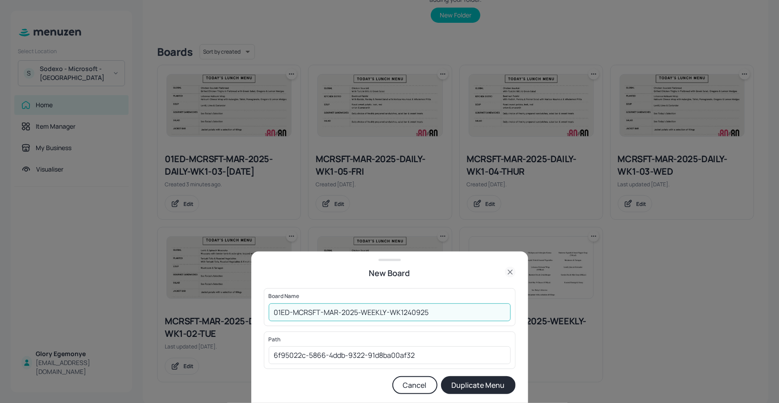
drag, startPoint x: 501, startPoint y: 384, endPoint x: 510, endPoint y: 385, distance: 8.5
click at [501, 384] on button "Duplicate Menu" at bounding box center [478, 385] width 75 height 18
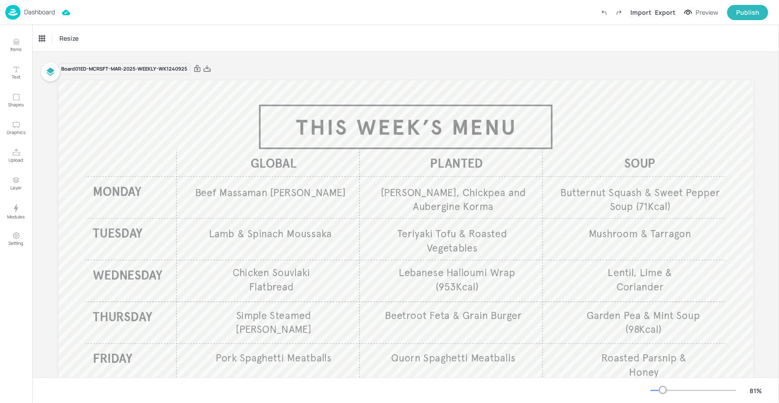
click at [659, 388] on div at bounding box center [694, 390] width 86 height 7
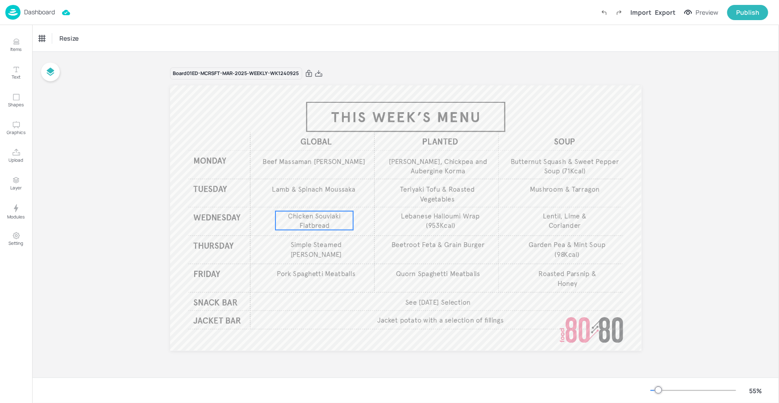
click at [316, 222] on span "Chicken Souvlaki Flatbread" at bounding box center [314, 220] width 53 height 18
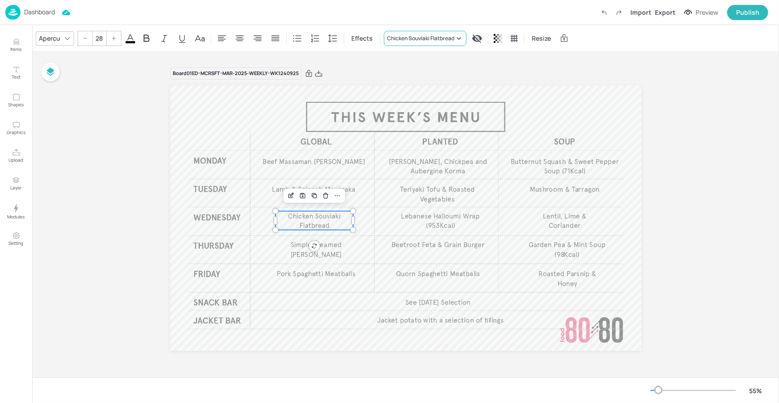
click at [435, 39] on div "Chicken Souvlaki Flatbread" at bounding box center [420, 38] width 67 height 8
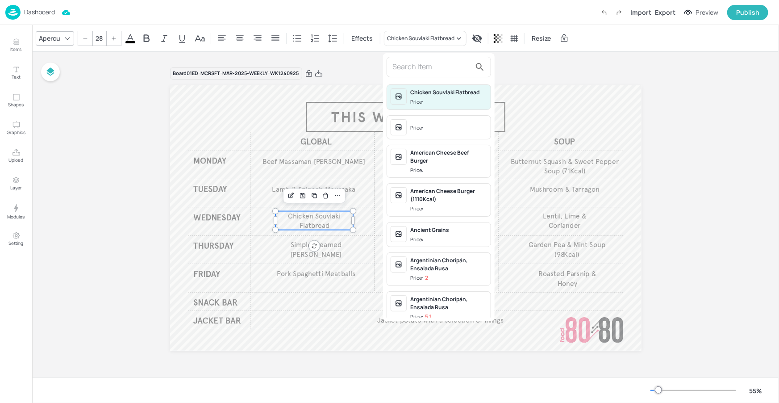
click at [414, 67] on input "text" at bounding box center [432, 67] width 79 height 14
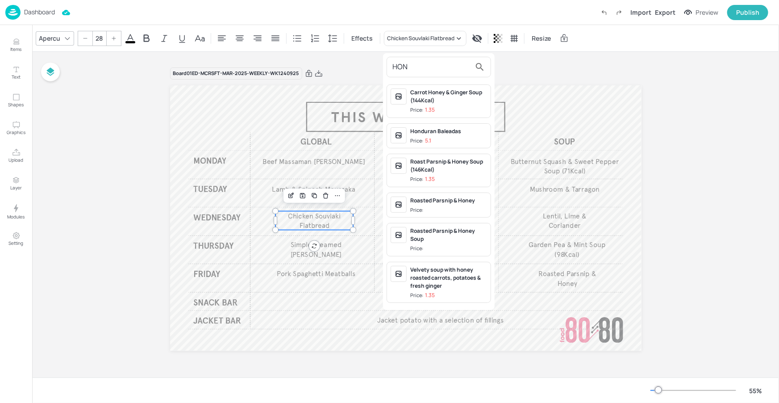
type input "HON"
click at [432, 130] on div "Honduran Baleadas" at bounding box center [448, 131] width 77 height 8
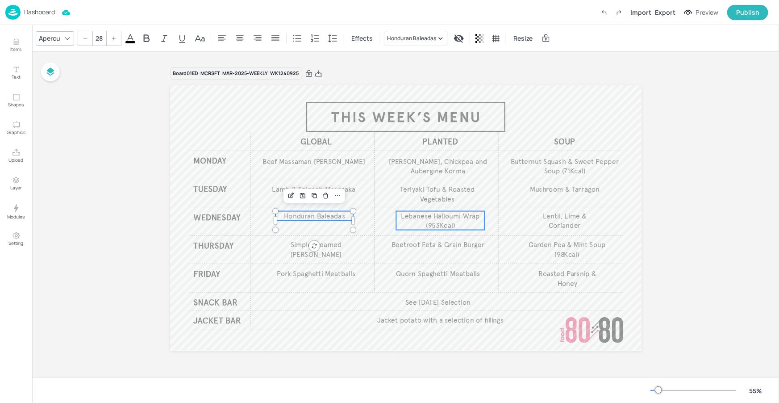
type input "28"
click at [455, 214] on span "Lebanese Halloumi Wrap (953Kcal)" at bounding box center [440, 220] width 79 height 18
click at [416, 45] on div "Lebanese Halloumi Wrap (953Kcal)" at bounding box center [428, 38] width 89 height 15
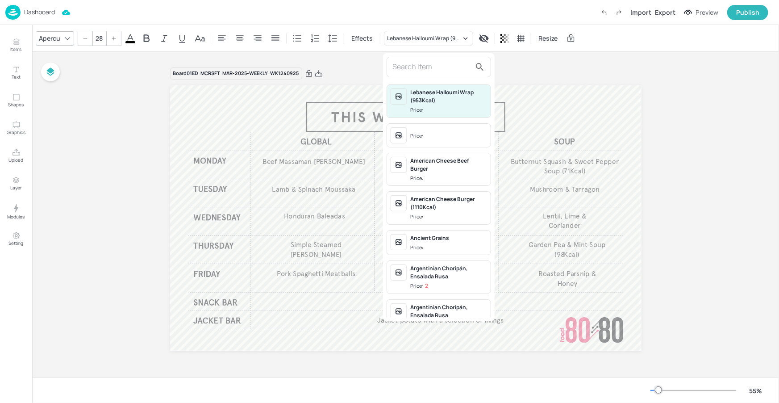
click at [423, 66] on input "text" at bounding box center [432, 67] width 79 height 14
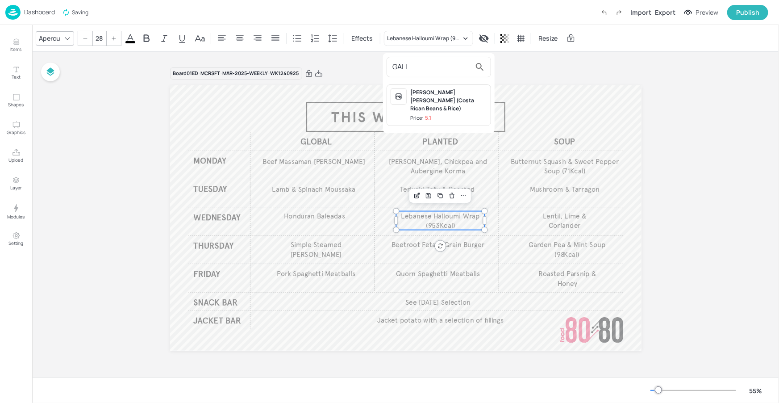
type input "GALL"
click at [438, 97] on div "[PERSON_NAME] [PERSON_NAME] (Costa Rican Beans & Rice)" at bounding box center [448, 100] width 77 height 24
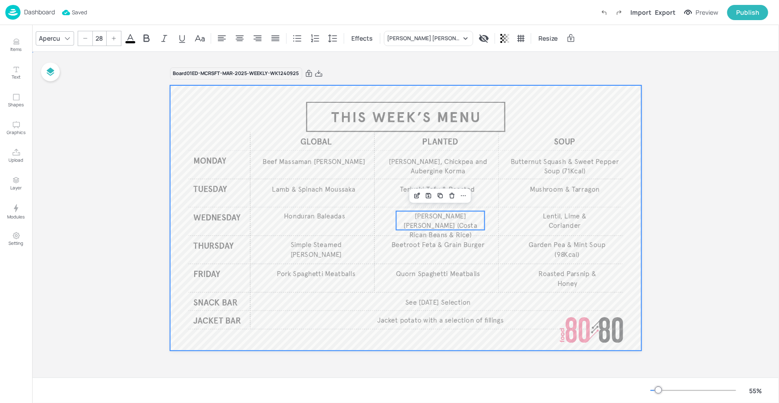
click at [548, 93] on div at bounding box center [406, 217] width 472 height 265
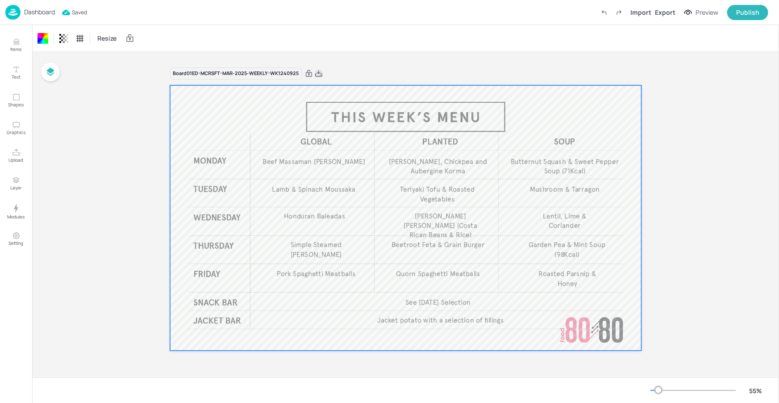
click at [321, 73] on icon at bounding box center [318, 73] width 7 height 6
